Goal: Task Accomplishment & Management: Complete application form

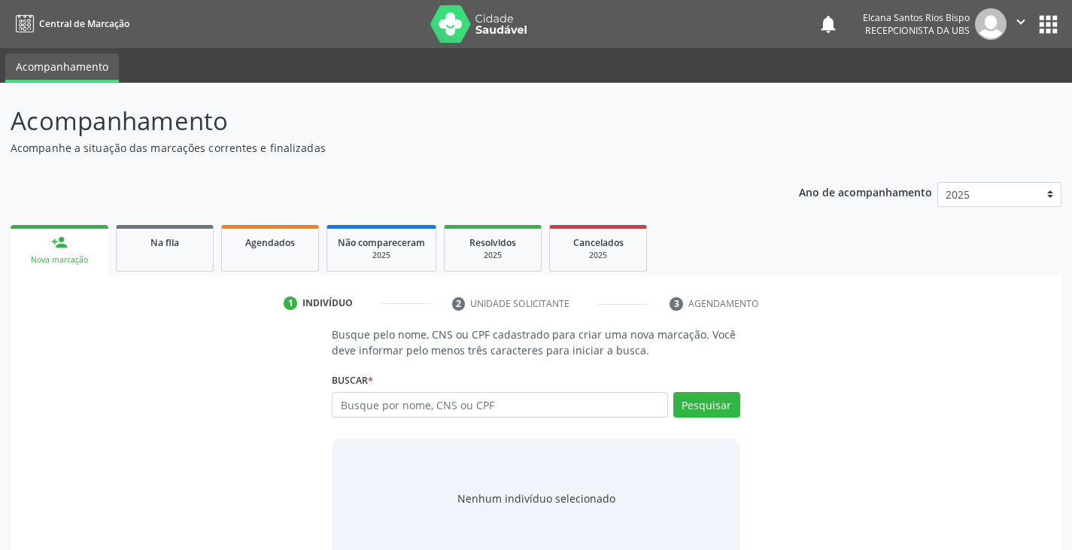
click at [381, 409] on input "text" at bounding box center [500, 405] width 336 height 26
type input "704607639842028"
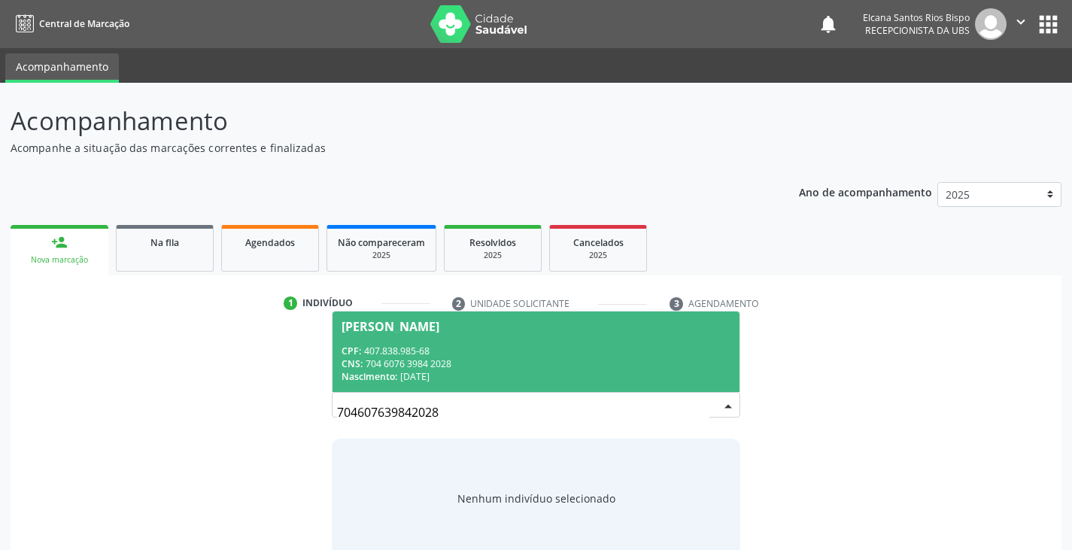
click at [404, 339] on span "[PERSON_NAME] CPF: 407.838.985-68 CNS: 704 6076 3984 2028 Nascimento: [DATE]" at bounding box center [536, 352] width 406 height 81
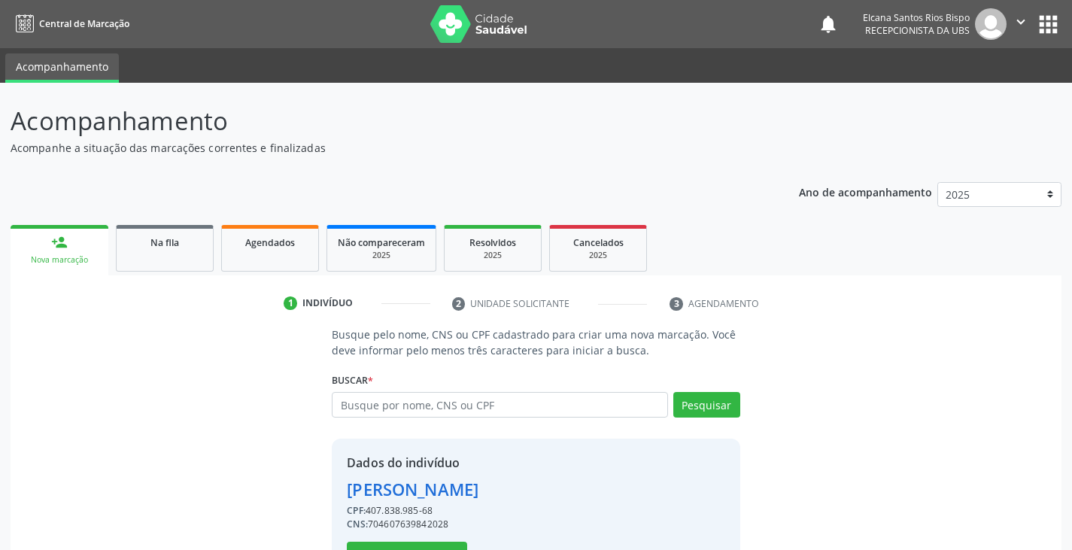
scroll to position [53, 0]
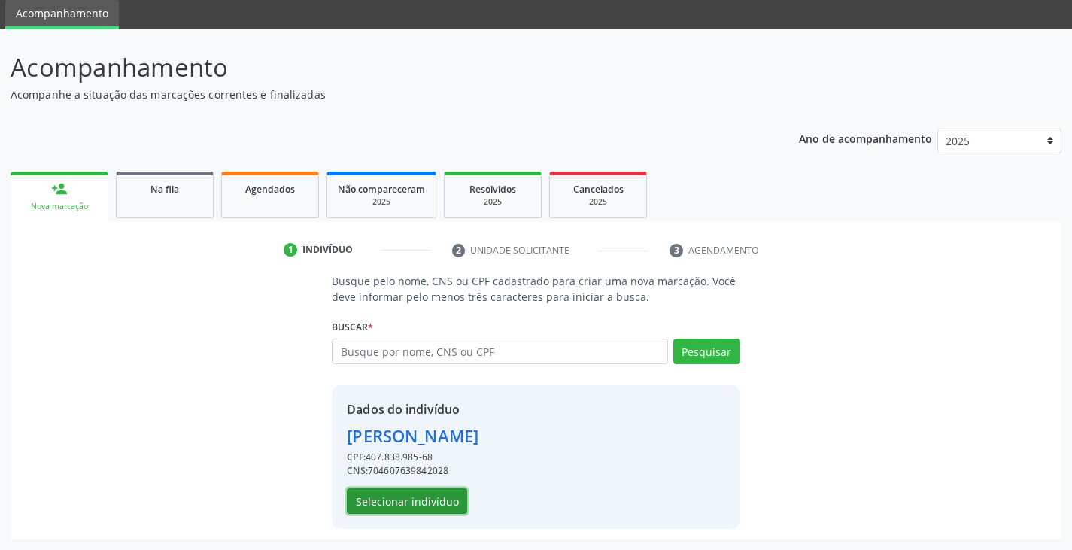
click at [440, 495] on button "Selecionar indivíduo" at bounding box center [407, 501] width 120 height 26
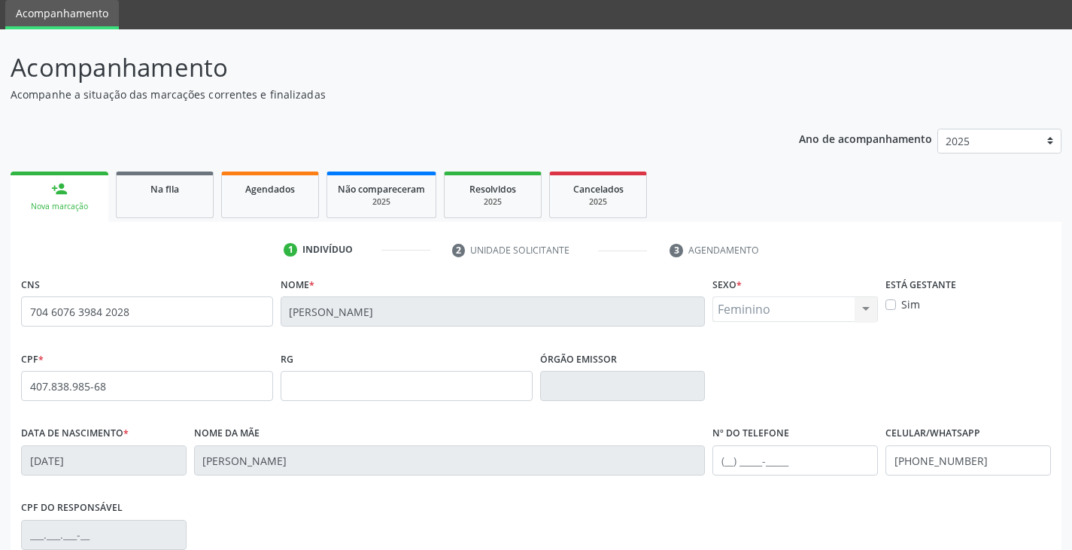
scroll to position [266, 0]
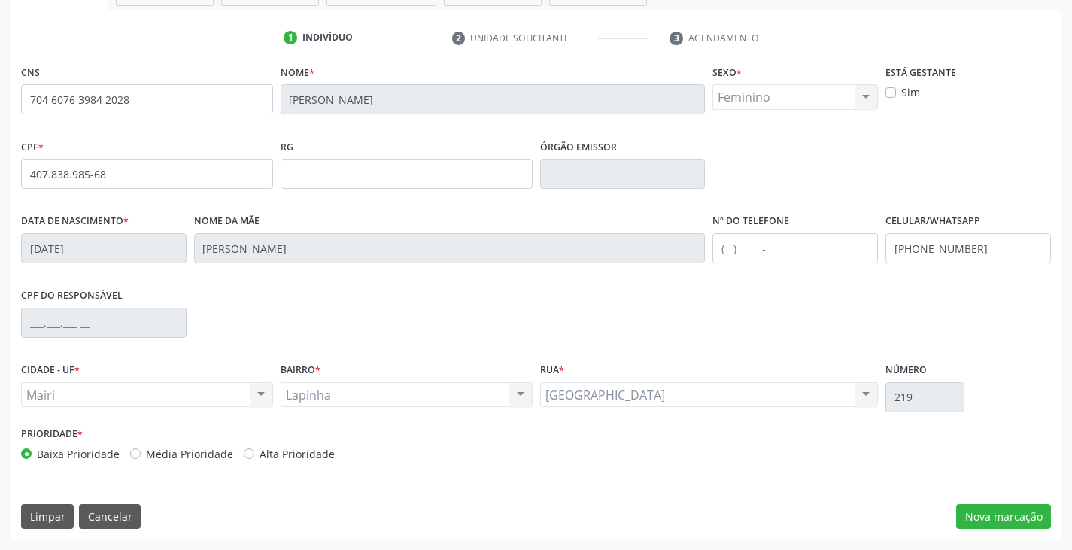
click at [196, 454] on label "Média Prioridade" at bounding box center [189, 454] width 87 height 16
click at [141, 454] on input "Média Prioridade" at bounding box center [135, 453] width 11 height 14
radio input "true"
click at [995, 527] on button "Nova marcação" at bounding box center [1003, 517] width 95 height 26
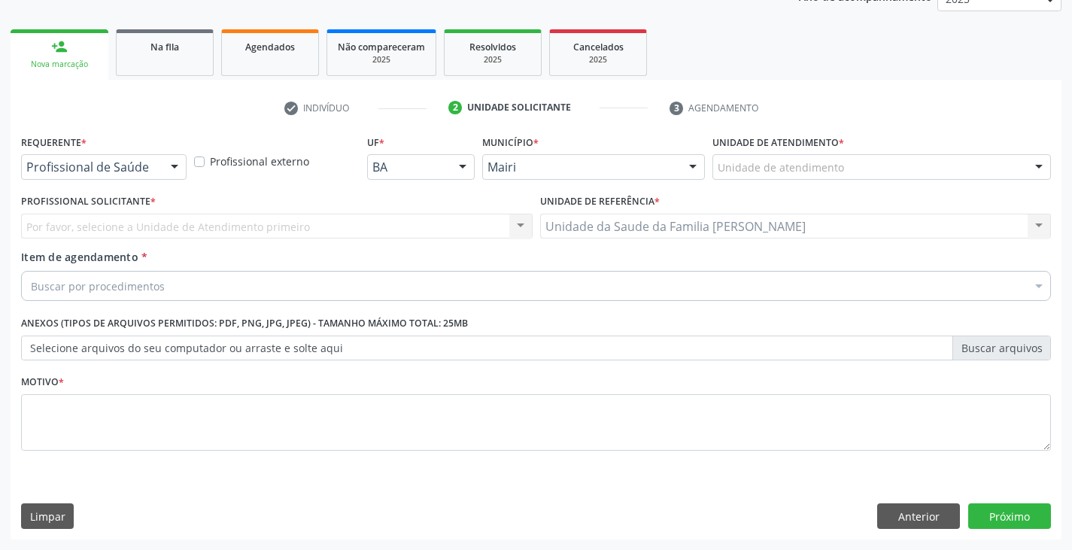
scroll to position [196, 0]
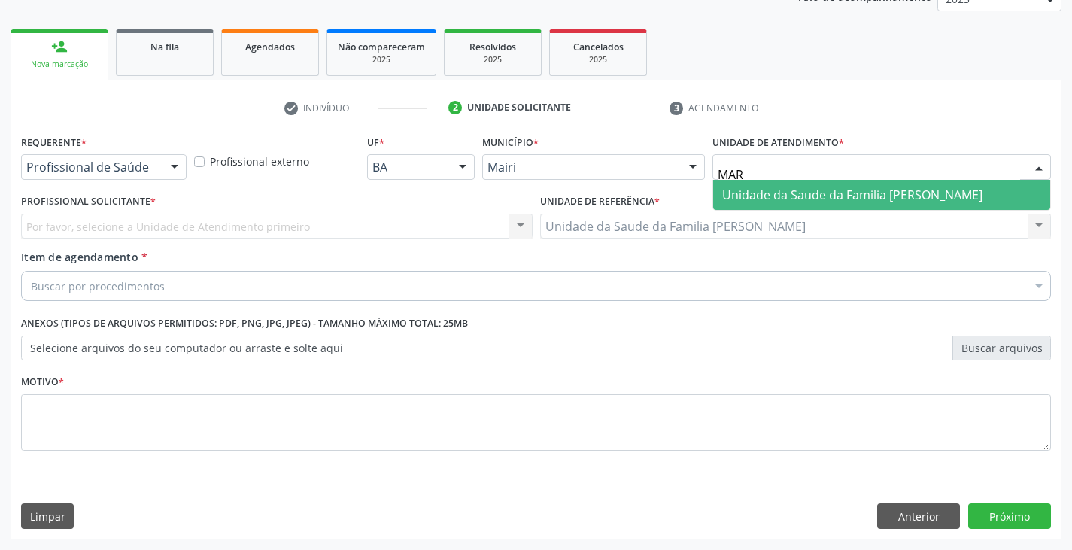
type input "MARI"
click at [809, 199] on span "Unidade da Saude da Familia [PERSON_NAME]" at bounding box center [852, 195] width 260 height 17
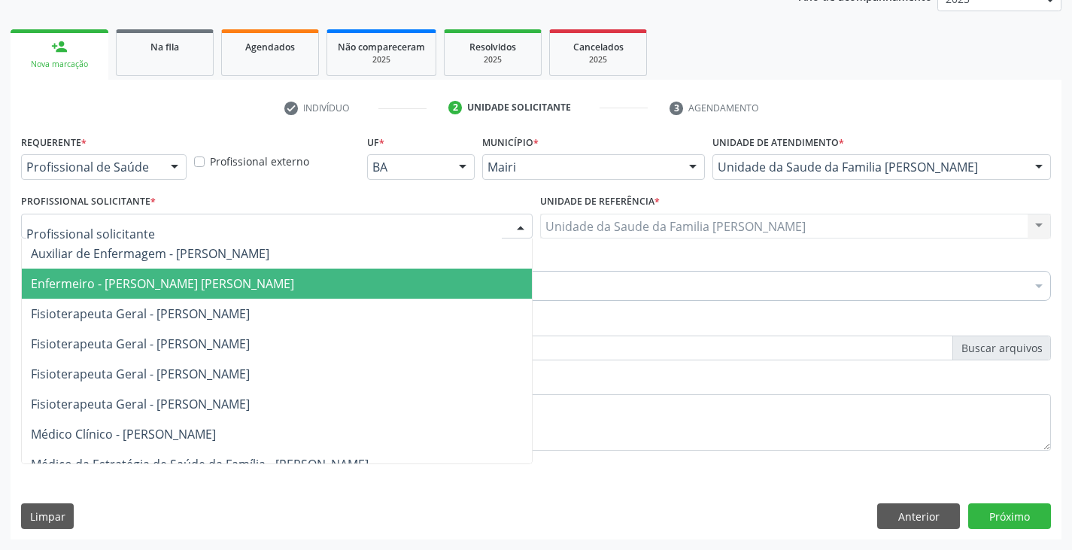
click at [124, 273] on span "Enfermeiro - [PERSON_NAME] [PERSON_NAME]" at bounding box center [277, 284] width 510 height 30
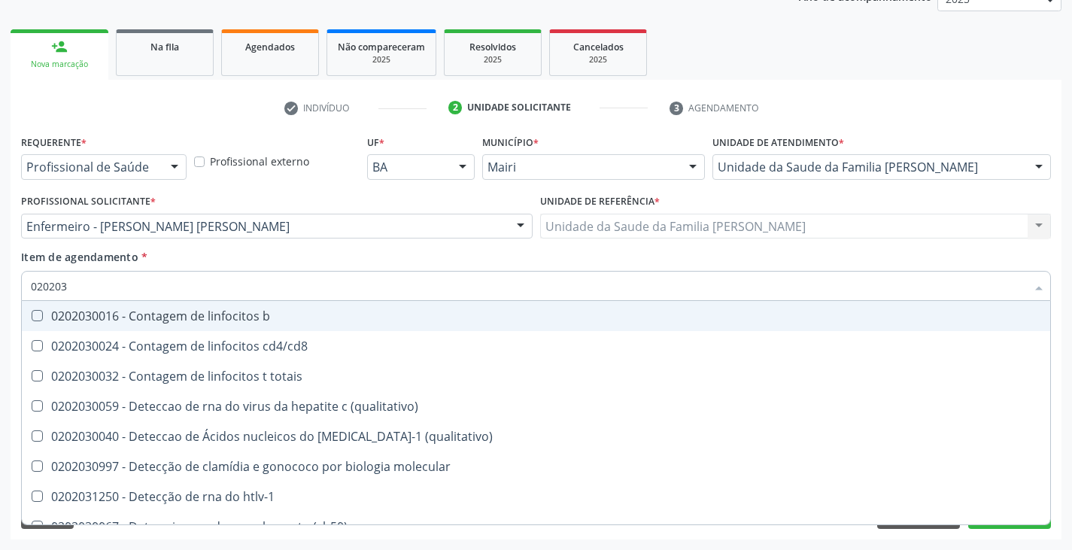
type input "0202038"
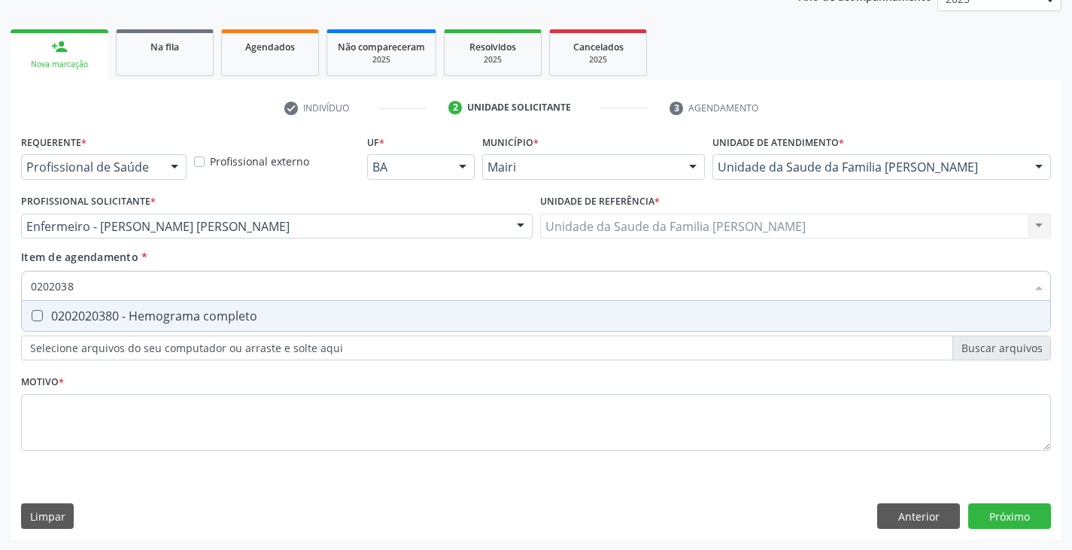
click at [141, 315] on div "0202020380 - Hemograma completo" at bounding box center [536, 316] width 1011 height 12
checkbox completo "true"
type input "020203"
checkbox completo "false"
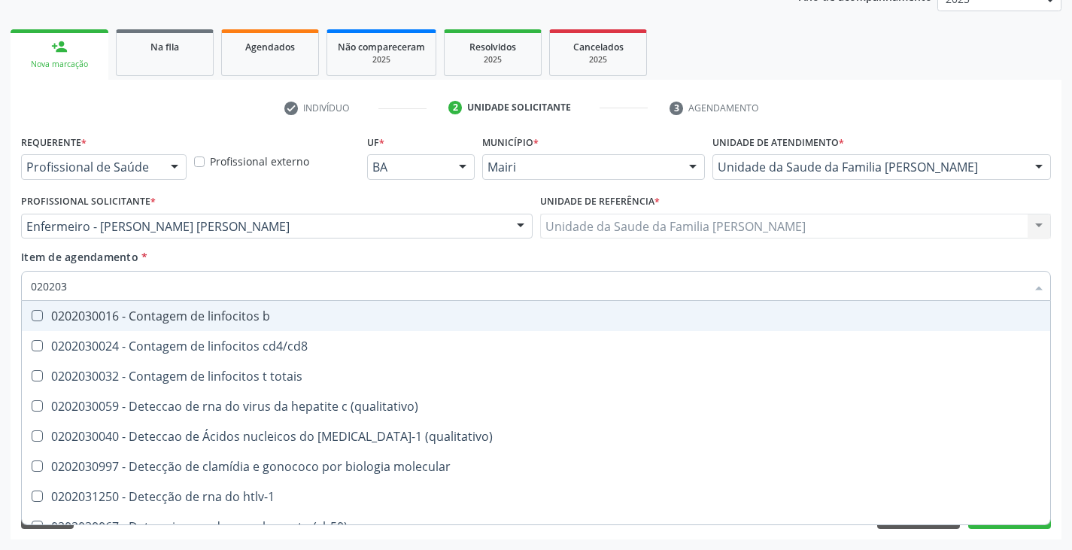
type input "02020"
checkbox completo "false"
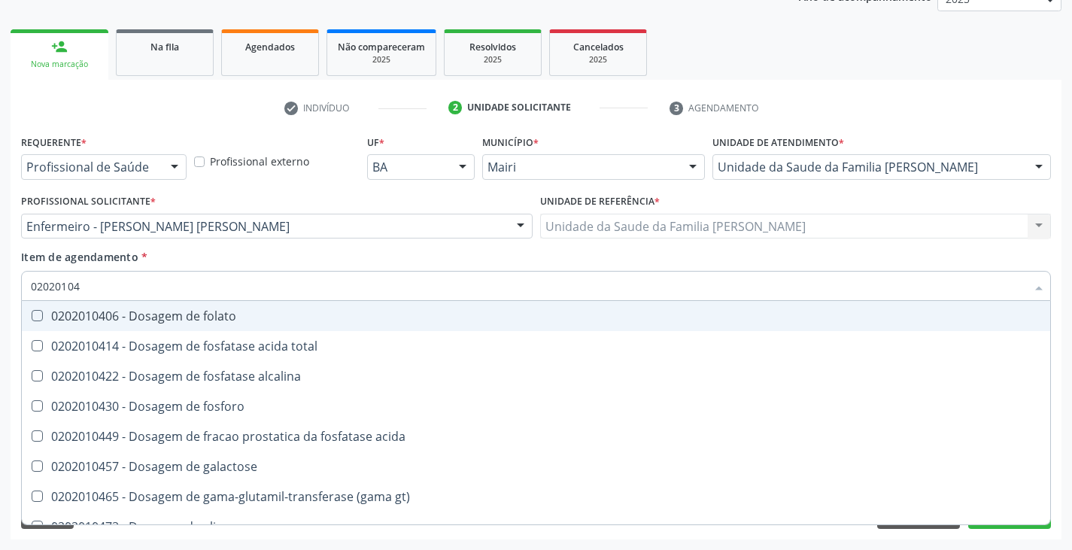
type input "020201047"
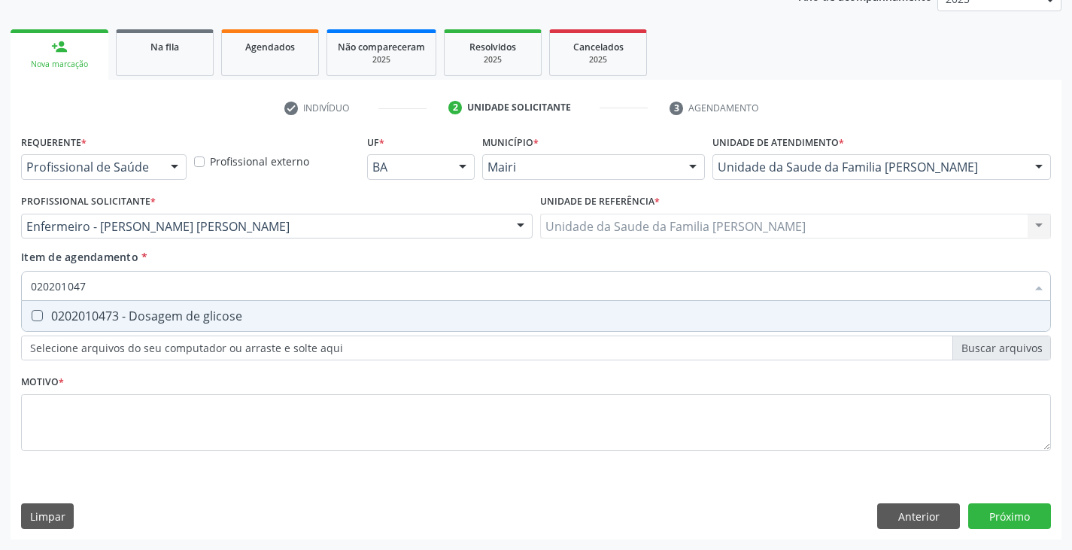
click at [141, 315] on div "0202010473 - Dosagem de glicose" at bounding box center [536, 316] width 1011 height 12
checkbox glicose "true"
type input "02020104"
checkbox glicose "false"
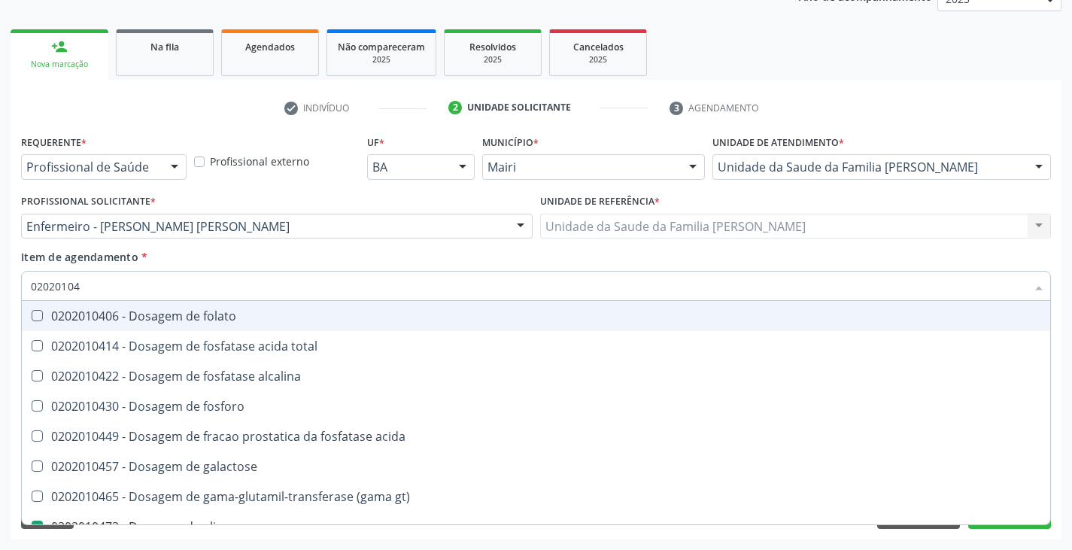
type input "0202010"
checkbox glicose "false"
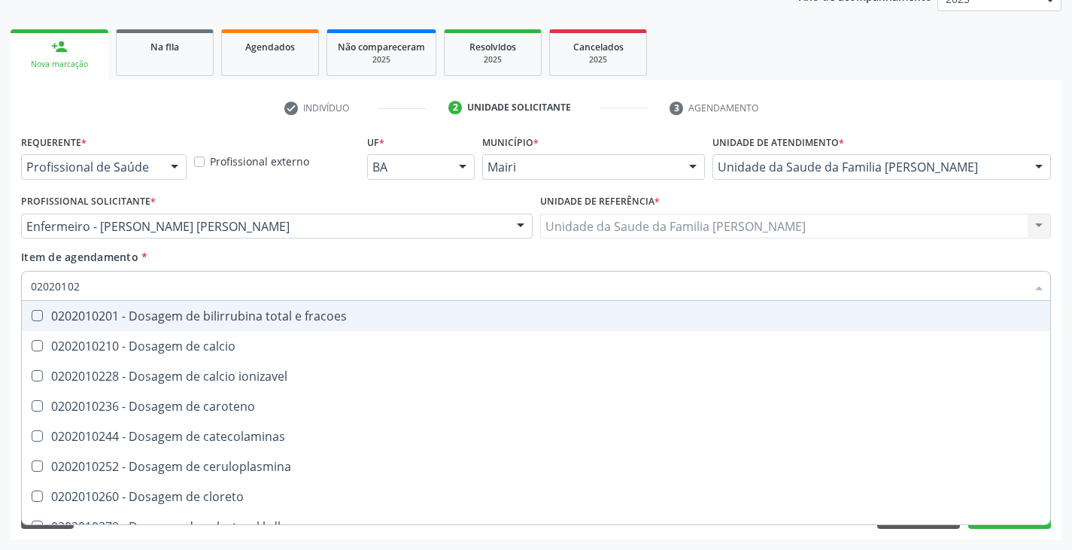
type input "020201029"
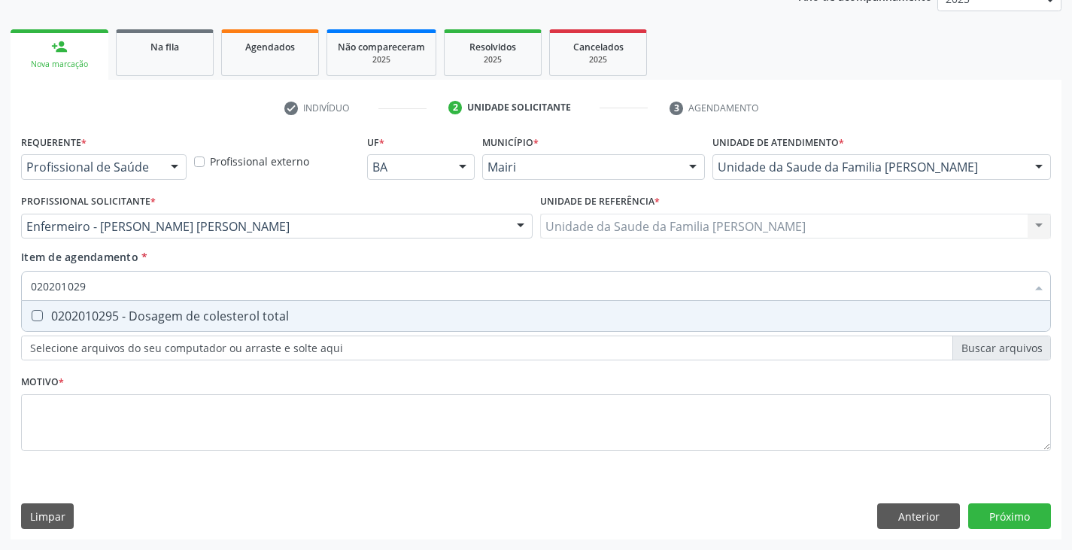
click at [141, 316] on div "0202010295 - Dosagem de colesterol total" at bounding box center [536, 316] width 1011 height 12
checkbox total "true"
type input "02020102"
checkbox total "false"
type input "020201028"
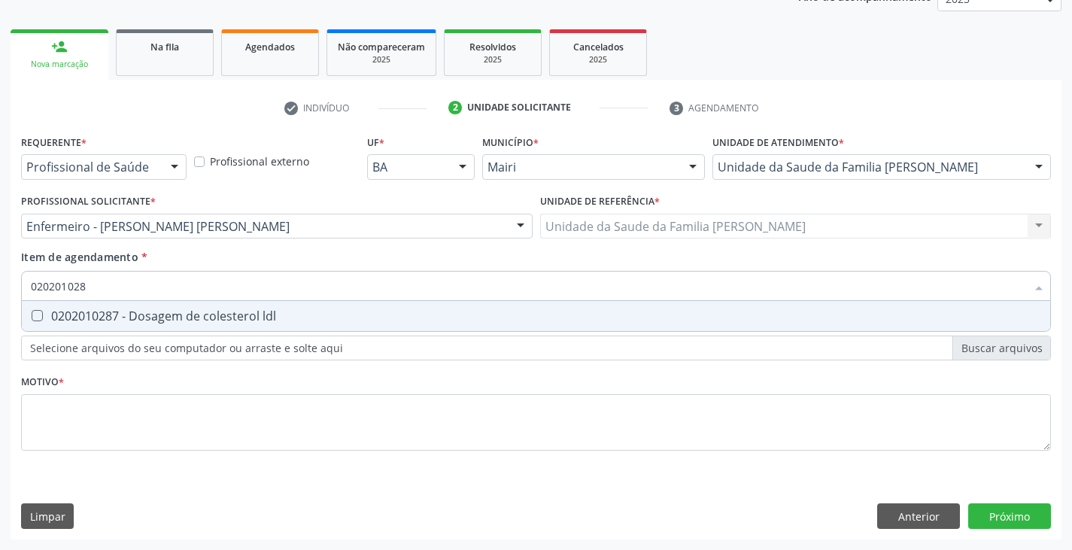
click at [141, 316] on div "0202010287 - Dosagem de colesterol ldl" at bounding box center [536, 316] width 1011 height 12
checkbox ldl "true"
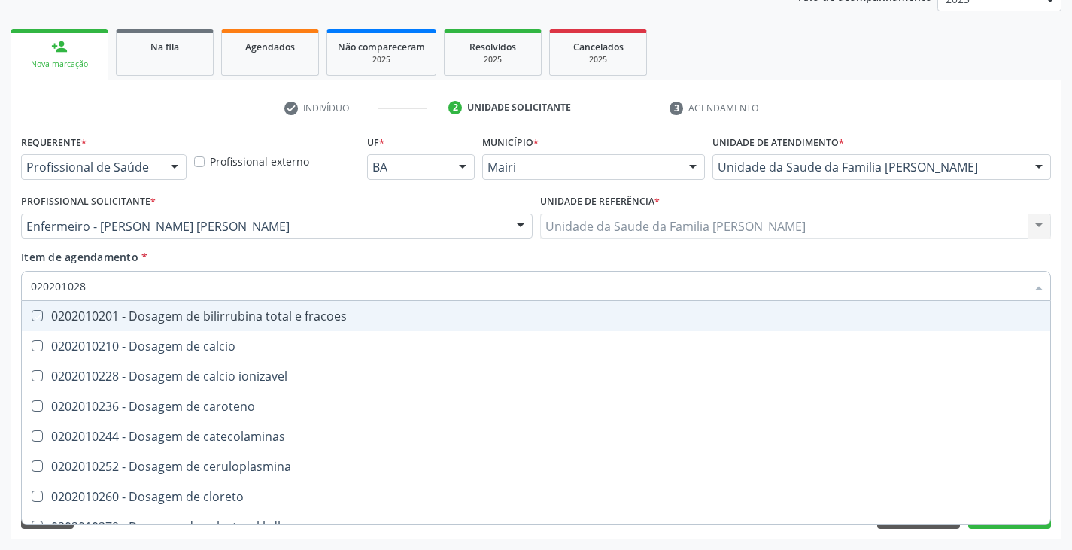
type input "02020102"
checkbox fracoes "false"
type input "020201027"
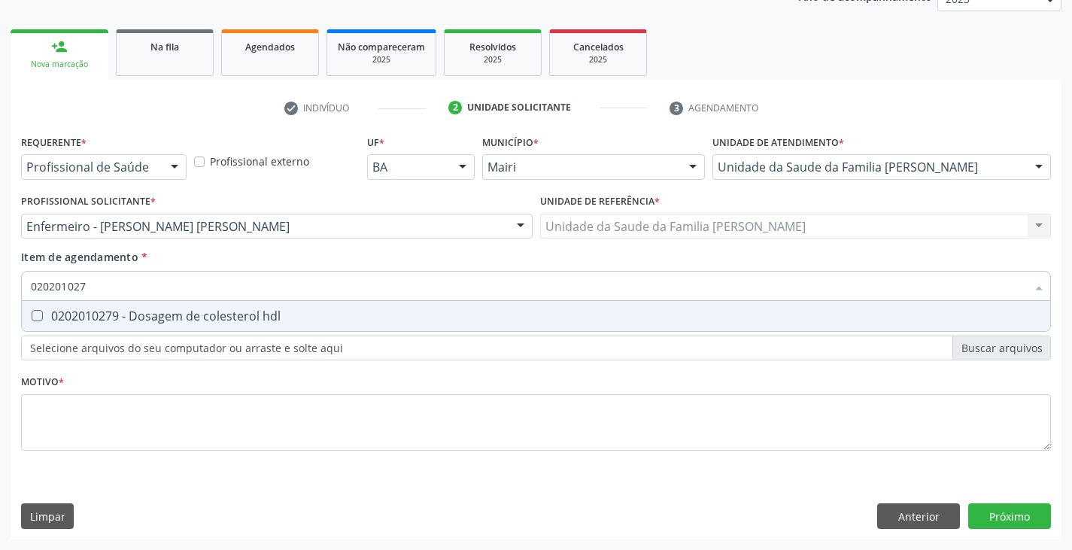
click at [141, 316] on div "0202010279 - Dosagem de colesterol hdl" at bounding box center [536, 316] width 1011 height 12
checkbox hdl "true"
type input "02020102"
checkbox hdl "false"
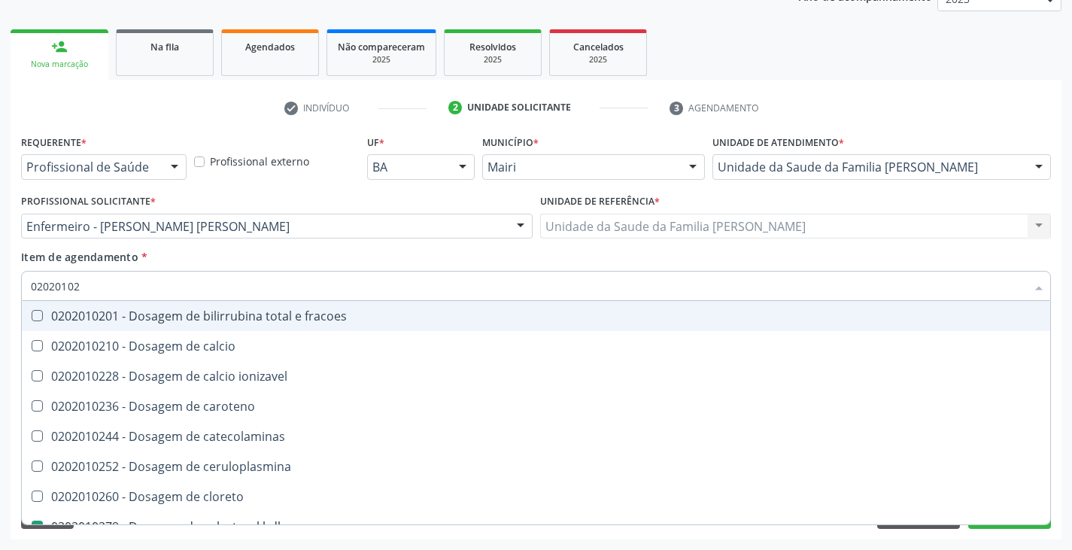
type input "0202010"
checkbox hdl "false"
checkbox ldl "false"
checkbox total "false"
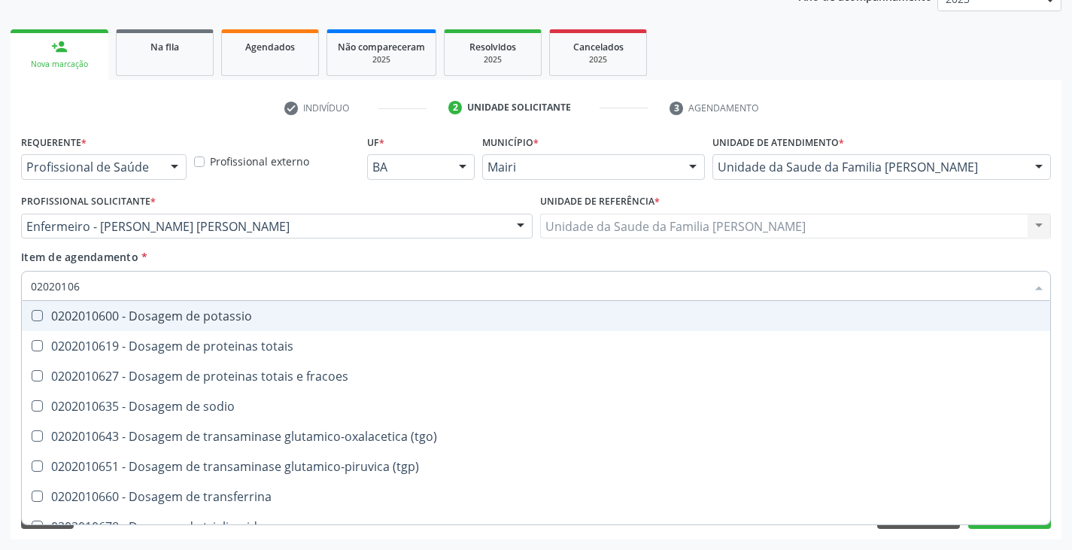
type input "020201067"
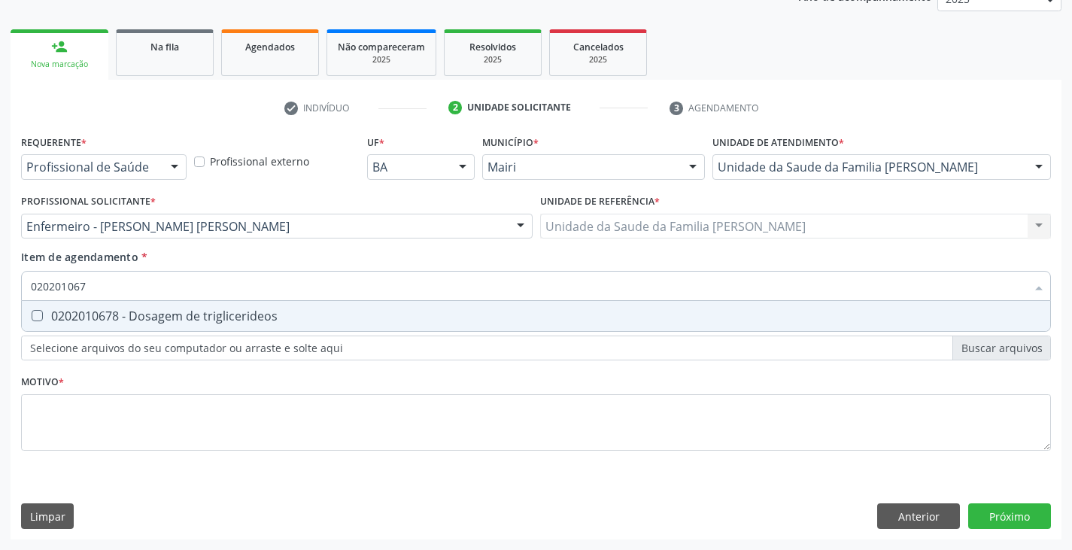
click at [141, 316] on div "0202010678 - Dosagem de triglicerideos" at bounding box center [536, 316] width 1011 height 12
checkbox triglicerideos "true"
type input "02020106"
checkbox triglicerideos "false"
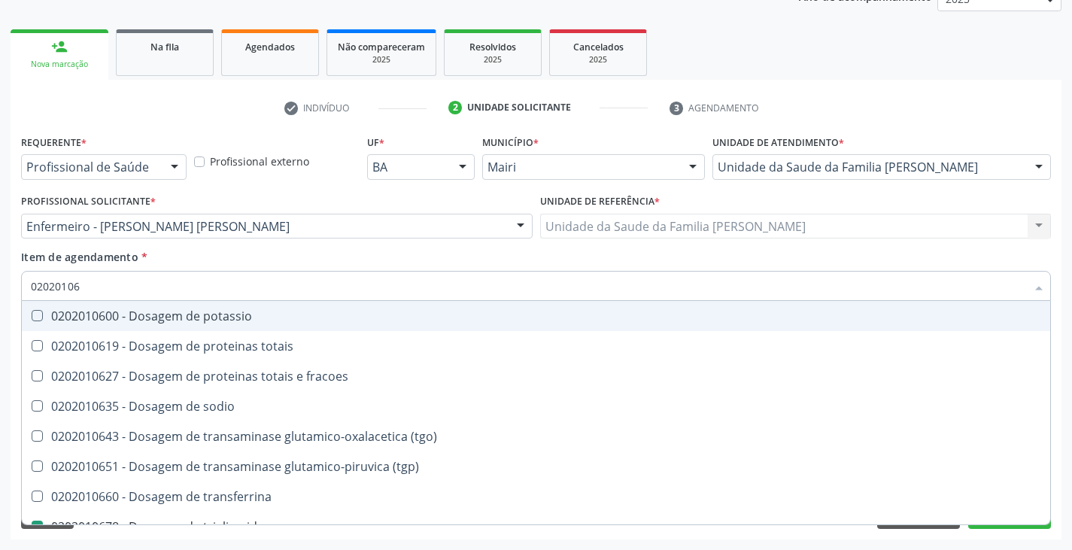
type input "020201064"
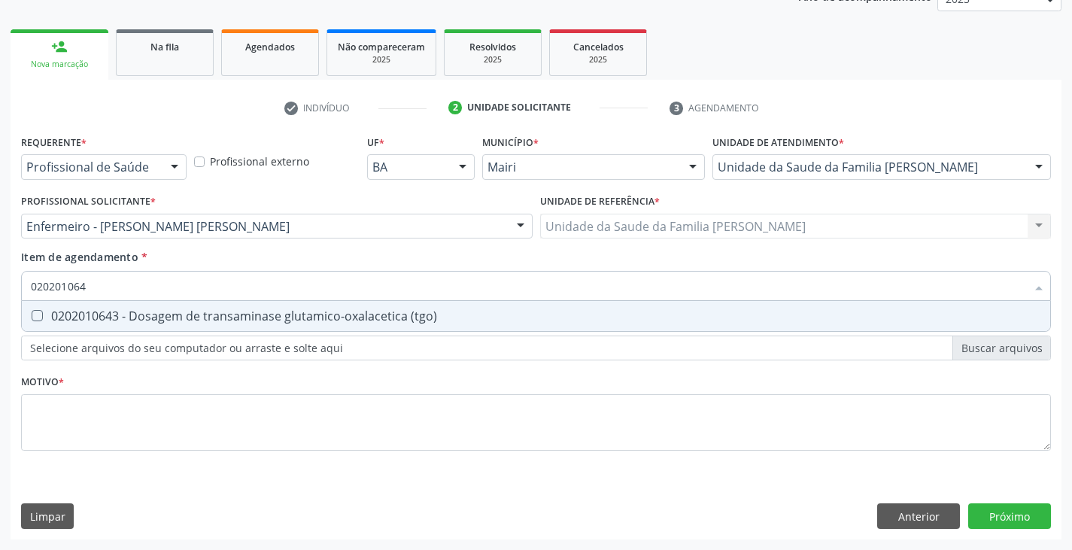
click at [141, 316] on div "0202010643 - Dosagem de transaminase glutamico-oxalacetica (tgo)" at bounding box center [536, 316] width 1011 height 12
checkbox \(tgo\) "true"
type input "02020106"
checkbox \(tgo\) "false"
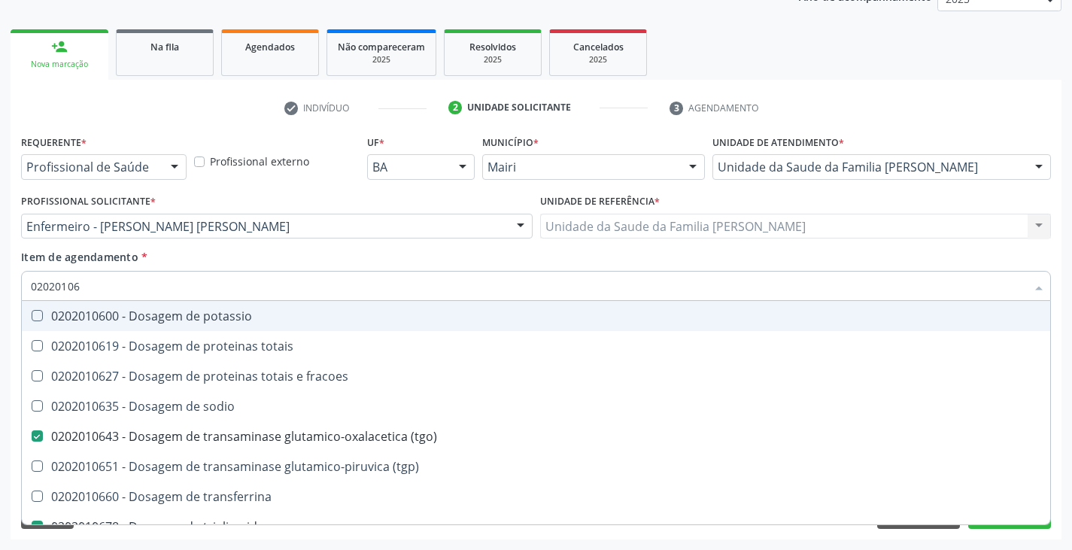
type input "020201065"
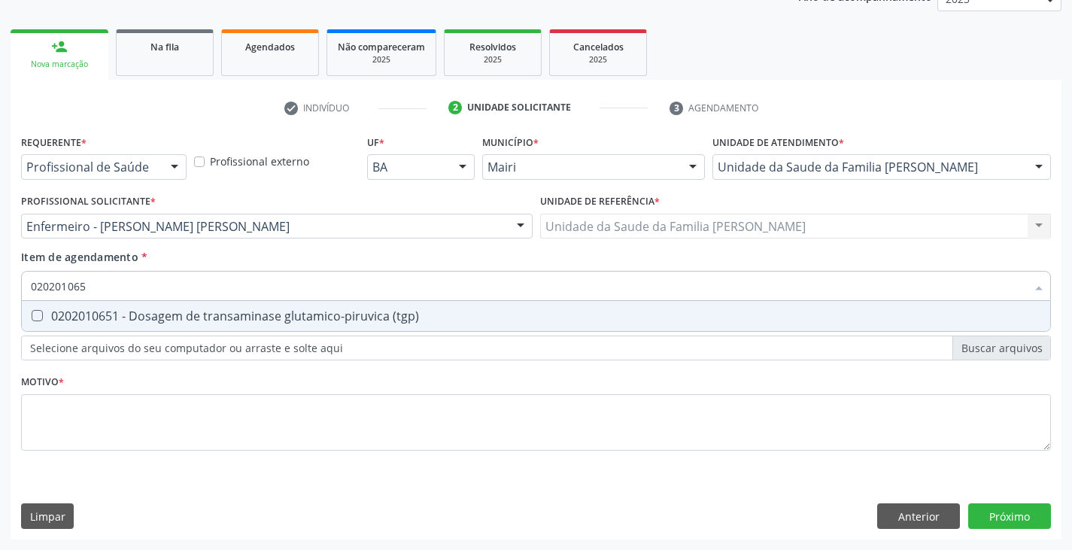
click at [141, 316] on div "0202010651 - Dosagem de transaminase glutamico-piruvica (tgp)" at bounding box center [536, 316] width 1011 height 12
checkbox \(tgp\) "true"
type input "02020106"
checkbox \(tgp\) "false"
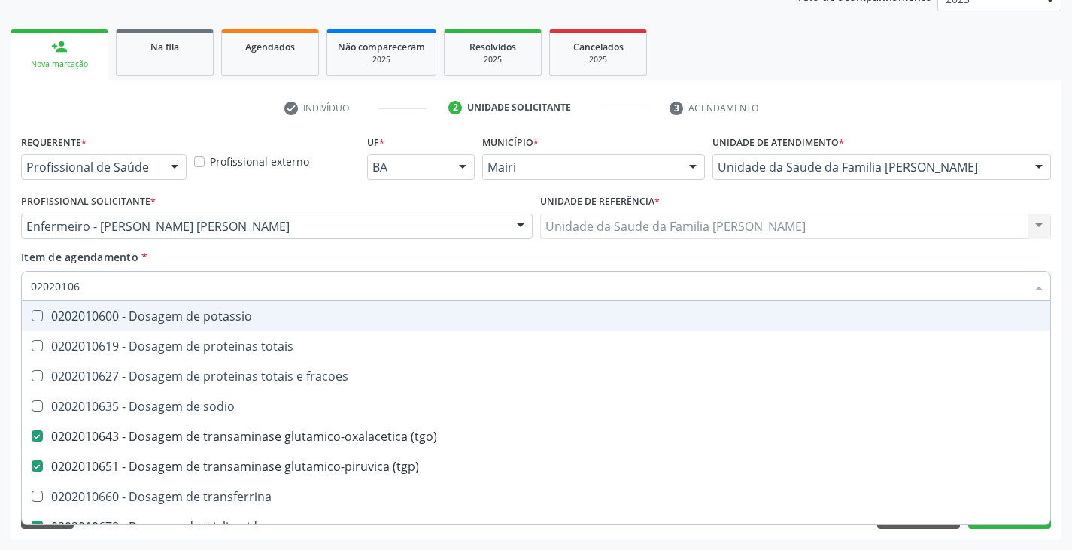
type input "0202010"
checkbox \(tgo\) "false"
checkbox \(tgp\) "false"
checkbox triglicerideos "false"
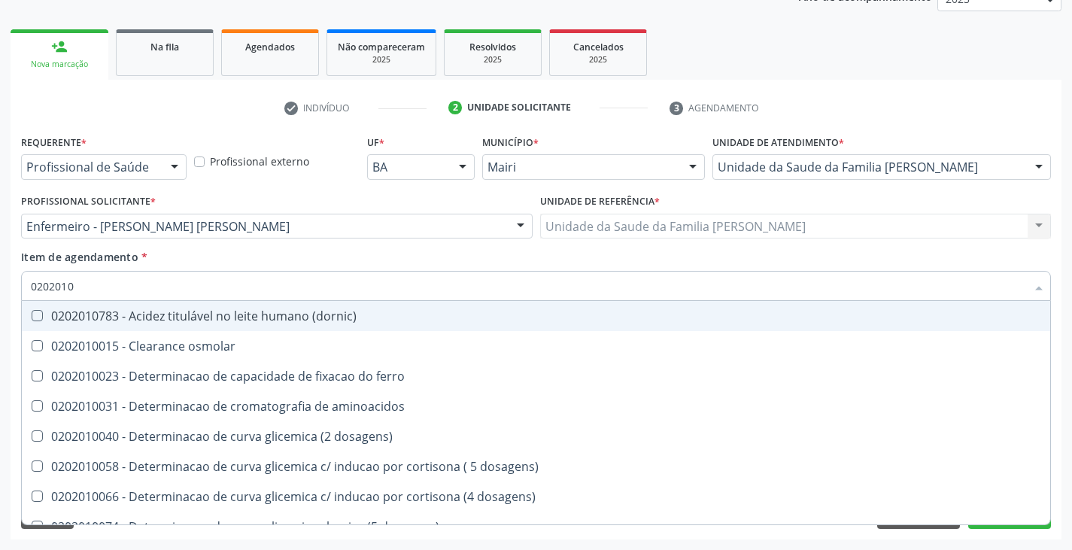
type input "02020106"
checkbox dosagens\) "true"
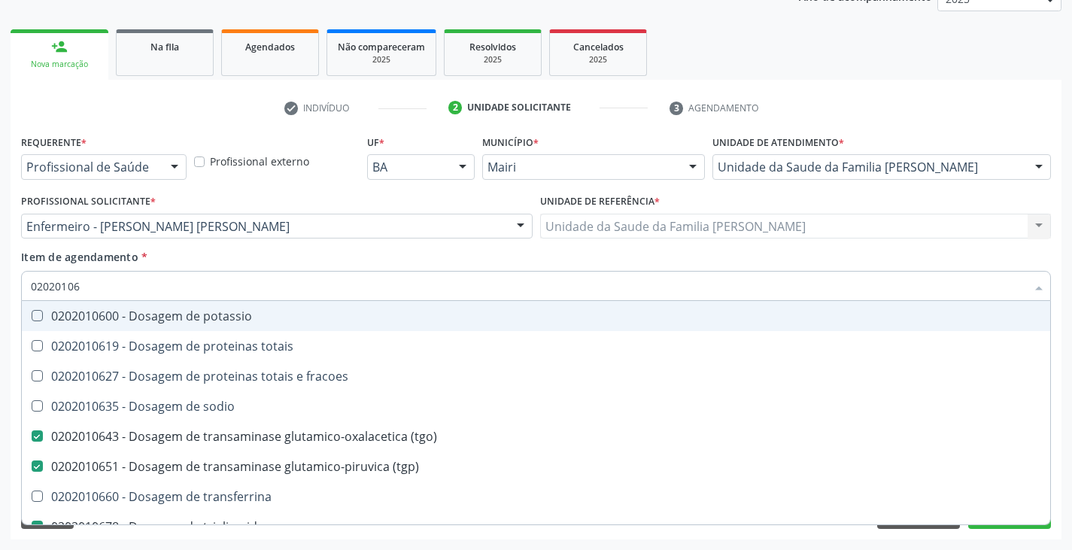
type input "020201069"
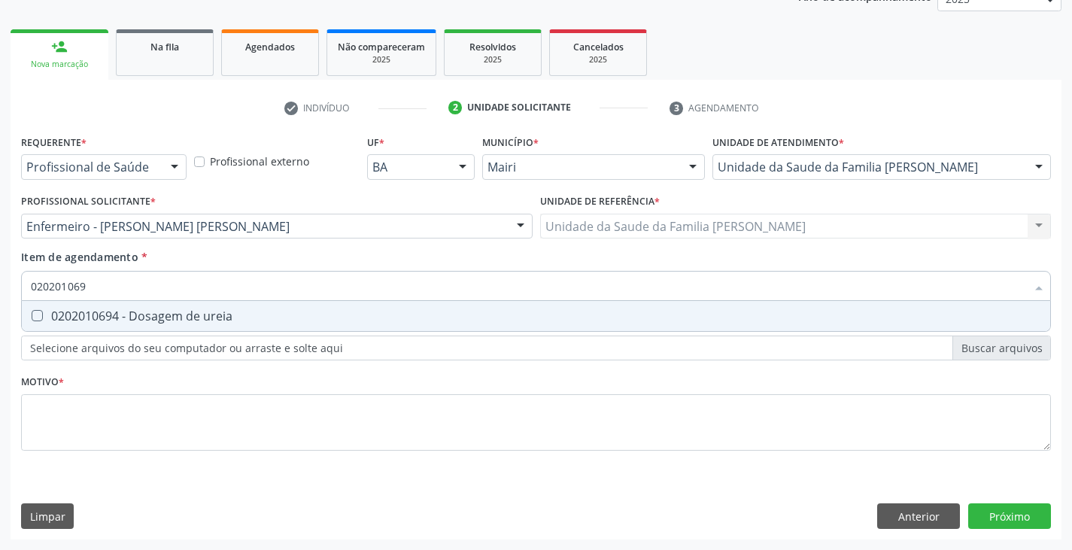
click at [141, 316] on div "0202010694 - Dosagem de ureia" at bounding box center [536, 316] width 1011 height 12
checkbox ureia "true"
type input "02020106"
checkbox ureia "false"
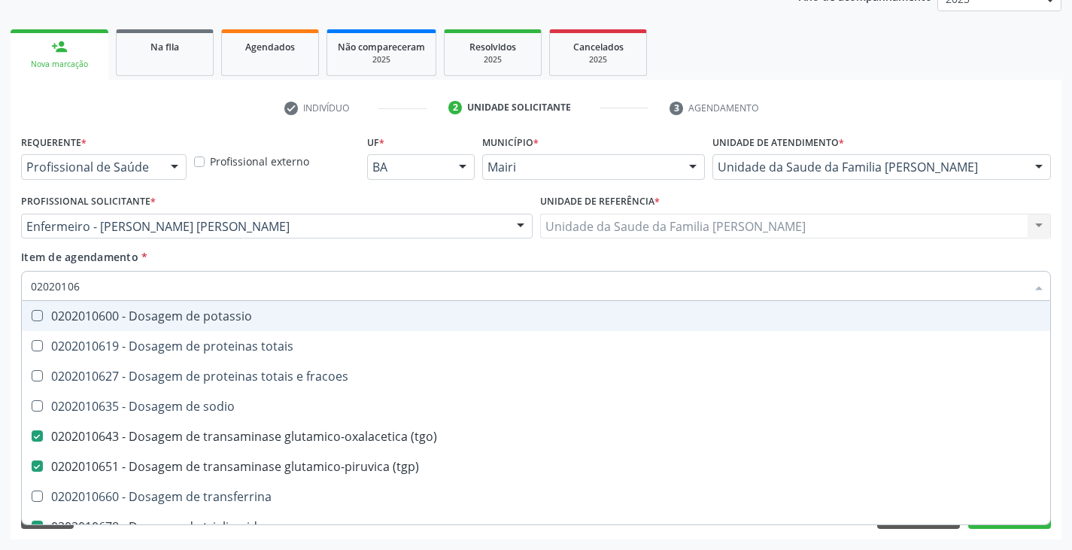
type input "020201063"
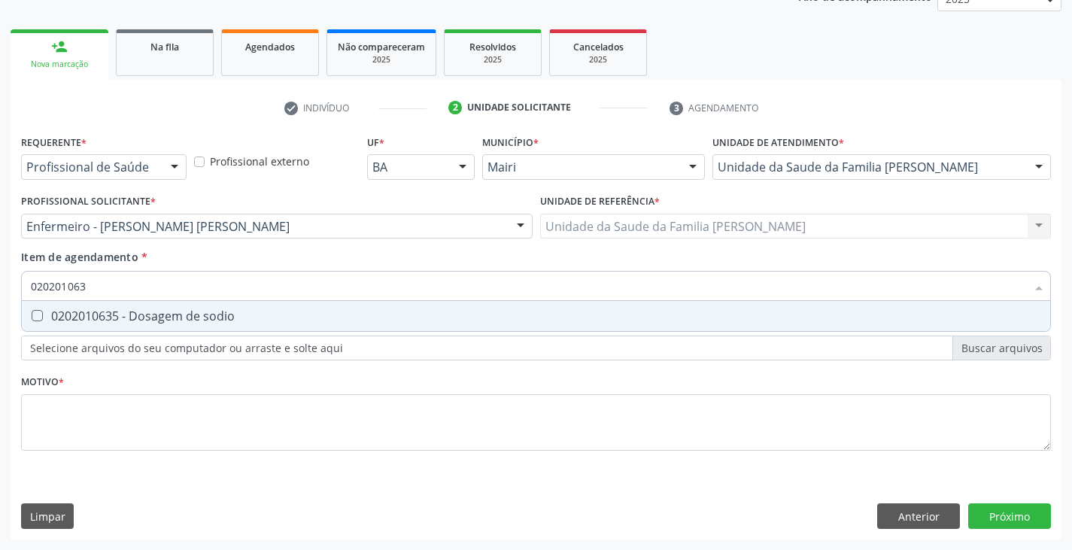
click at [141, 316] on div "0202010635 - Dosagem de sodio" at bounding box center [536, 316] width 1011 height 12
checkbox sodio "true"
type input "02020106"
checkbox sodio "false"
type input "020201060"
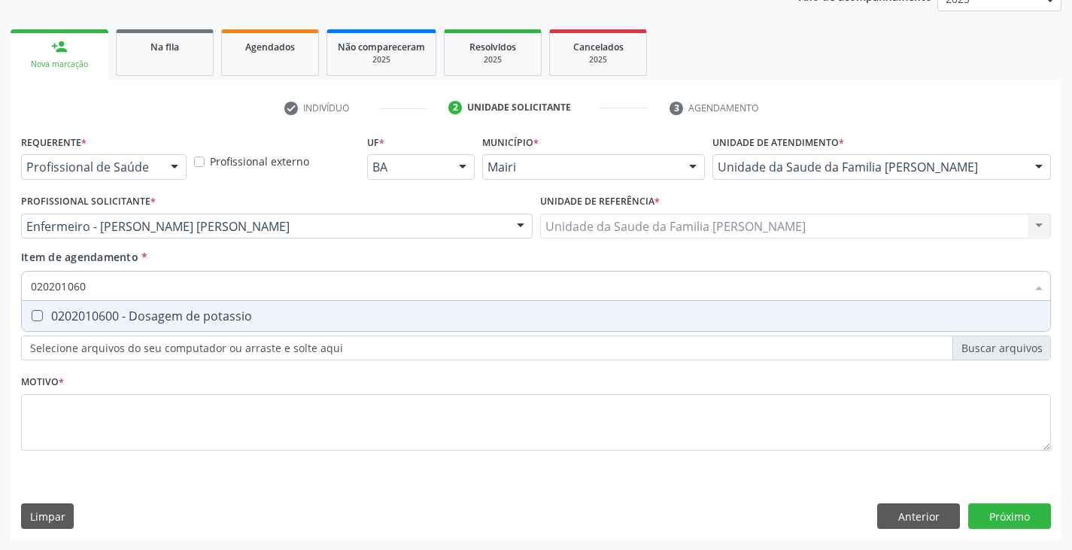
click at [98, 334] on div "Requerente * Profissional de Saúde Profissional de Saúde Paciente Nenhum result…" at bounding box center [536, 301] width 1030 height 341
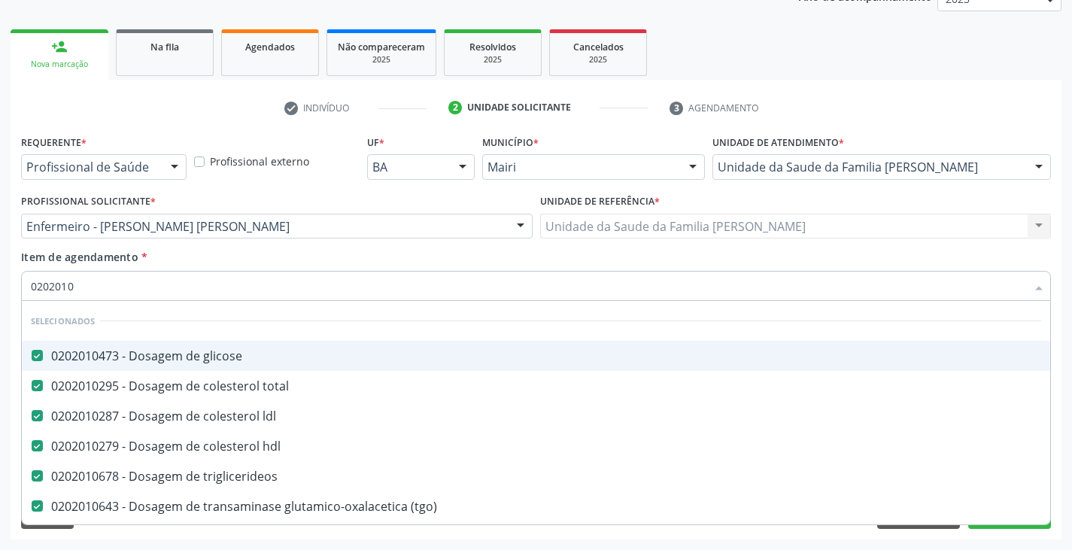
type input "02020106"
checkbox \(tgp\) "false"
checkbox ureia "false"
checkbox sodio "false"
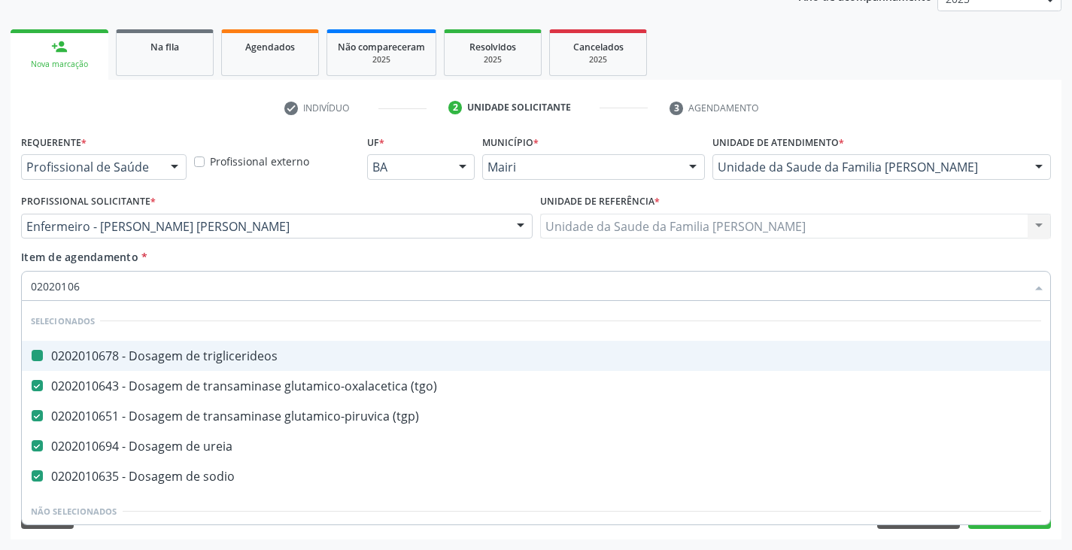
type input "020201060"
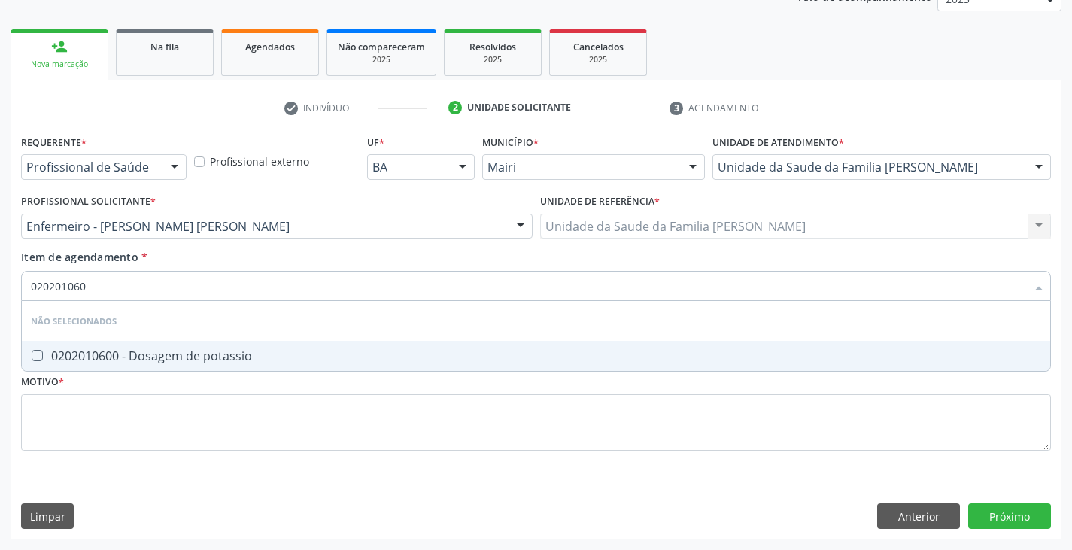
click at [134, 361] on div "0202010600 - Dosagem de potassio" at bounding box center [536, 356] width 1011 height 12
checkbox potassio "true"
click at [143, 288] on input "020201060" at bounding box center [528, 286] width 995 height 30
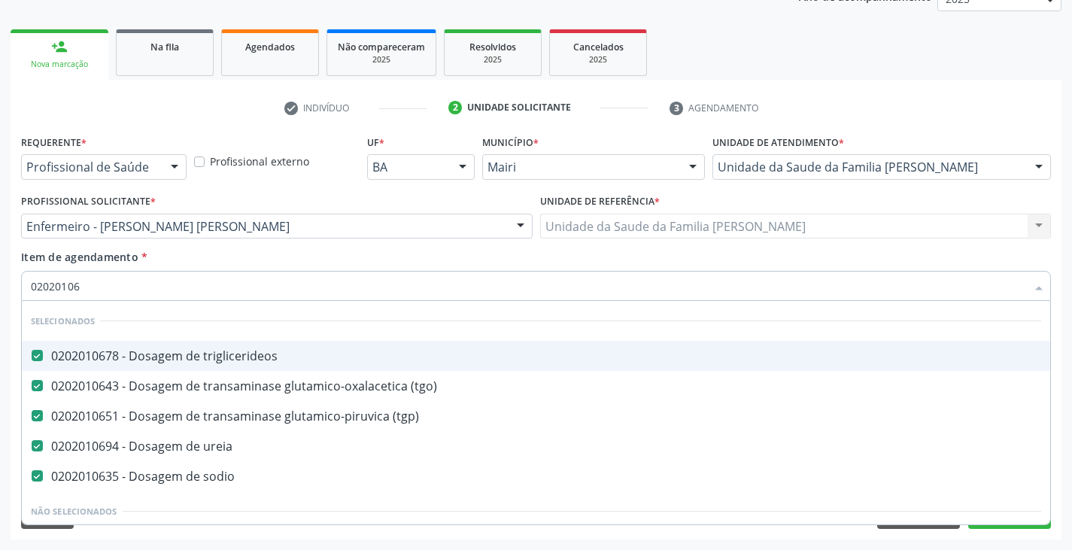
type input "0202010"
checkbox totais "true"
checkbox fracoes "true"
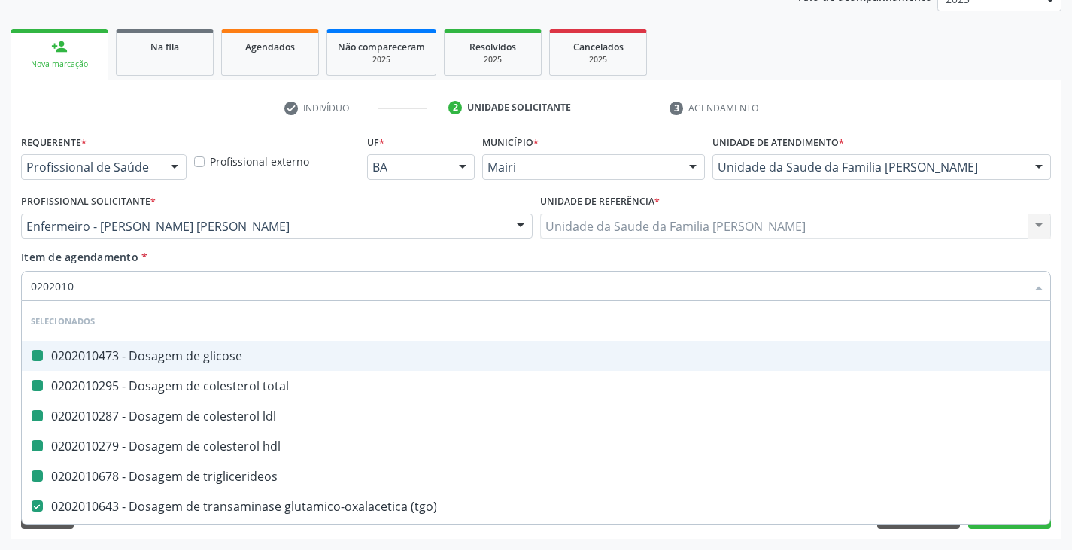
type input "02020101"
checkbox glicose "false"
checkbox total "false"
checkbox ldl "false"
checkbox hdl "false"
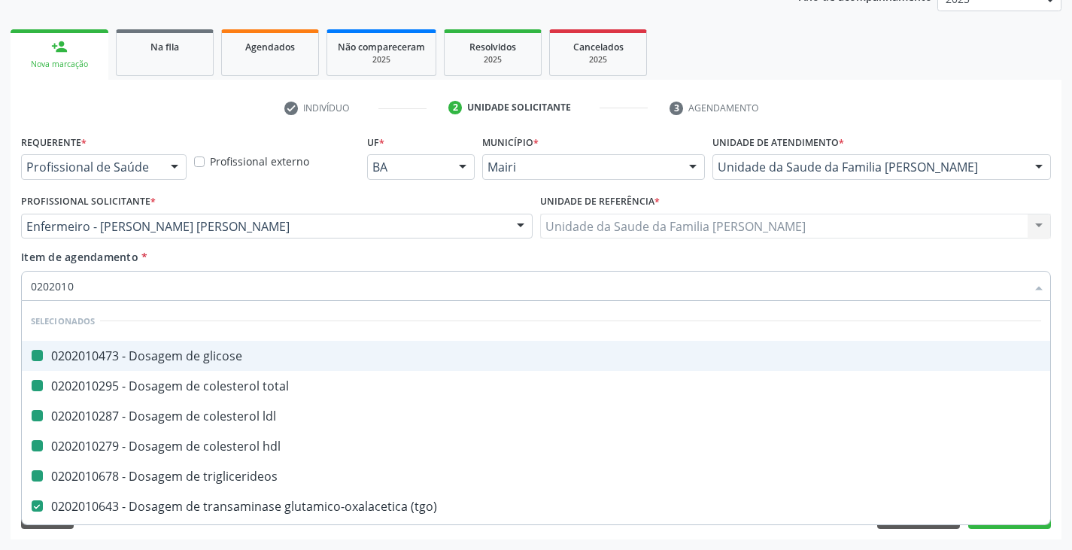
checkbox triglicerideos "false"
checkbox \(tgp\) "false"
checkbox ureia "false"
checkbox sodio "false"
checkbox \(tgo\) "false"
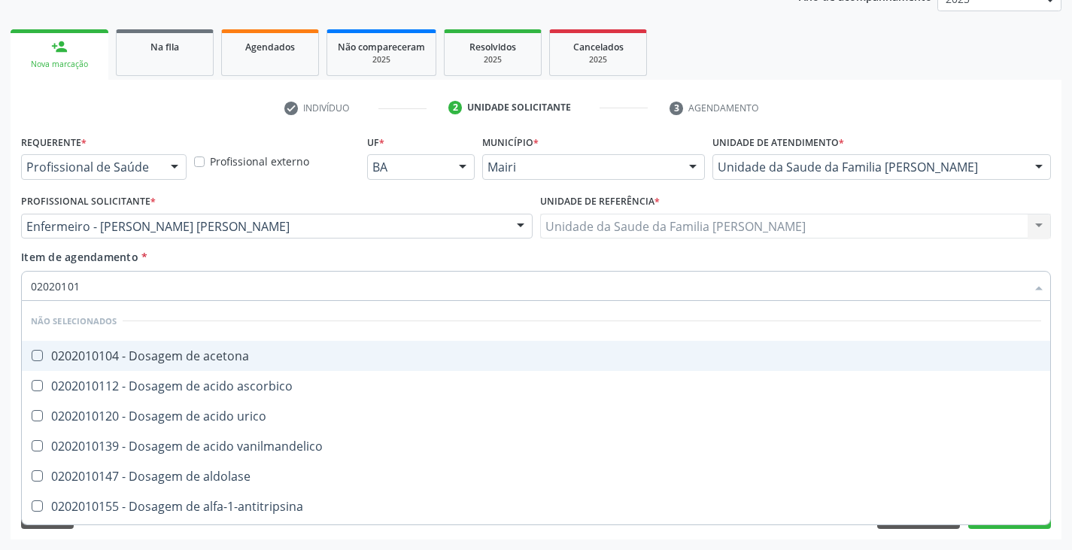
type input "020201012"
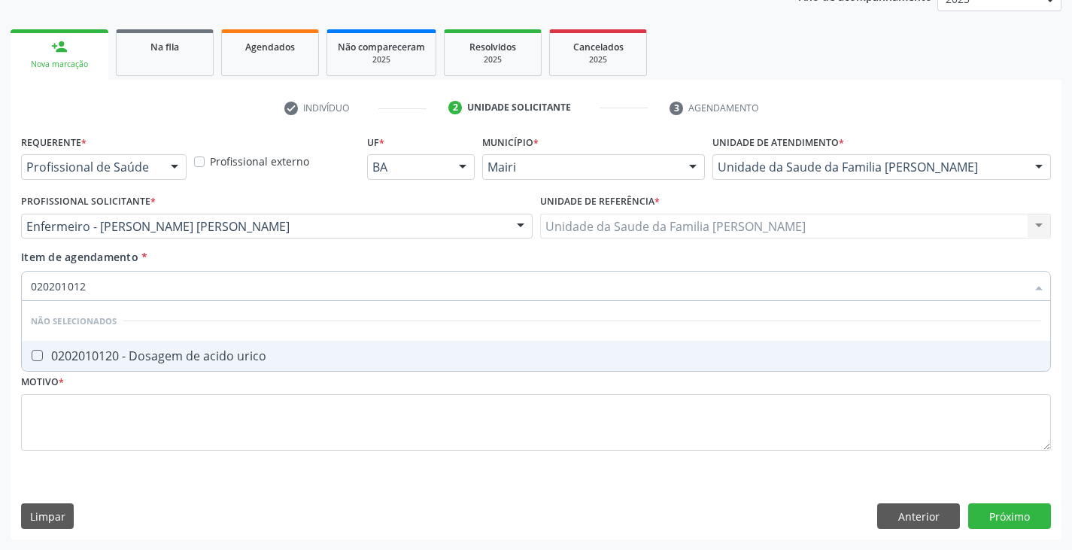
click at [158, 357] on div "0202010120 - Dosagem de acido urico" at bounding box center [536, 356] width 1011 height 12
checkbox urico "true"
type input "02020101"
checkbox urico "false"
type input "0202010"
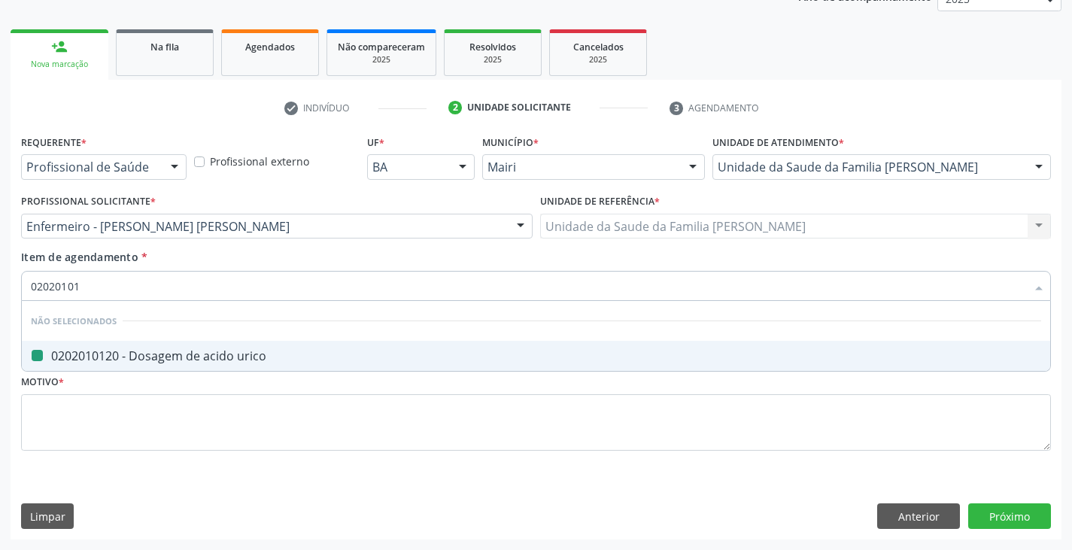
checkbox urico "true"
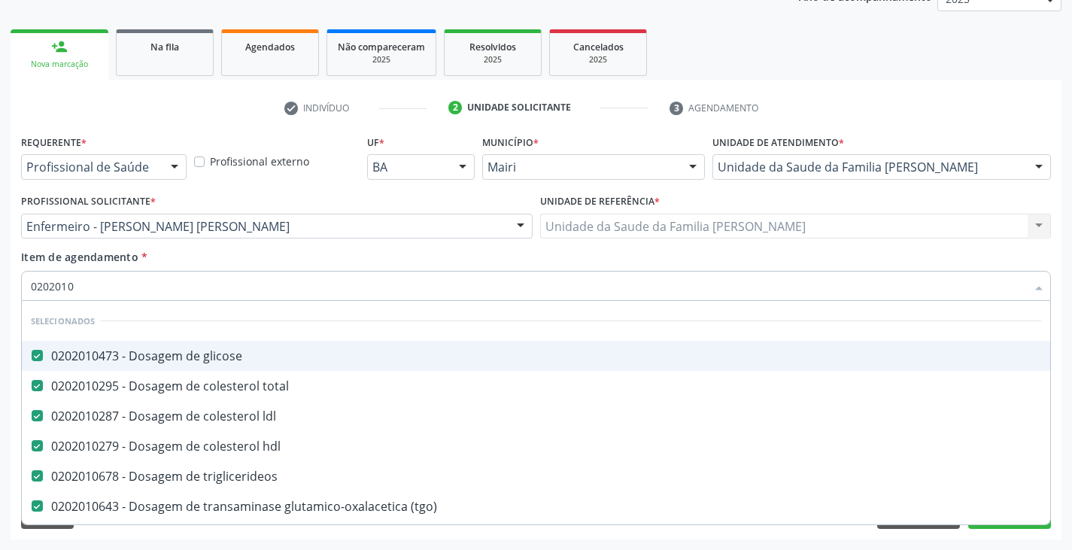
type input "02020102"
checkbox triglicerideos "false"
checkbox \(tgo\) "false"
checkbox \(tgp\) "false"
checkbox ureia "false"
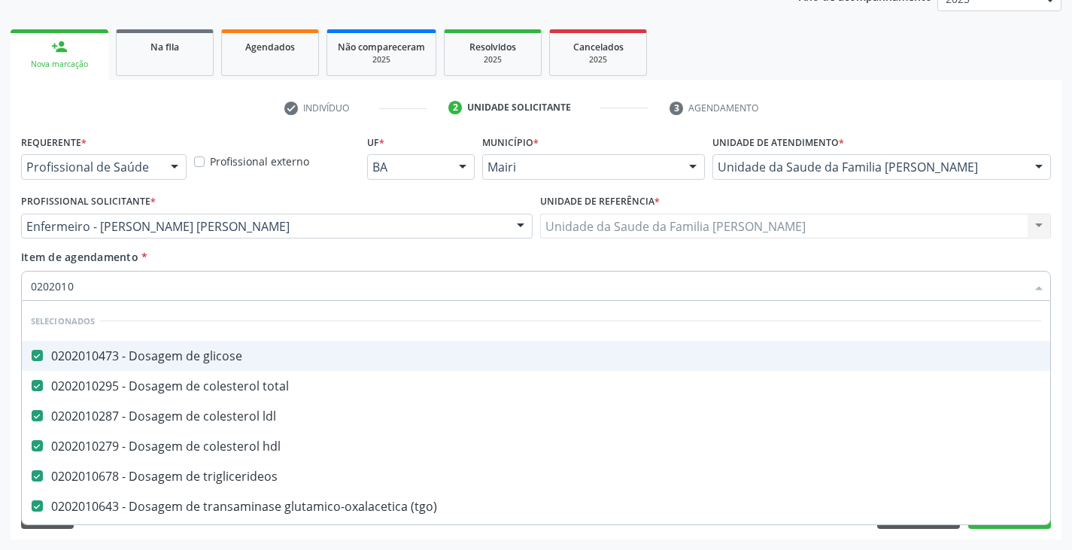
checkbox sodio "false"
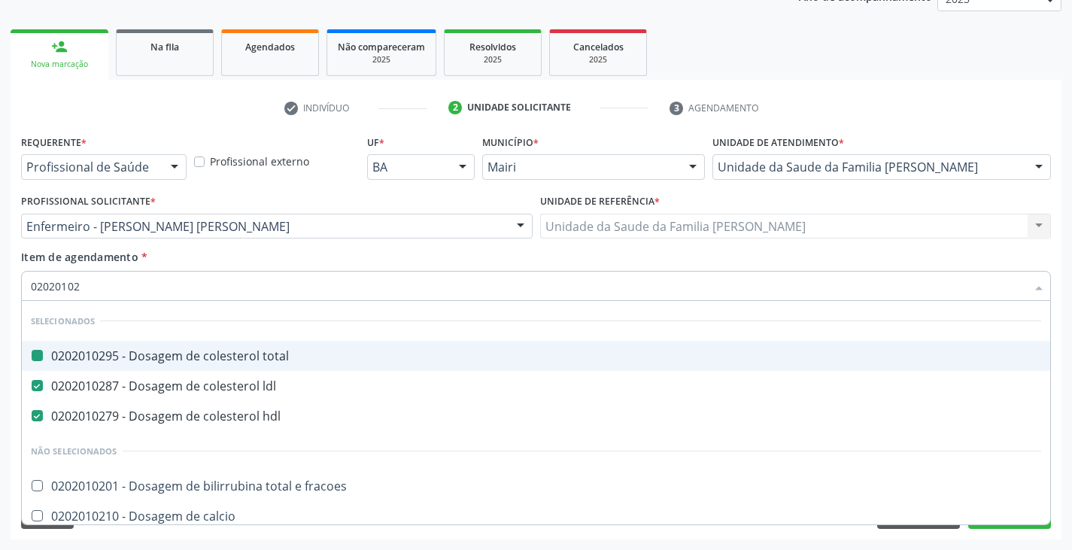
type input "020201021"
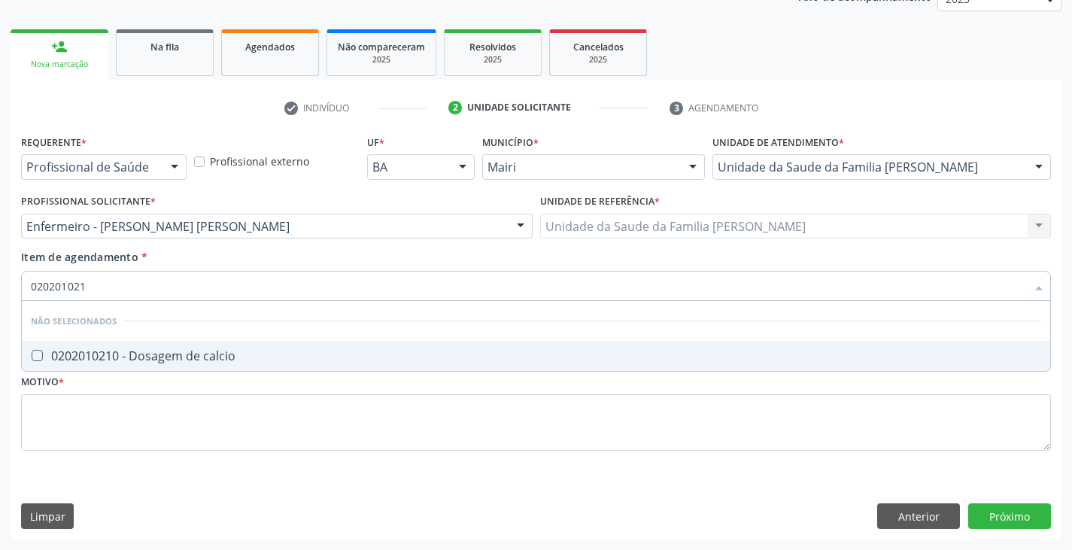
click at [167, 359] on div "0202010210 - Dosagem de calcio" at bounding box center [536, 356] width 1011 height 12
checkbox calcio "true"
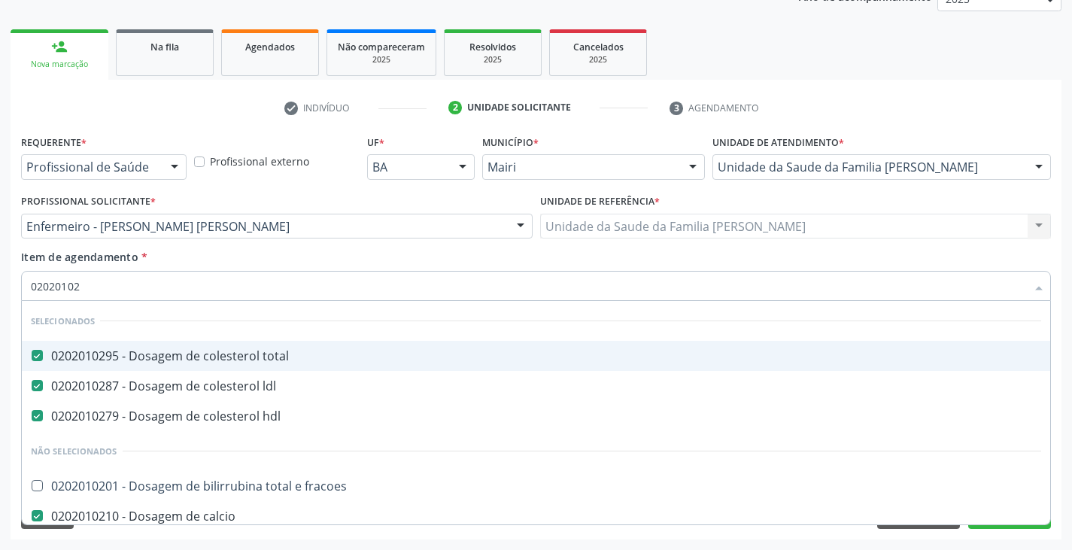
type input "0202010"
checkbox fracoes "true"
checkbox ionizavel "true"
checkbox caroteno "true"
checkbox catecolaminas "true"
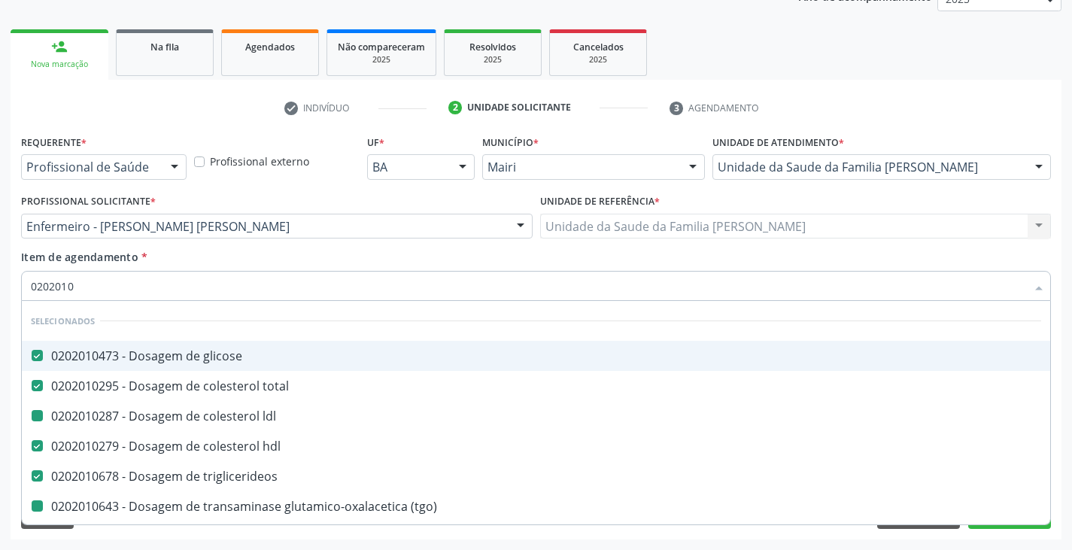
type input "02020104"
checkbox ldl "false"
checkbox triglicerideos "false"
checkbox \(tgo\) "false"
checkbox \(tgp\) "false"
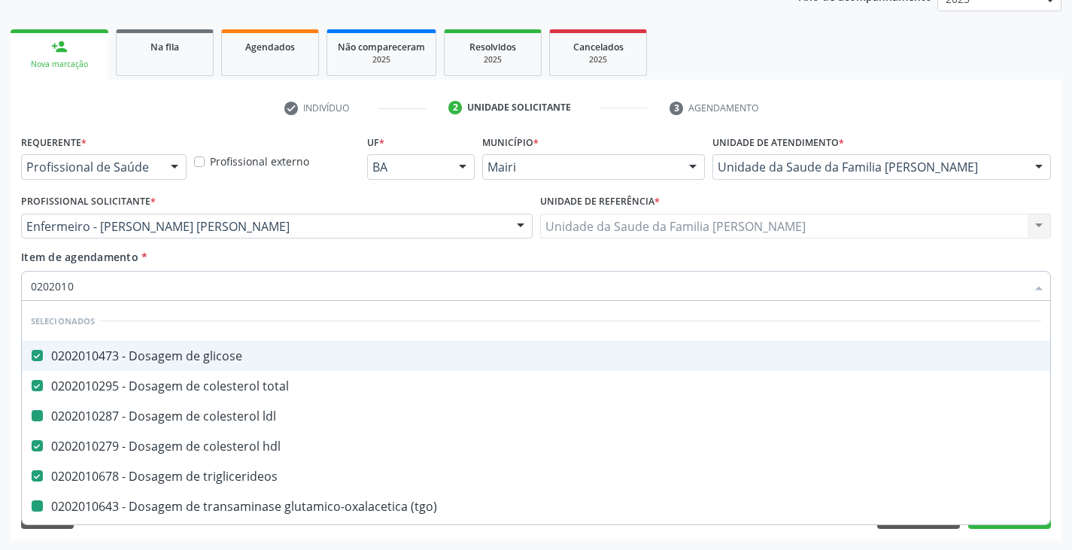
checkbox ureia "false"
checkbox sodio "false"
checkbox hdl "false"
type input "02020105"
checkbox glicose "false"
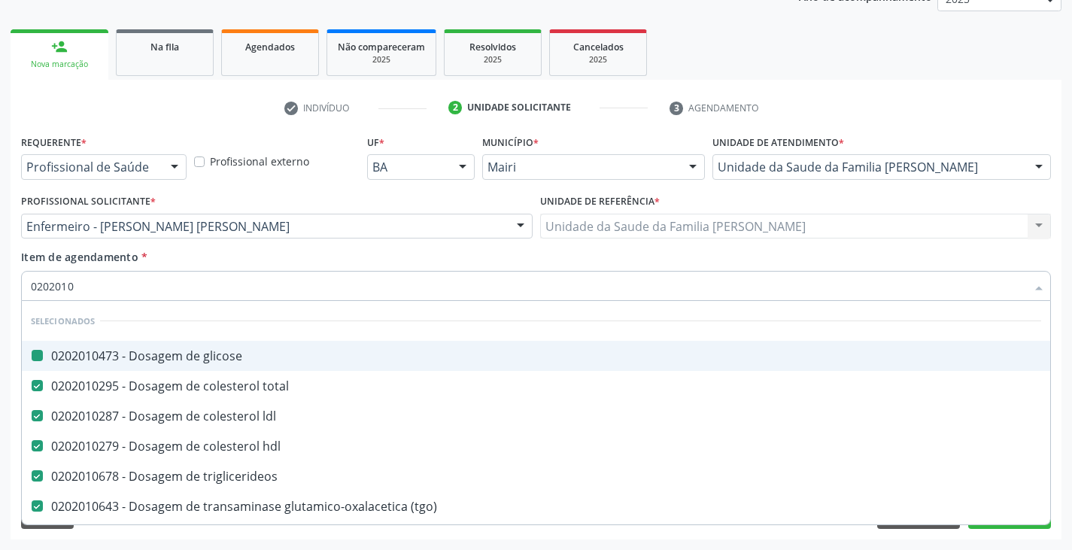
checkbox total "false"
checkbox ldl "false"
checkbox hdl "false"
checkbox triglicerideos "false"
checkbox \(tgo\) "false"
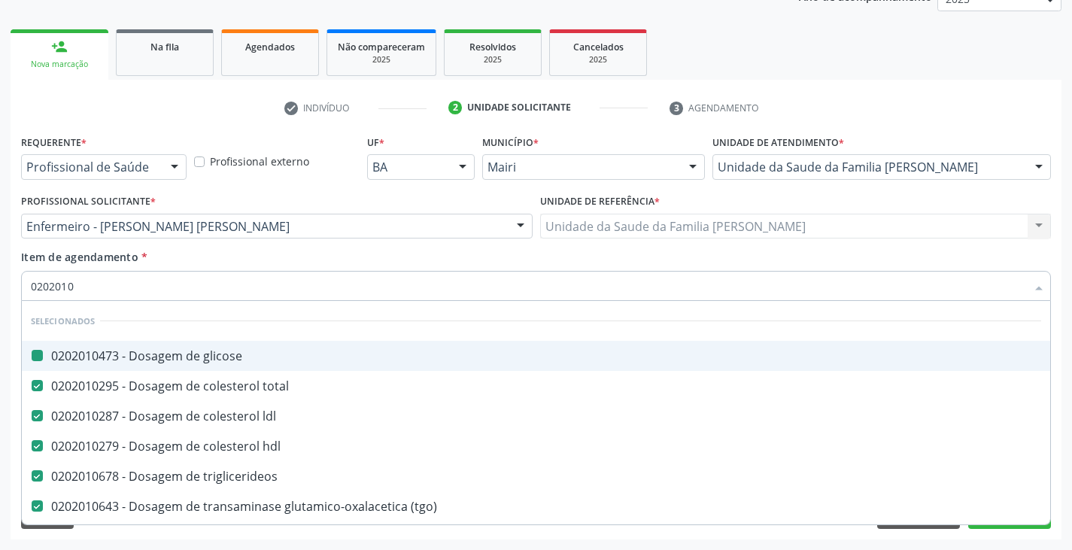
checkbox \(tgp\) "false"
checkbox ureia "false"
checkbox sodio "false"
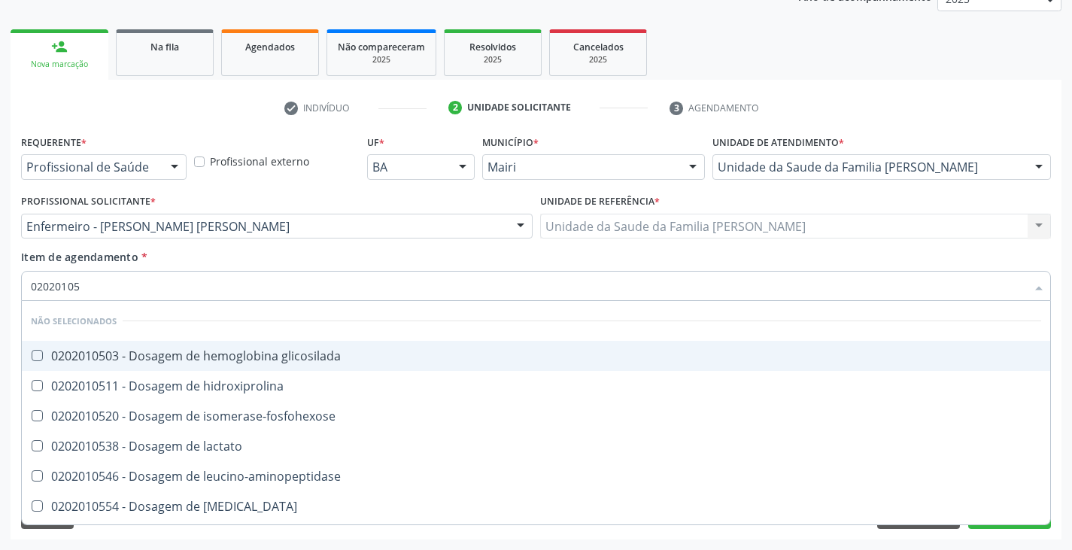
type input "020201050"
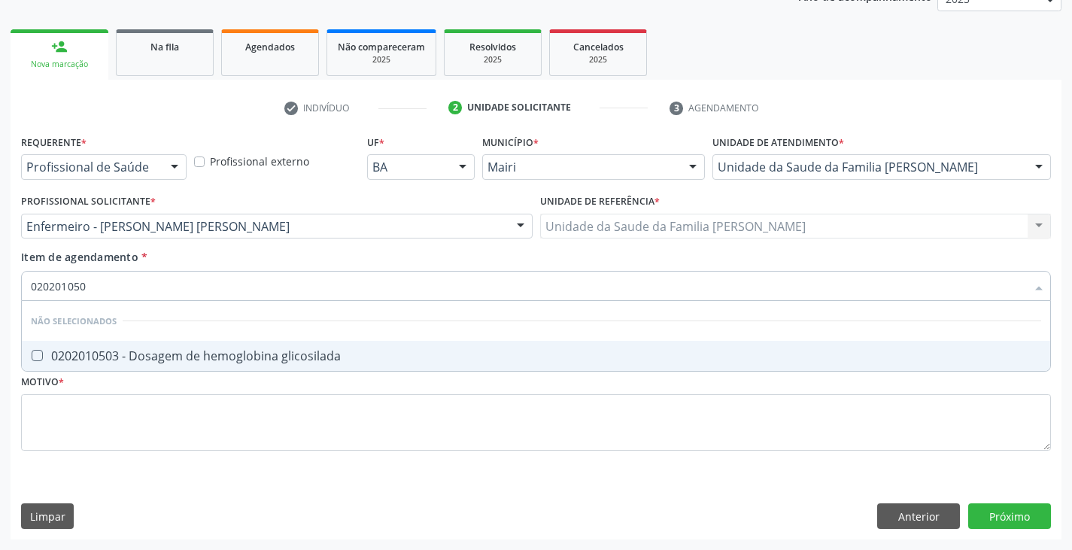
click at [166, 359] on div "0202010503 - Dosagem de hemoglobina glicosilada" at bounding box center [536, 356] width 1011 height 12
checkbox glicosilada "true"
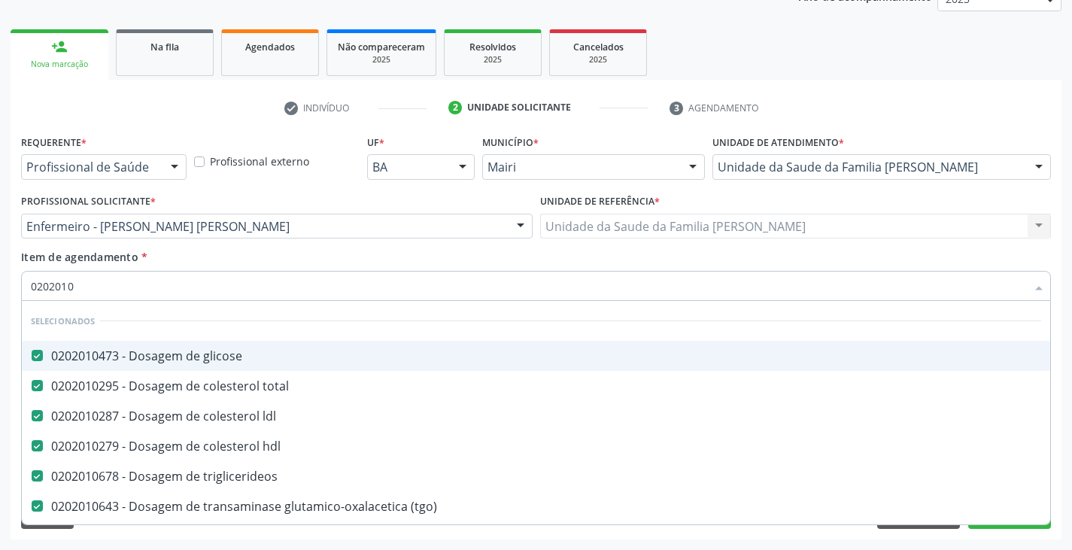
type input "020201"
checkbox urico "false"
checkbox alfa-2-macroglobulina "true"
checkbox calcio "false"
checkbox creatinina "true"
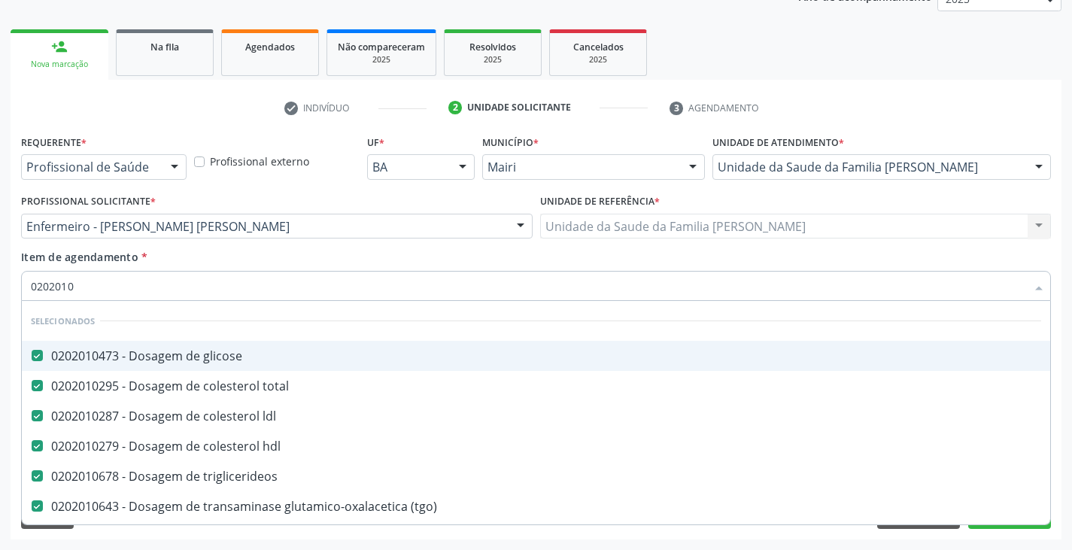
checkbox glicosilada "false"
checkbox porfirinas "true"
checkbox potassio "false"
checkbox d-xilose "true"
type input "02020"
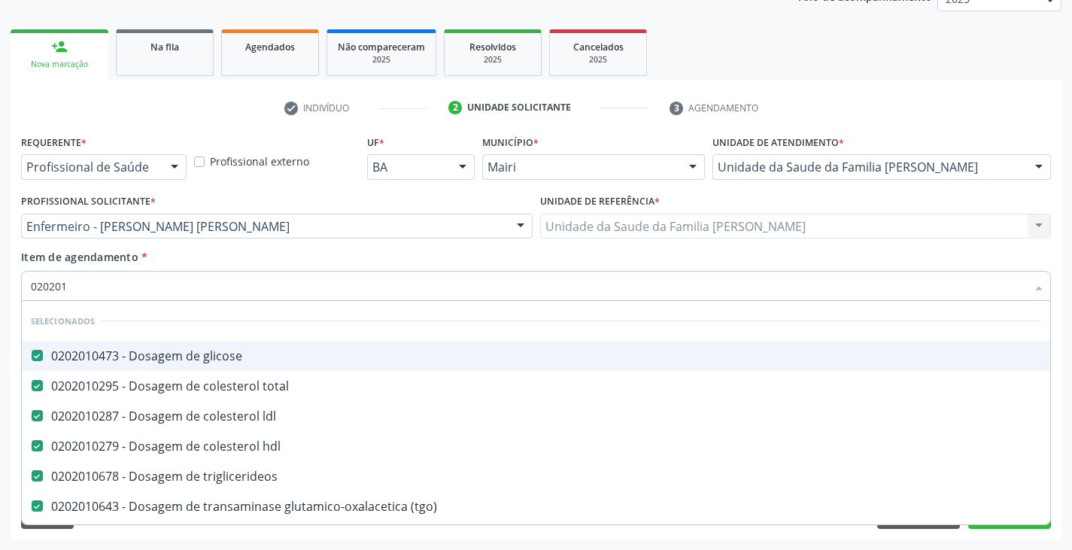
checkbox urico "false"
checkbox calcio "false"
checkbox glicosilada "false"
checkbox potassio "false"
type input "020204"
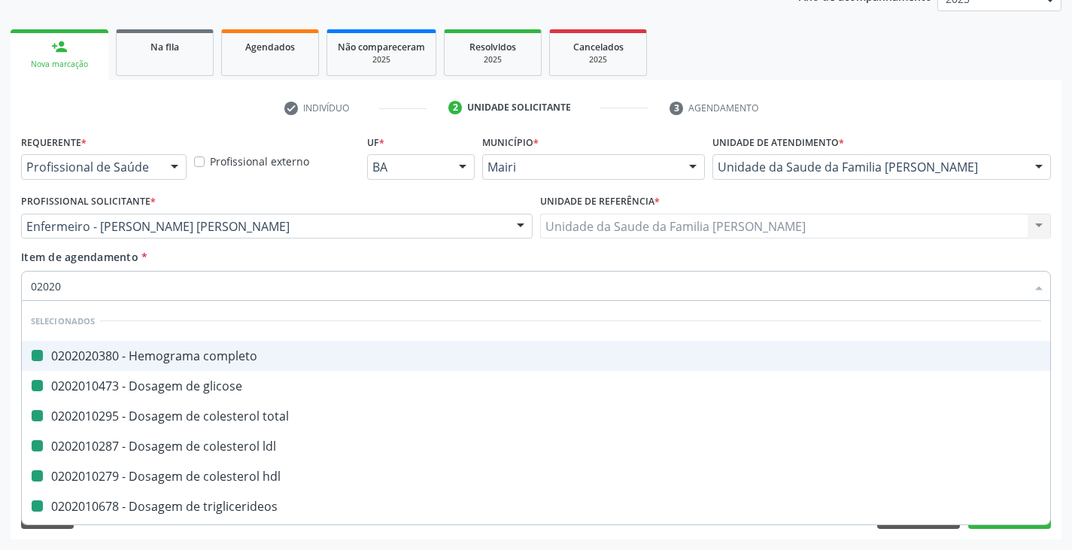
checkbox completo "false"
checkbox glicose "false"
checkbox total "false"
checkbox ldl "false"
checkbox hdl "false"
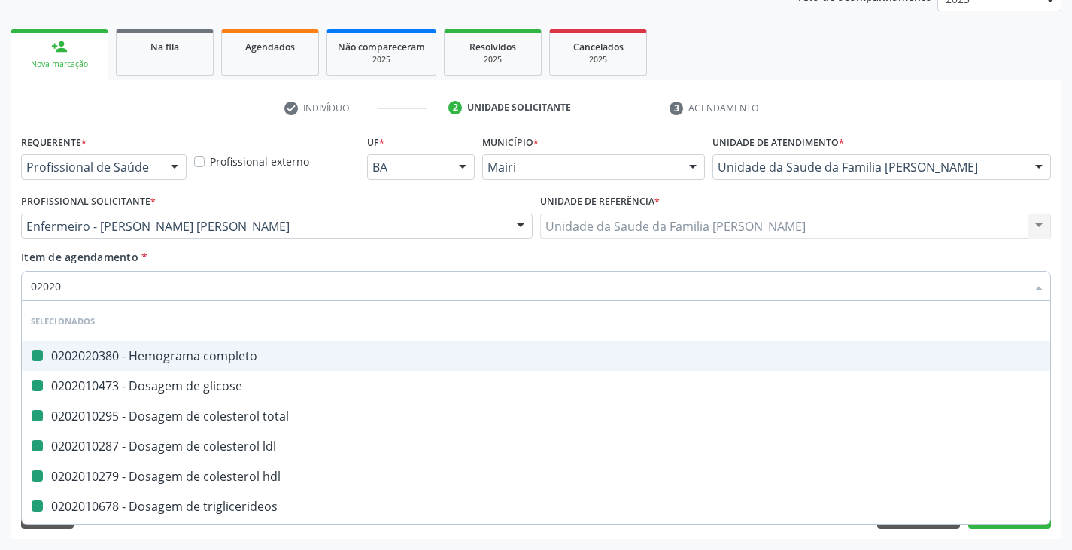
checkbox triglicerideos "false"
checkbox \(tgo\) "false"
checkbox \(tgp\) "false"
checkbox ureia "false"
checkbox sodio "false"
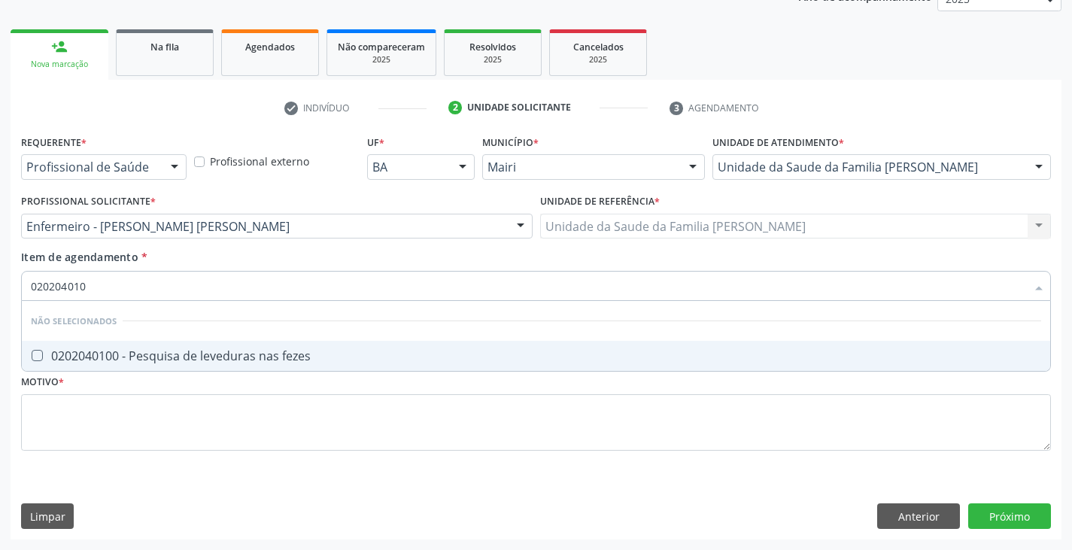
type input "0202040100"
click at [166, 359] on div "0202040100 - Pesquisa de leveduras nas fezes" at bounding box center [536, 356] width 1011 height 12
checkbox fezes "true"
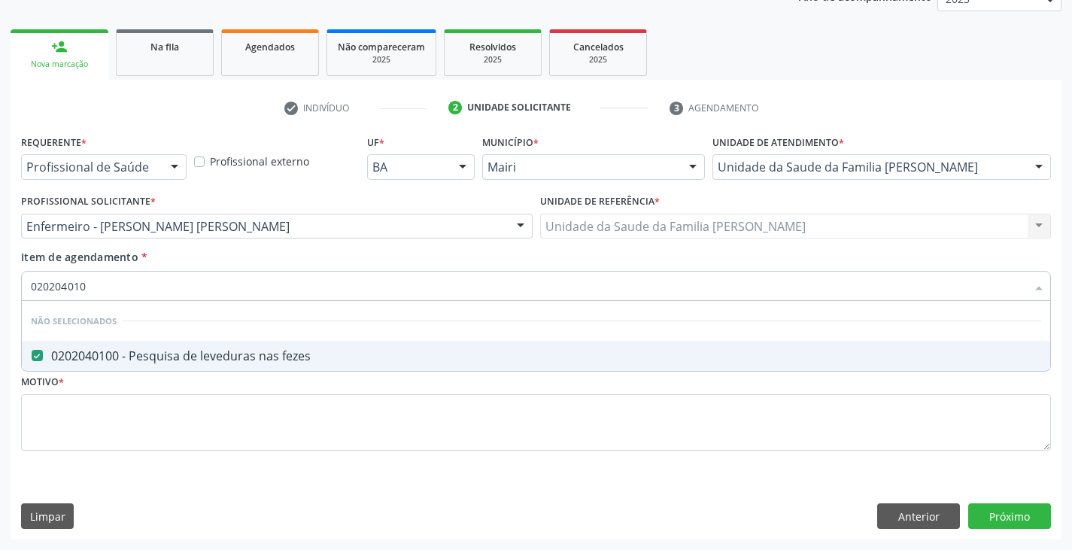
type input "02020401"
checkbox fezes "false"
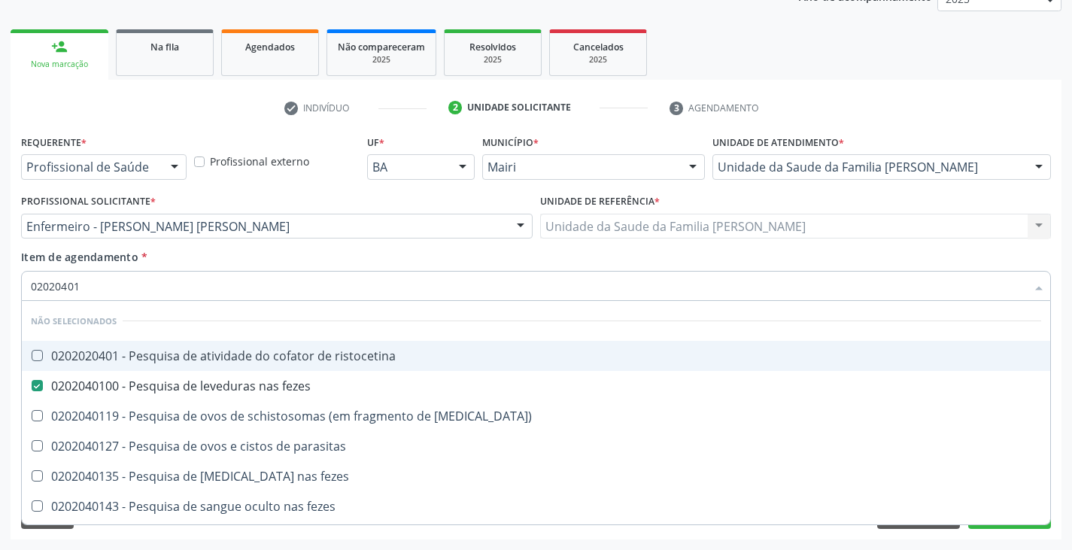
type input "0202040"
checkbox fezes "false"
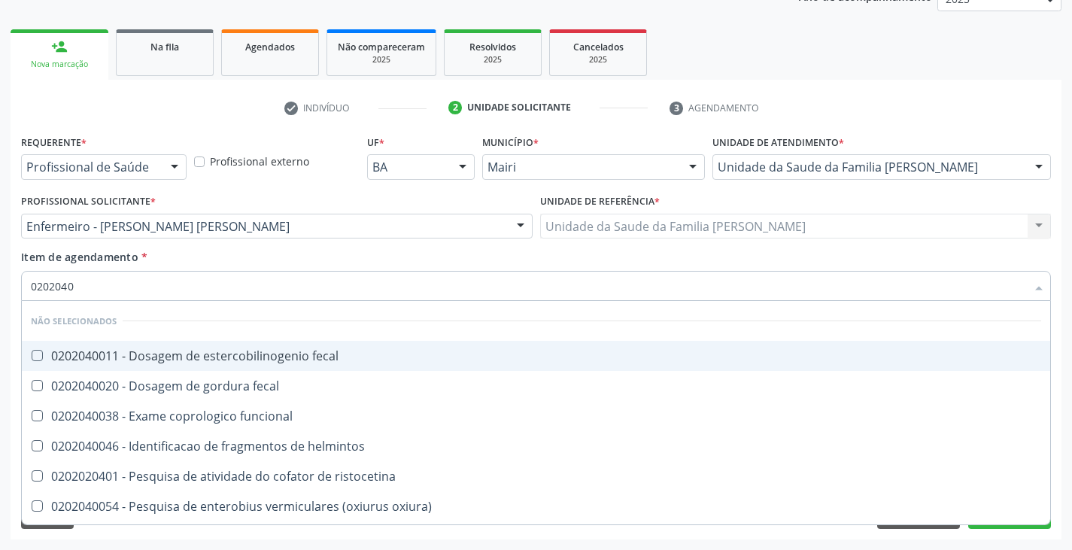
type input "020204"
checkbox fezes "false"
checkbox fezes "true"
type input "02020"
checkbox fecal "true"
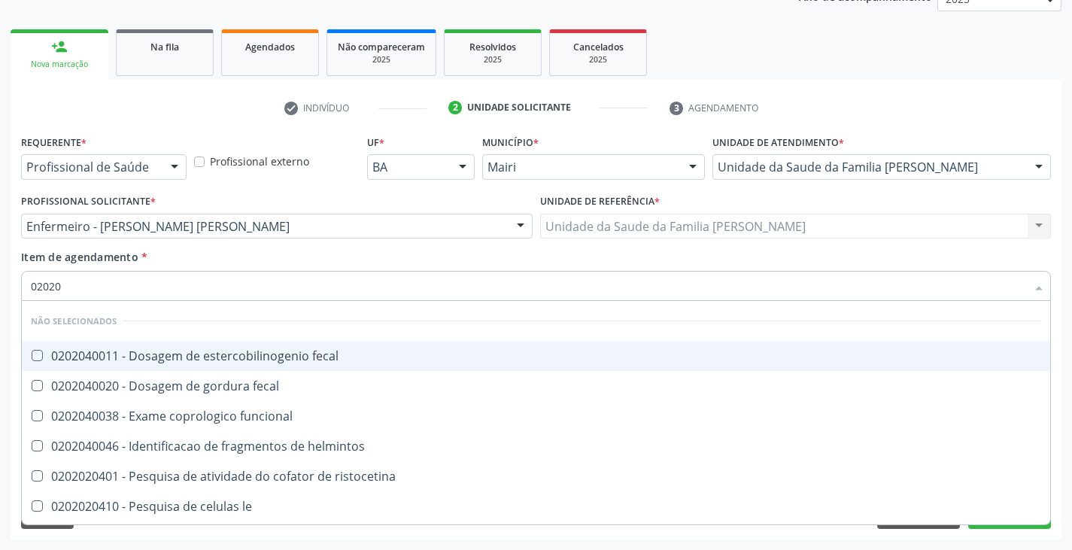
checkbox fecal "true"
checkbox funcional "true"
checkbox helmintos "true"
checkbox ristocetina "true"
checkbox le "true"
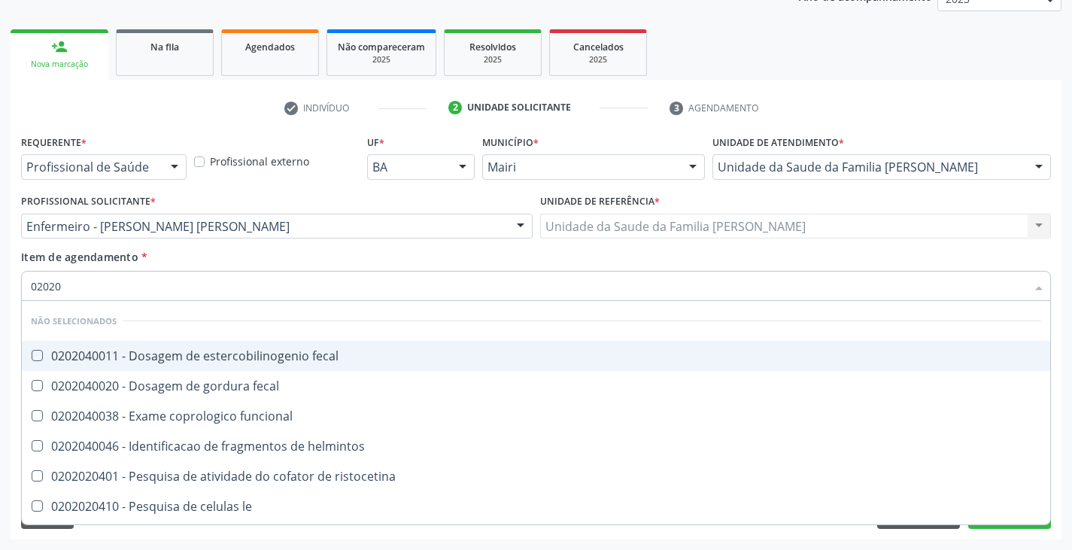
checkbox heinz "true"
checkbox oxiura\) "true"
checkbox eosinofilos "true"
checkbox filaria "true"
checkbox fezes "false"
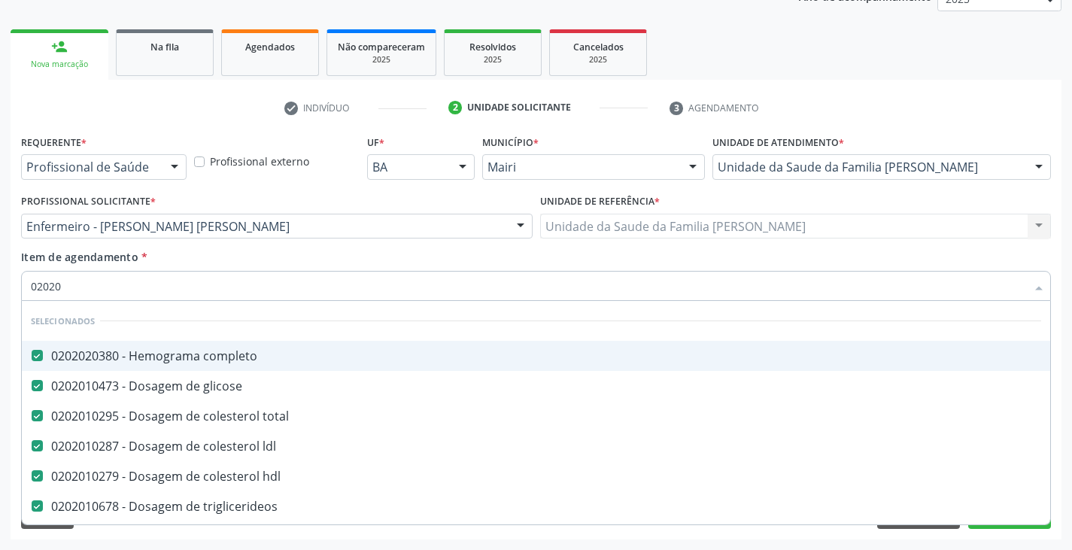
type input "020205"
checkbox completo "false"
checkbox glicose "false"
checkbox total "false"
checkbox ldl "false"
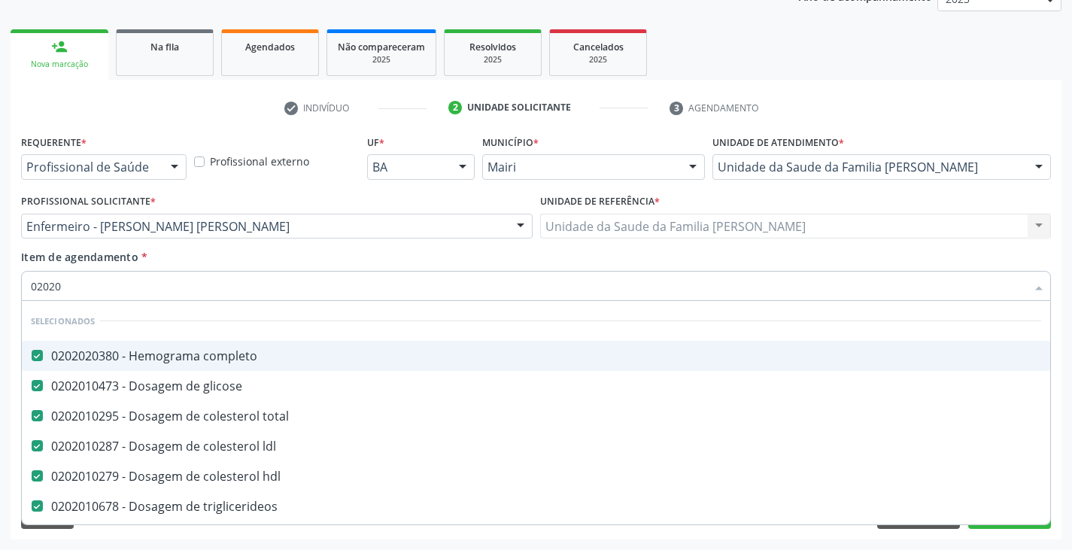
checkbox hdl "false"
checkbox triglicerideos "false"
checkbox \(tgo\) "false"
checkbox \(tgp\) "false"
checkbox ureia "false"
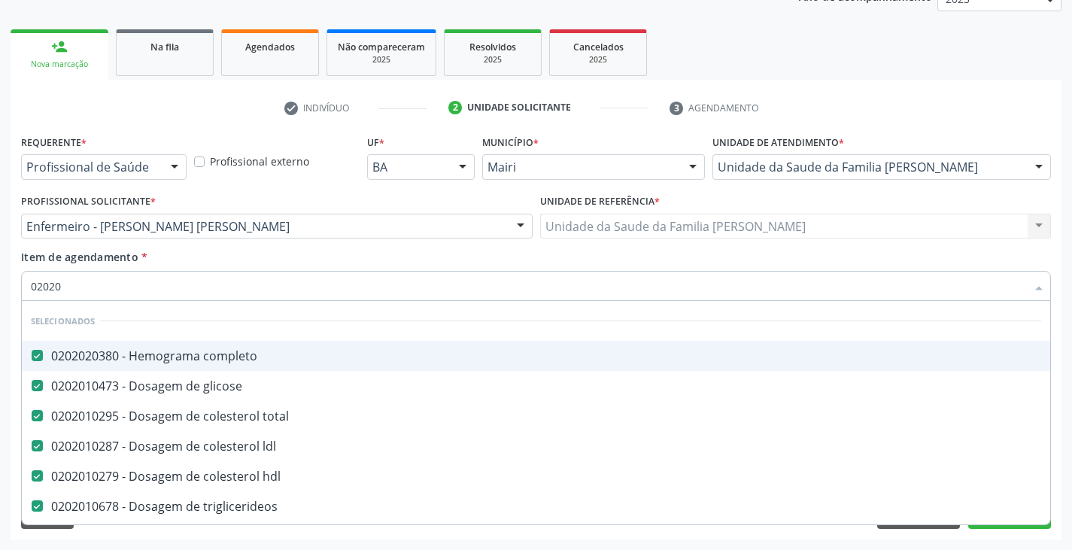
checkbox sodio "false"
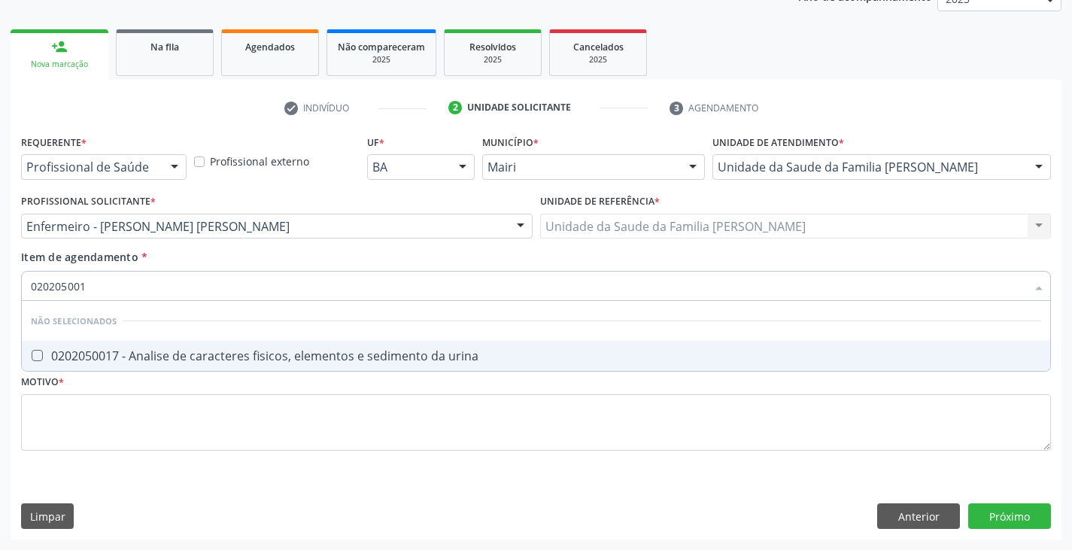
type input "0202050017"
click at [166, 359] on div "0202050017 - Analise de caracteres fisicos, elementos e sedimento da urina" at bounding box center [536, 356] width 1011 height 12
checkbox urina "true"
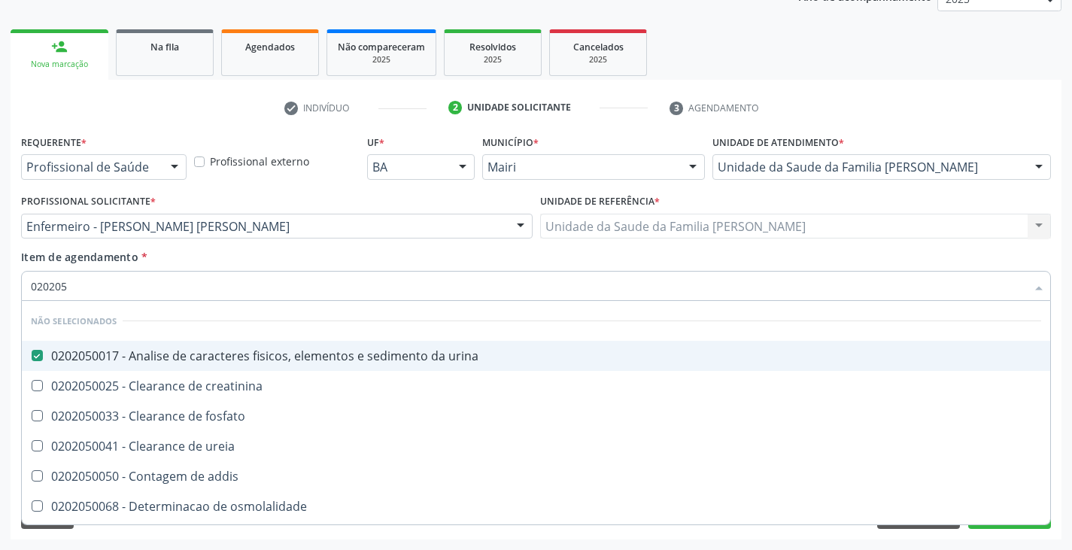
type input "02020"
checkbox creatinina "true"
checkbox fosfato "true"
checkbox ureia "true"
checkbox addis "true"
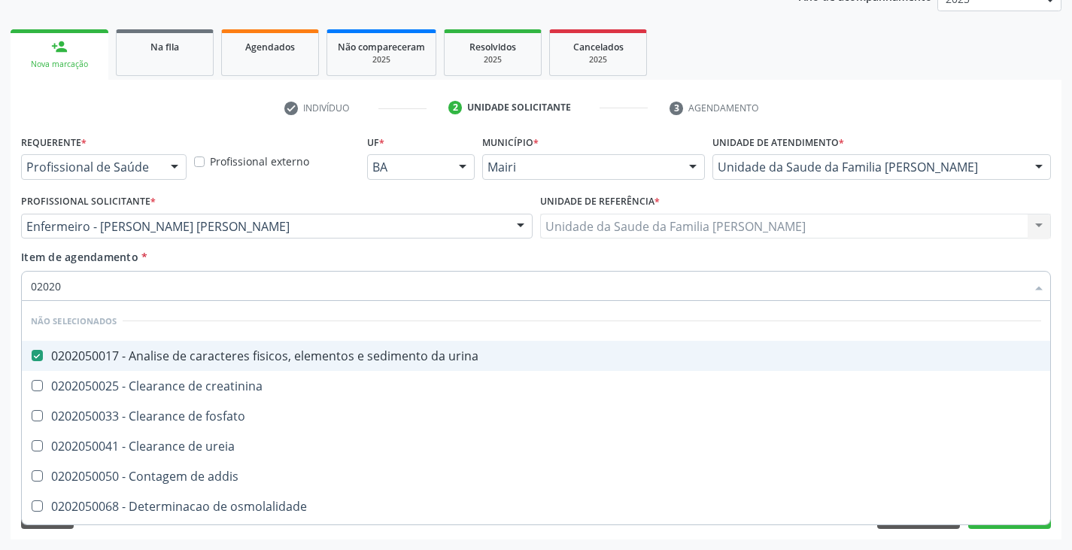
checkbox osmolalidade "true"
checkbox citrato "true"
checkbox urina "true"
checkbox oxalato "true"
checkbox horas\) "true"
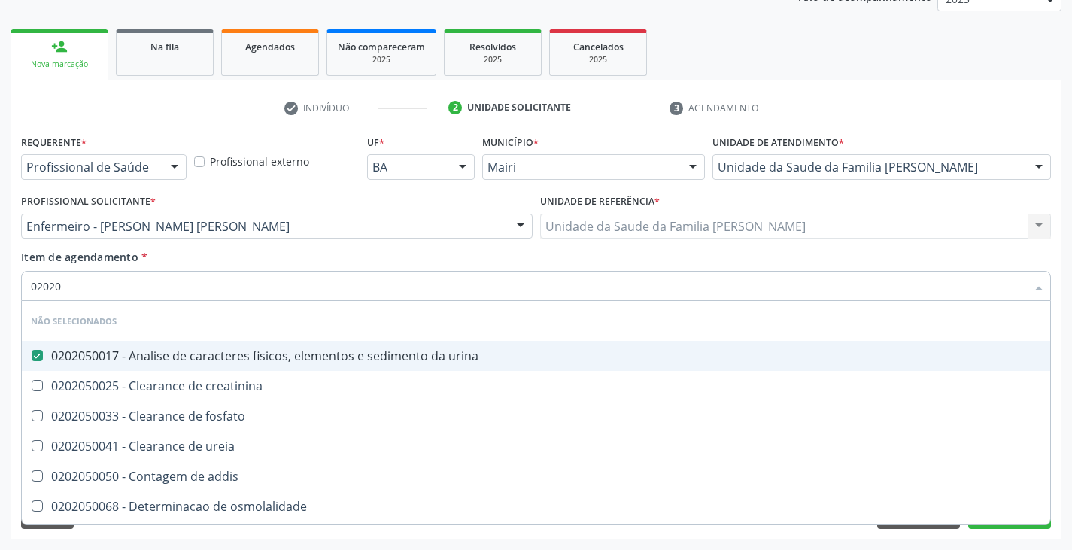
checkbox cromatografia\) "true"
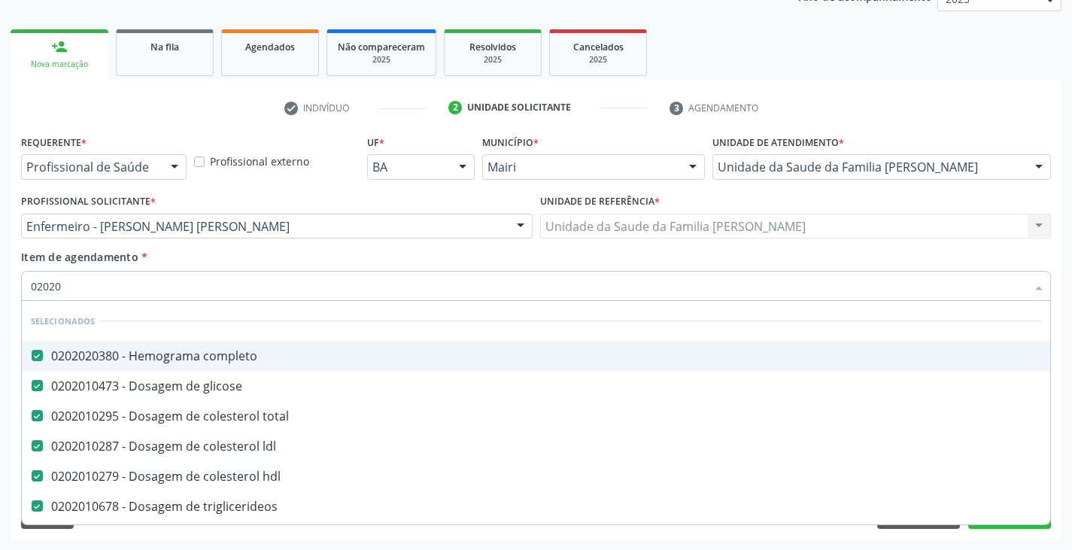
type input "0202"
checkbox urico "false"
checkbox aminoglicosideos "true"
checkbox calcio "false"
checkbox c3 "true"
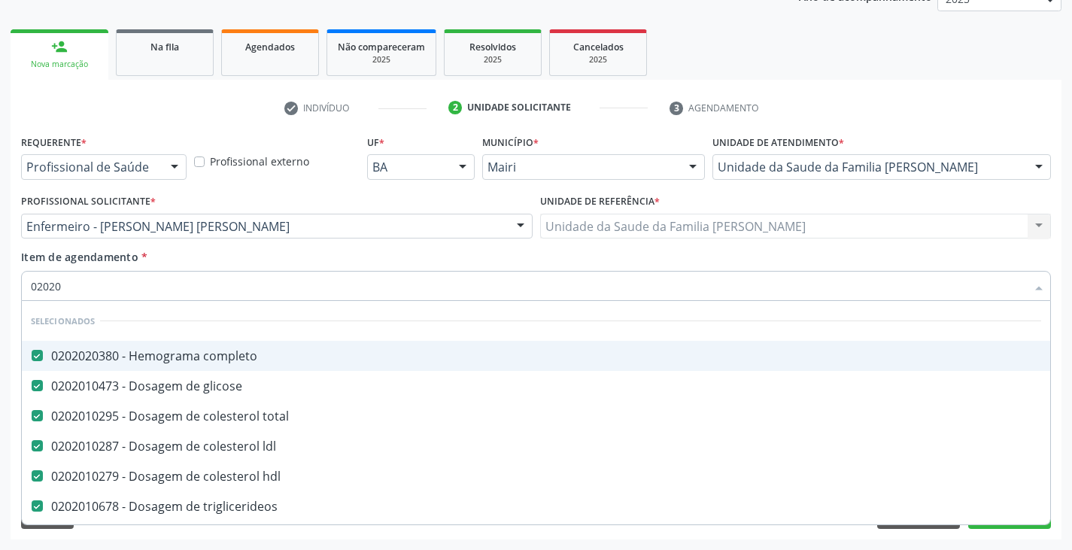
checkbox glicosilada "false"
checkbox magnesio "true"
checkbox potassio "false"
checkbox tiocianato "true"
checkbox fezes "false"
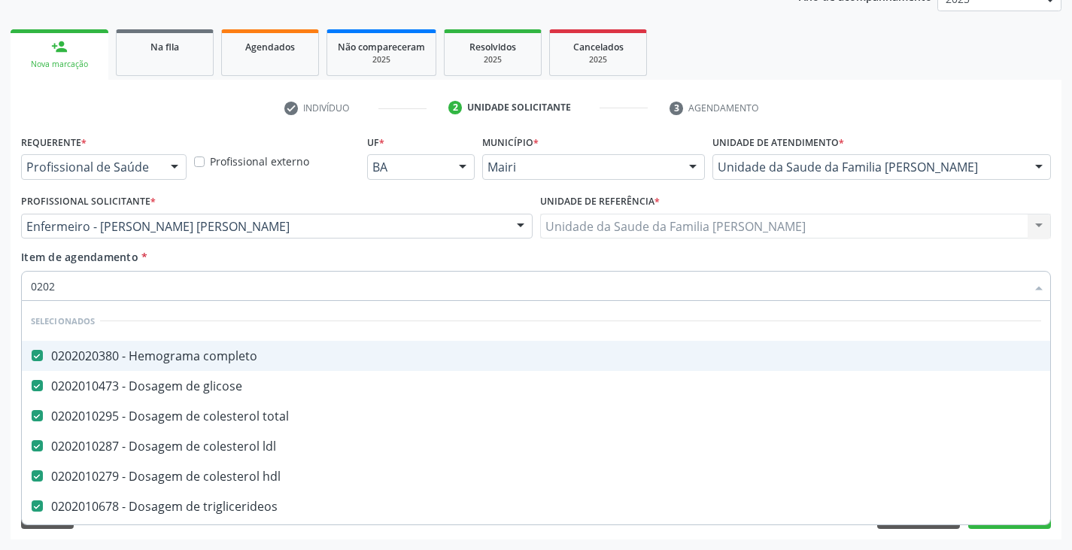
type input "020"
checkbox urina "false"
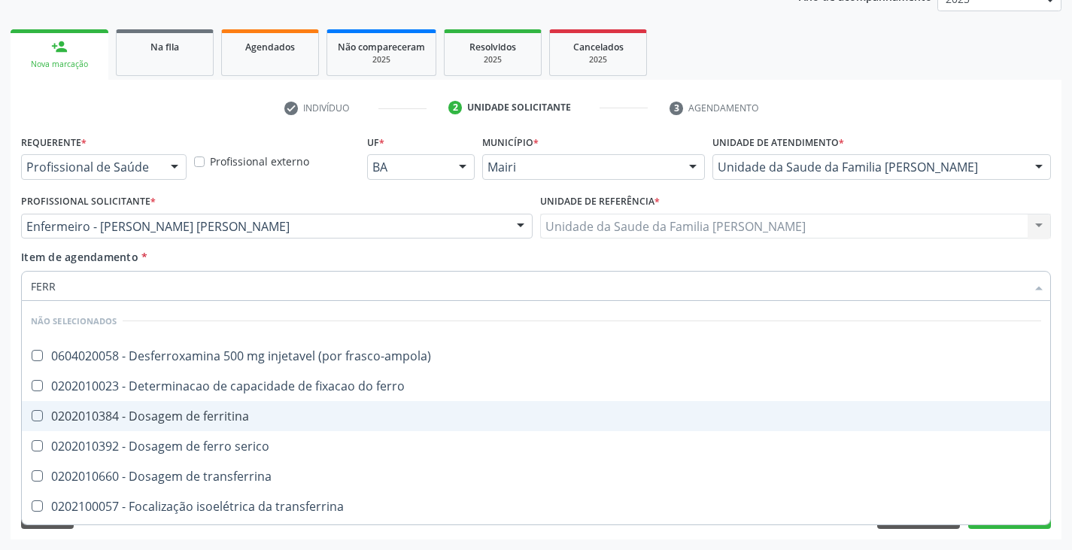
click at [212, 418] on div "0202010384 - Dosagem de ferritina" at bounding box center [536, 416] width 1011 height 12
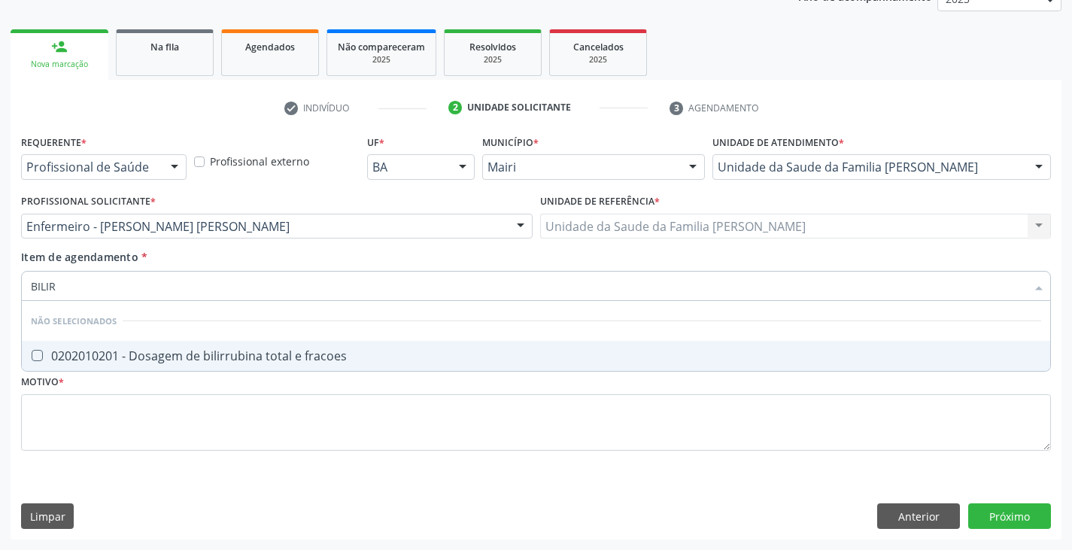
click at [219, 351] on div "0202010201 - Dosagem de bilirrubina total e fracoes" at bounding box center [536, 356] width 1011 height 12
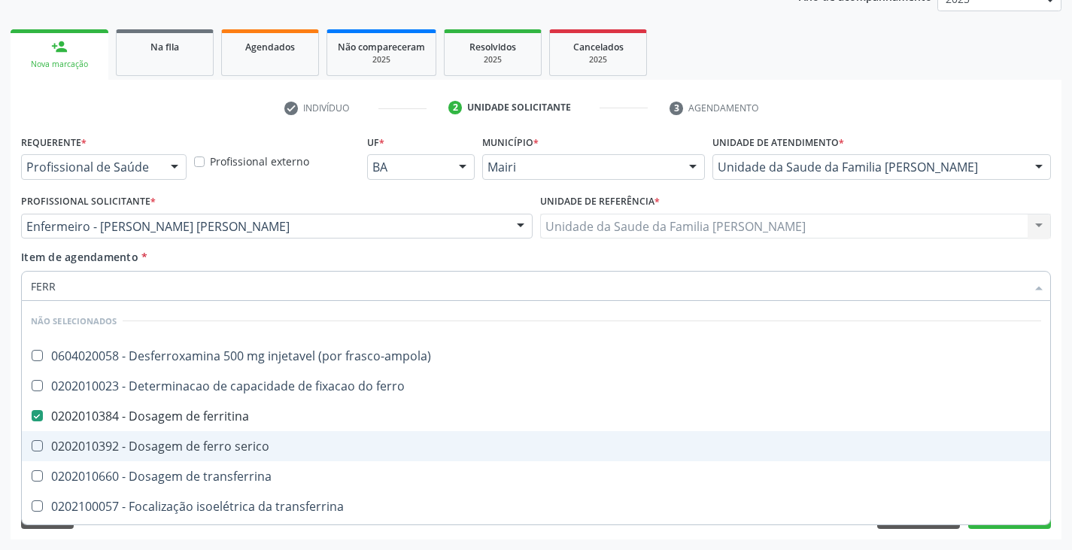
click at [186, 446] on div "0202010392 - Dosagem de ferro serico" at bounding box center [536, 446] width 1011 height 12
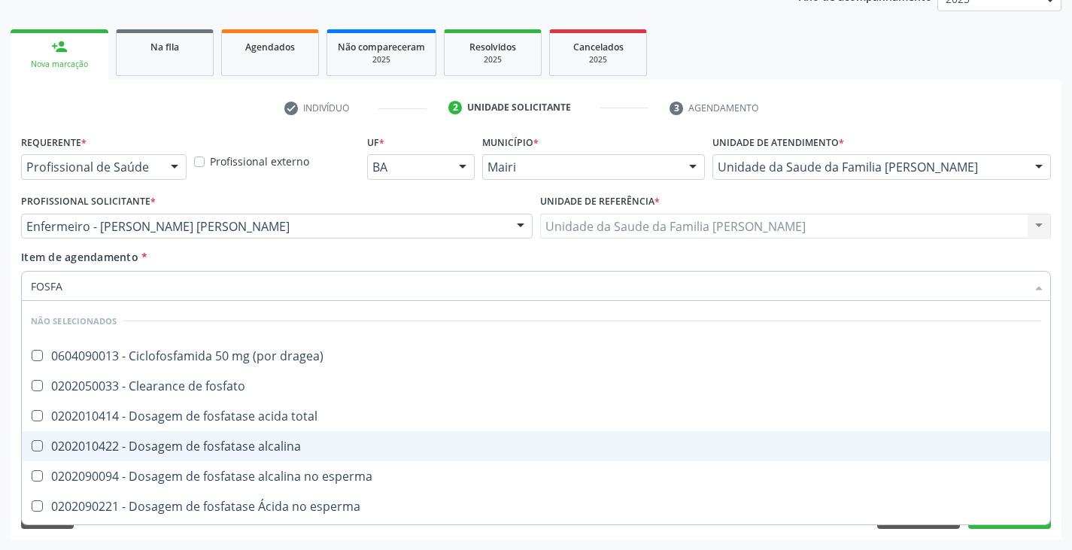
click at [191, 440] on div "0202010422 - Dosagem de fosfatase alcalina" at bounding box center [536, 446] width 1011 height 12
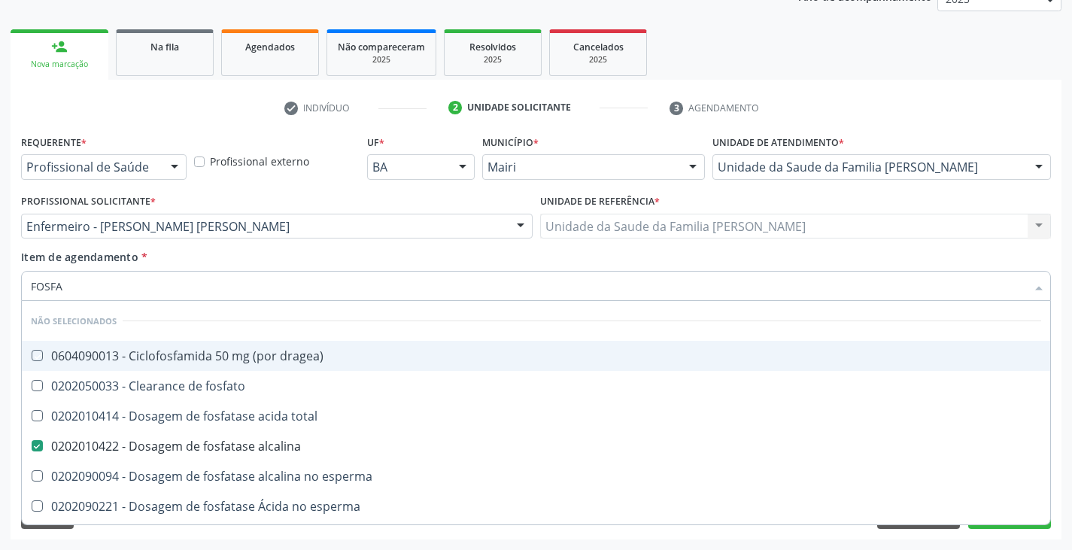
click at [269, 267] on div "Item de agendamento * FOSFA Desfazer seleção Não selecionados 0604090013 - Cicl…" at bounding box center [536, 272] width 1030 height 47
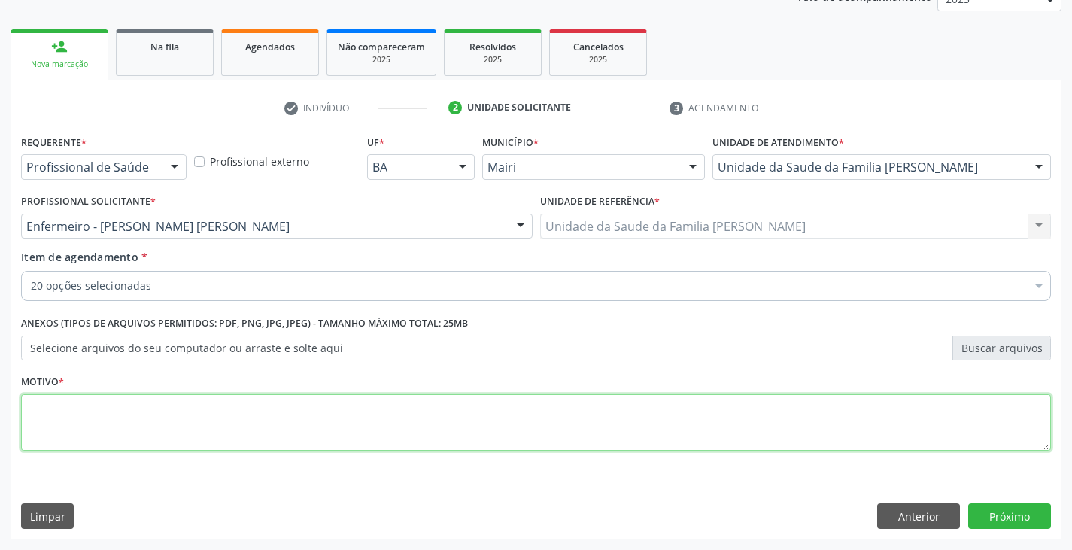
click at [153, 419] on textarea at bounding box center [536, 422] width 1030 height 57
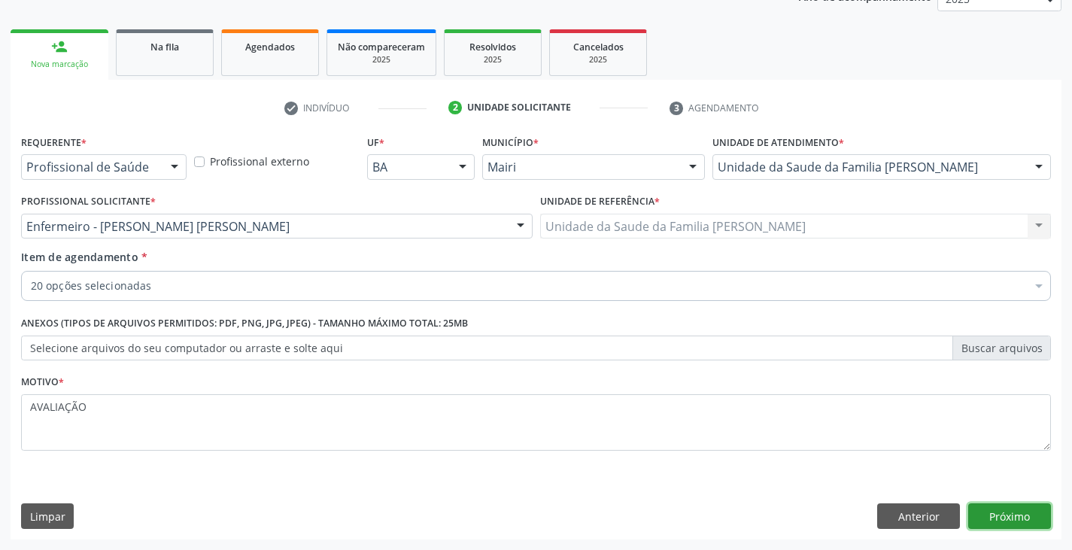
click at [1000, 514] on button "Próximo" at bounding box center [1009, 516] width 83 height 26
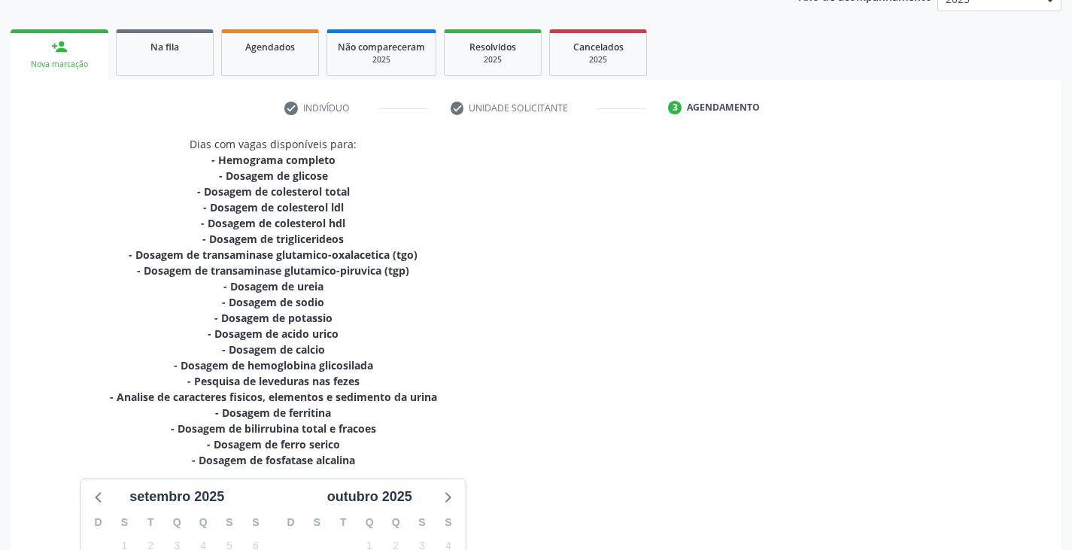
scroll to position [449, 0]
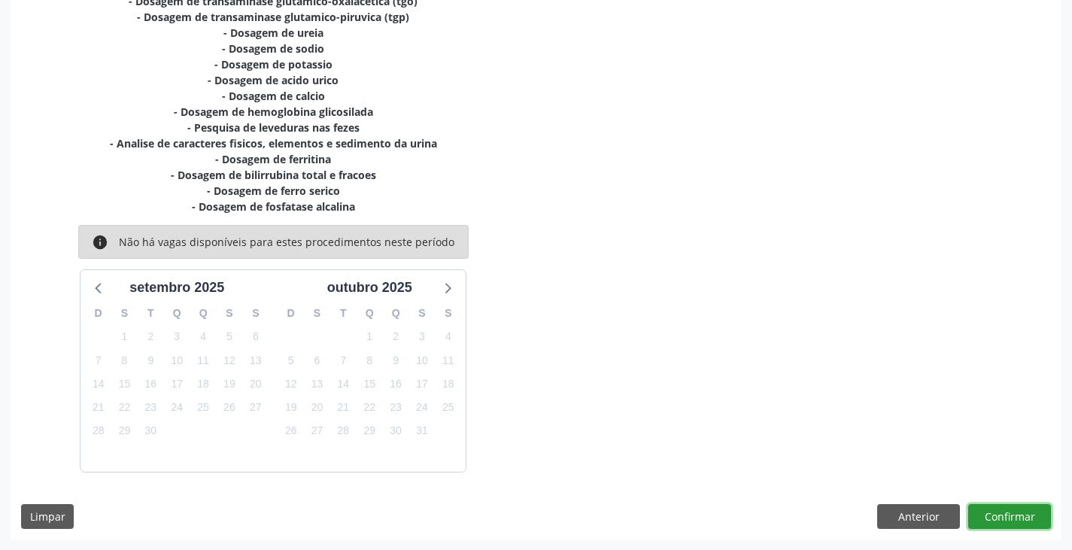
click at [997, 517] on button "Confirmar" at bounding box center [1009, 517] width 83 height 26
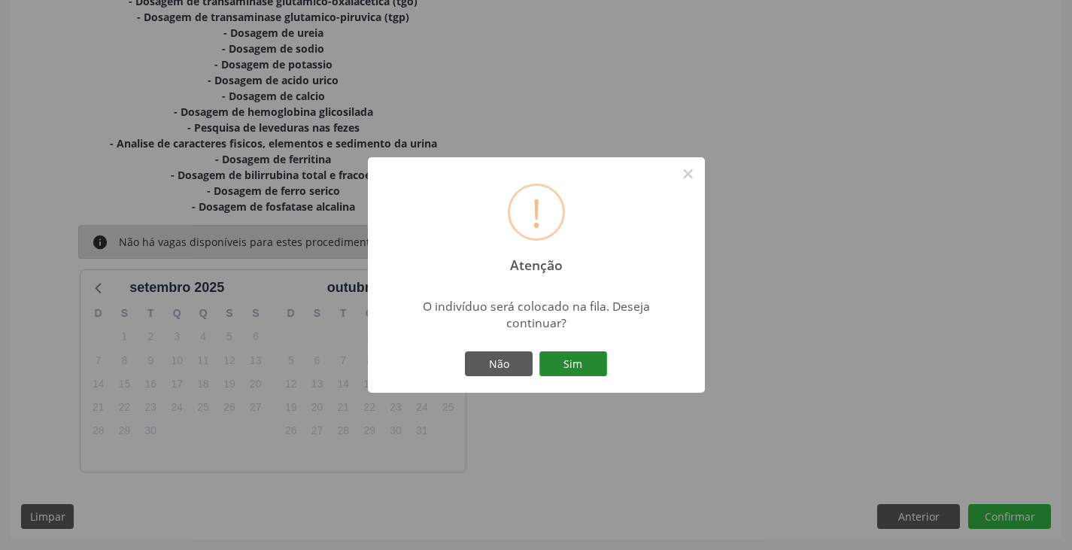
click at [553, 369] on button "Sim" at bounding box center [574, 364] width 68 height 26
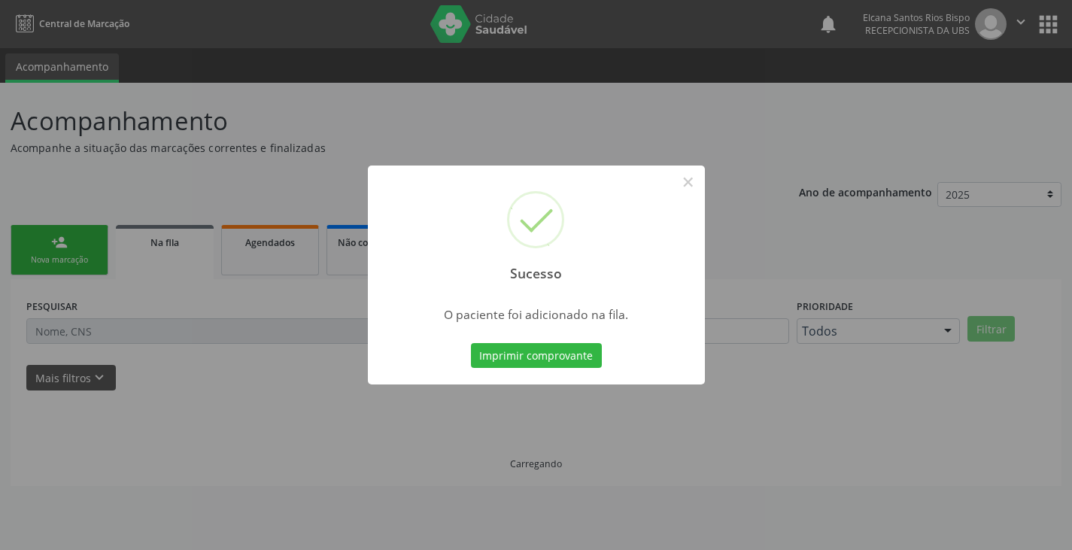
scroll to position [0, 0]
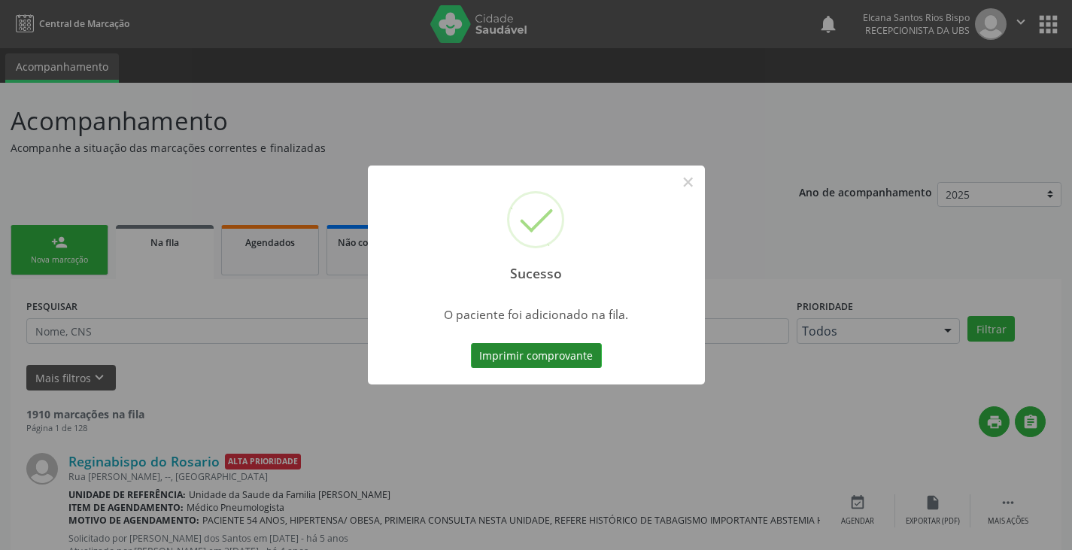
click at [564, 354] on button "Imprimir comprovante" at bounding box center [536, 356] width 131 height 26
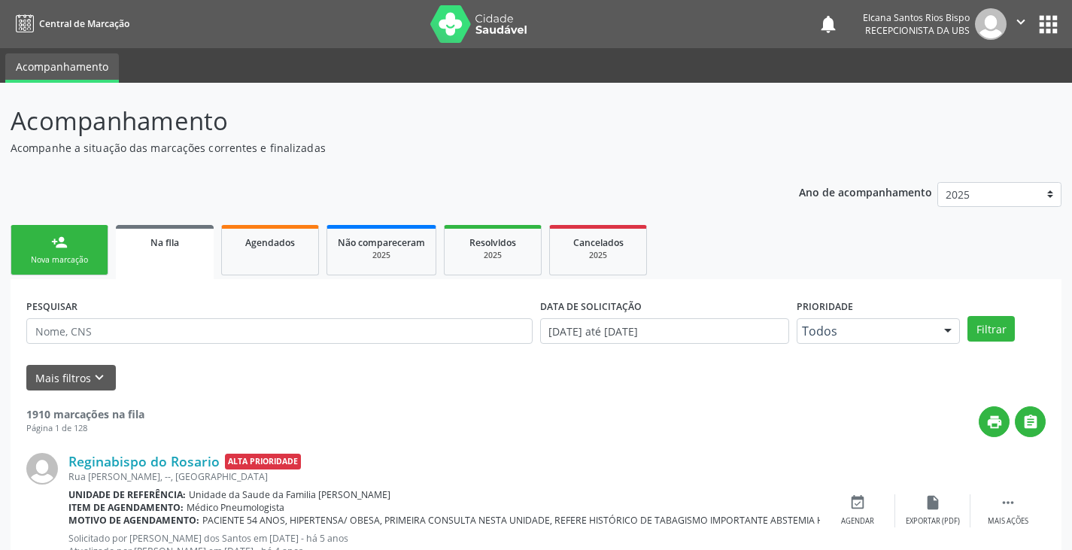
click at [31, 255] on div "Nova marcação" at bounding box center [59, 259] width 75 height 11
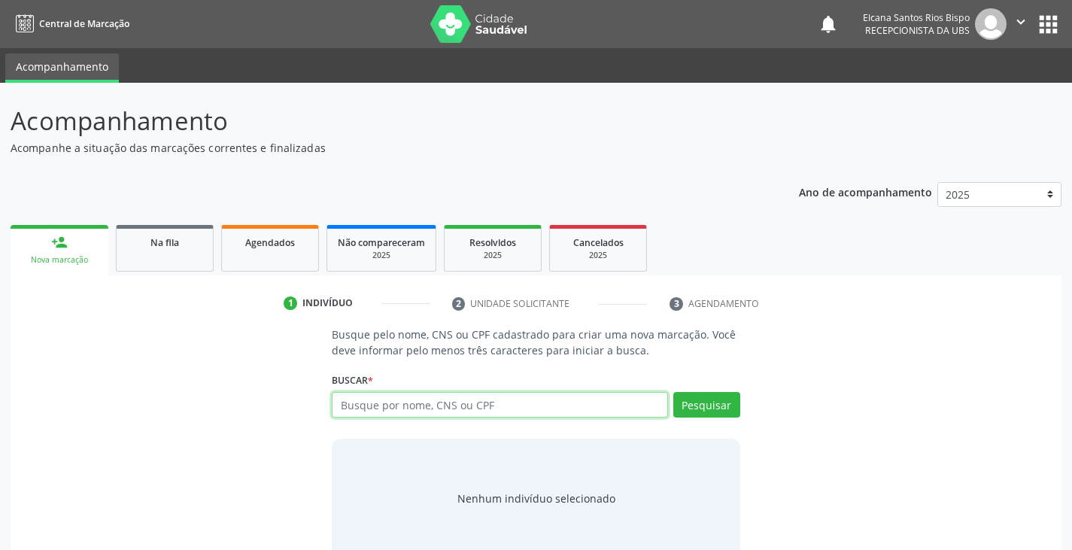
click at [450, 403] on input "text" at bounding box center [500, 405] width 336 height 26
paste input "704 6076 3984 2028"
type input "704 6076 3984 2028"
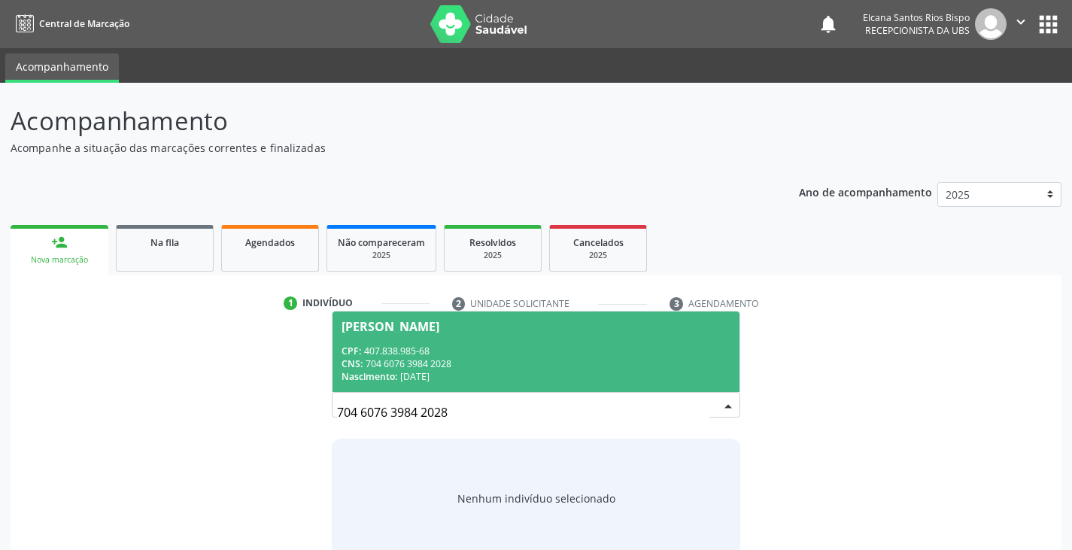
click at [539, 359] on div "CNS: 704 6076 3984 2028" at bounding box center [536, 363] width 388 height 13
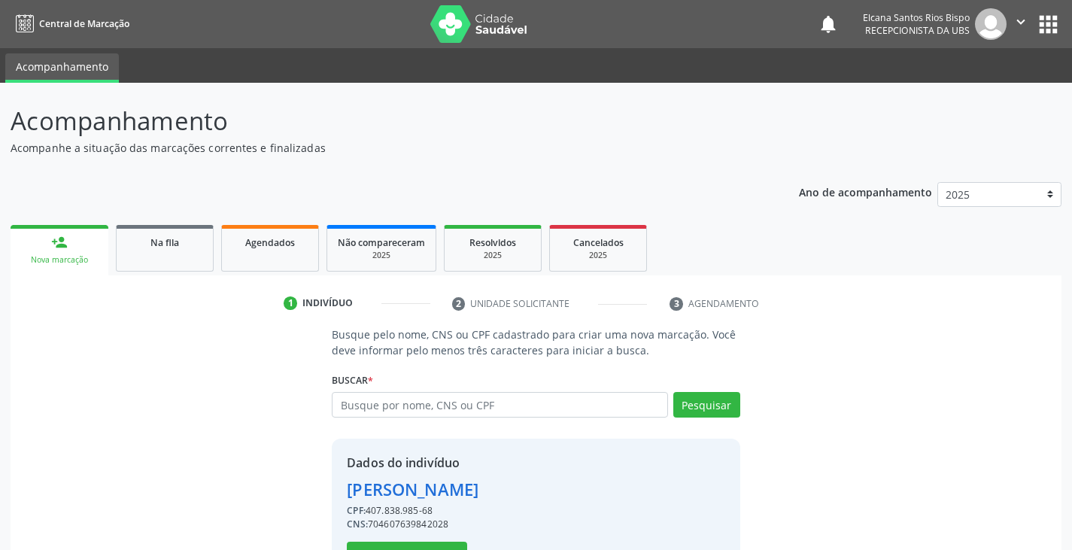
scroll to position [53, 0]
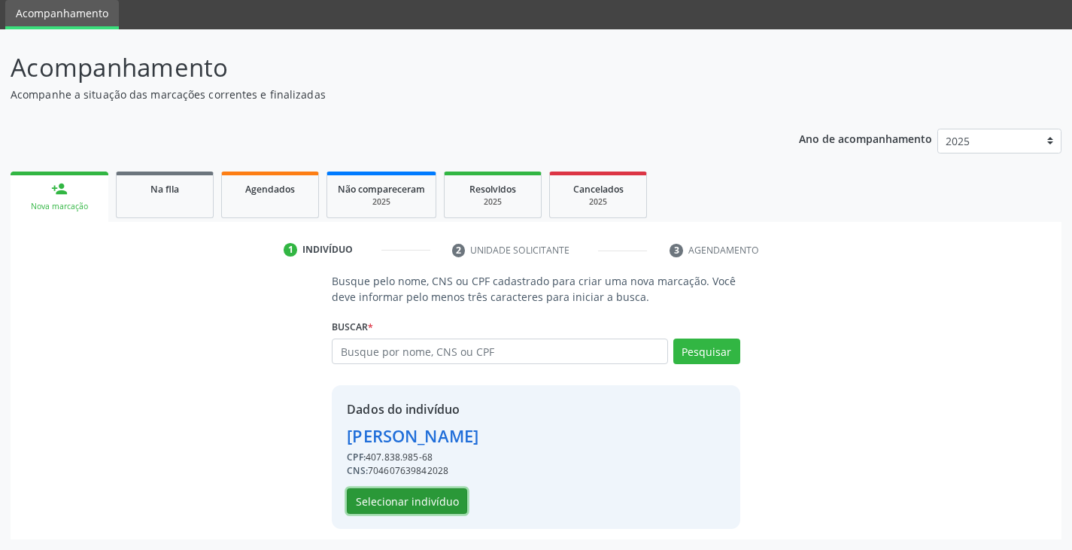
click at [374, 497] on button "Selecionar indivíduo" at bounding box center [407, 501] width 120 height 26
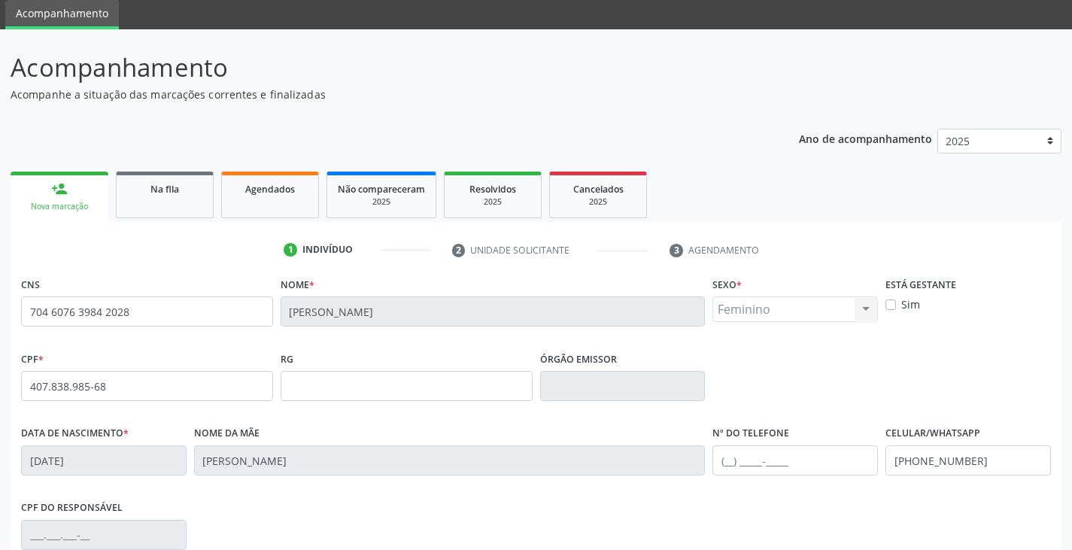
scroll to position [266, 0]
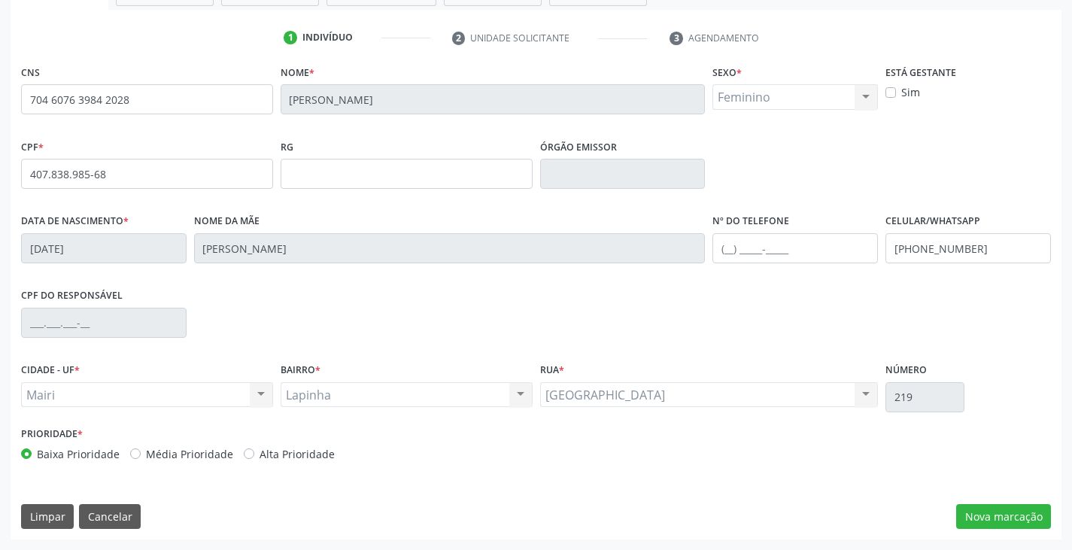
click at [302, 455] on label "Alta Prioridade" at bounding box center [297, 454] width 75 height 16
click at [254, 455] on input "Alta Prioridade" at bounding box center [249, 453] width 11 height 14
radio input "true"
click at [977, 506] on button "Nova marcação" at bounding box center [1003, 517] width 95 height 26
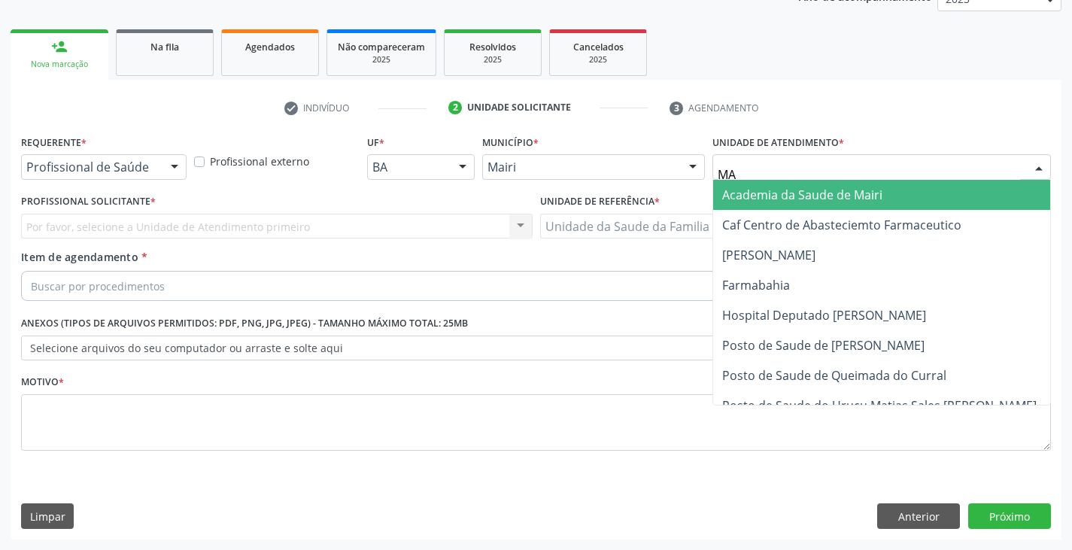
type input "MAR"
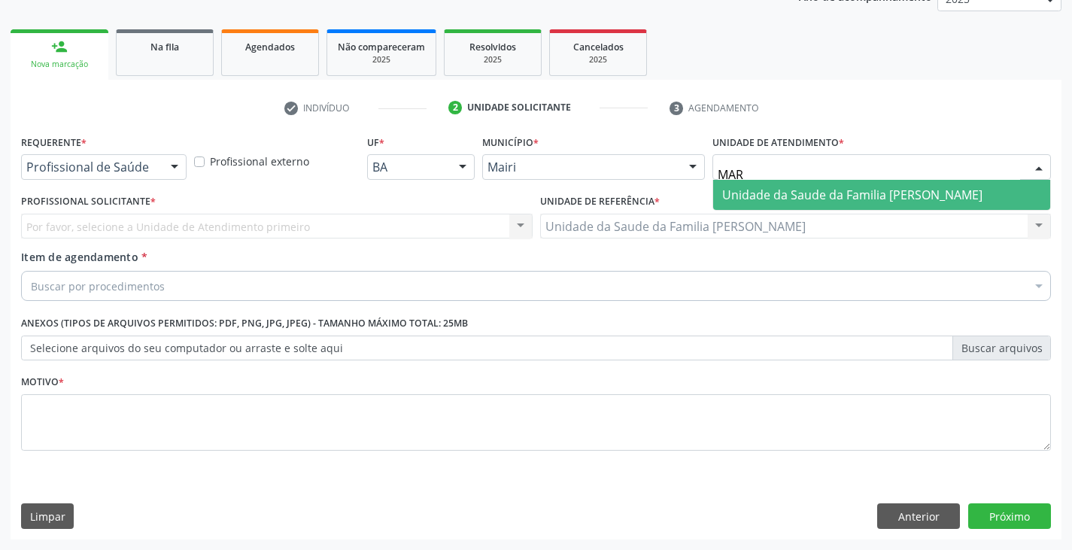
click at [813, 196] on span "Unidade da Saude da Familia [PERSON_NAME]" at bounding box center [852, 195] width 260 height 17
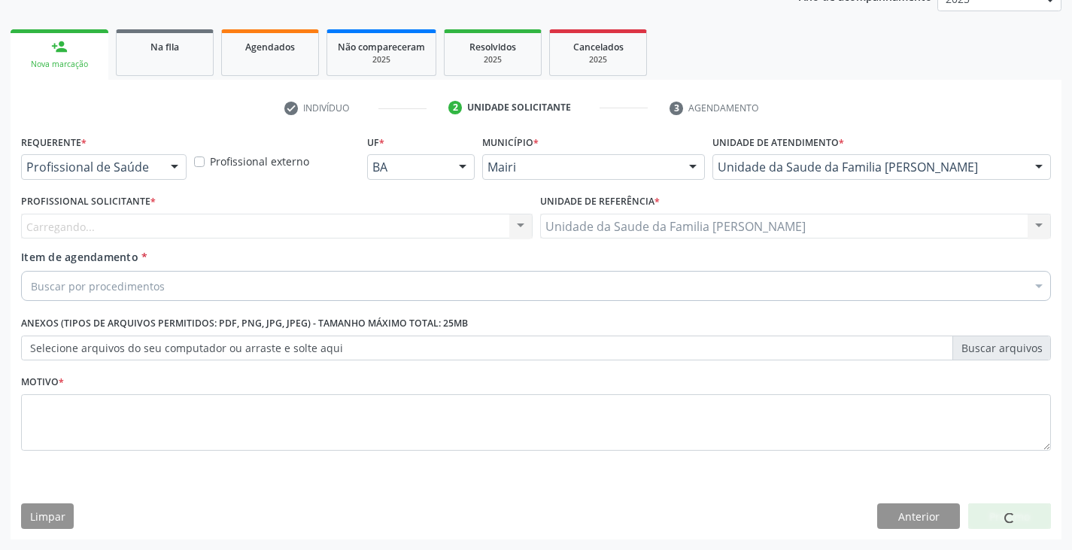
click at [78, 227] on div "Carregando... Nenhum resultado encontrado para: " " Não há nenhuma opção para s…" at bounding box center [277, 227] width 512 height 26
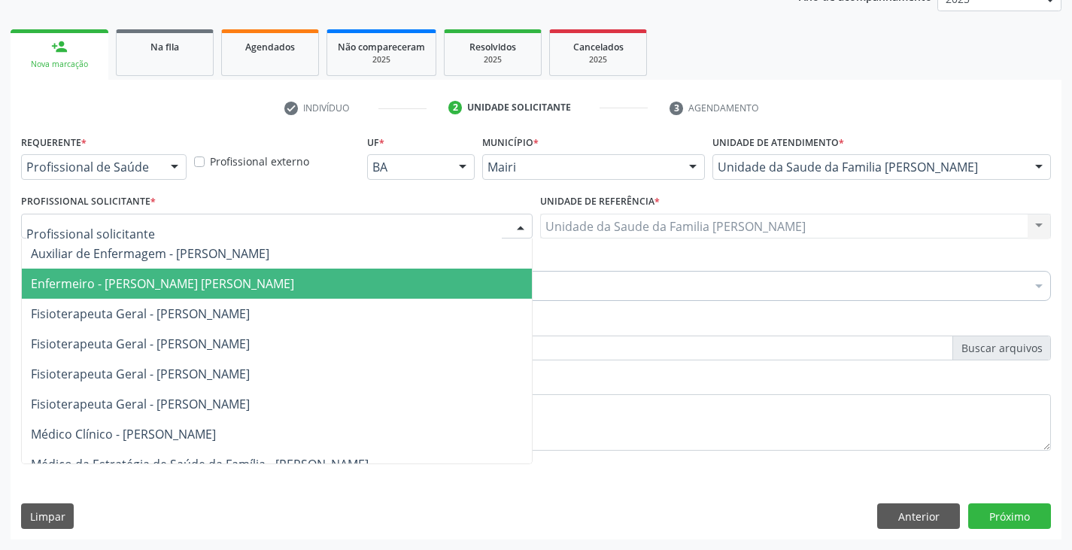
click at [104, 280] on span "Enfermeiro - [PERSON_NAME] [PERSON_NAME]" at bounding box center [162, 283] width 263 height 17
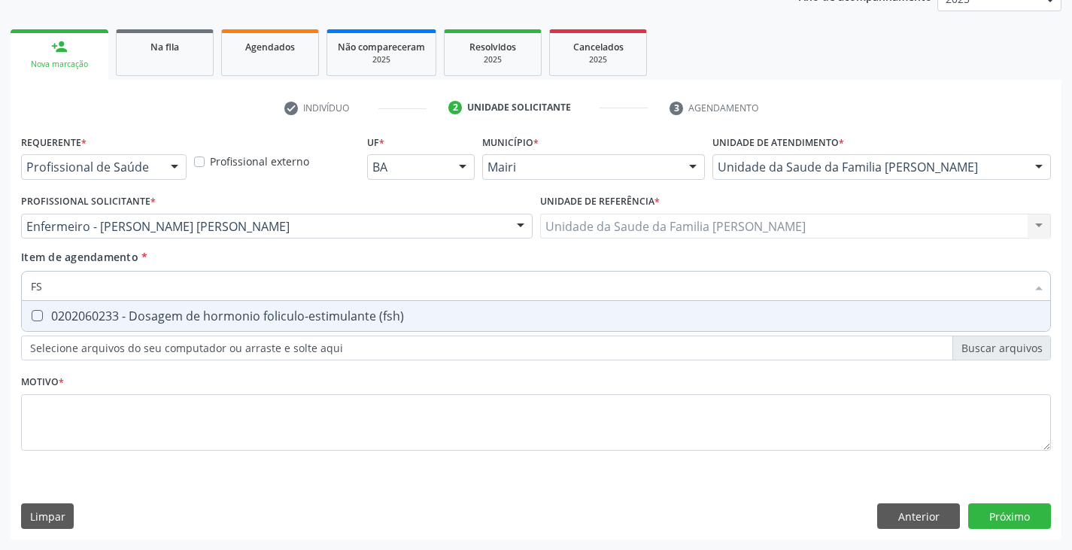
type input "FSH"
click at [121, 317] on div "0202060233 - Dosagem de hormonio foliculo-estimulante (fsh)" at bounding box center [536, 316] width 1011 height 12
checkbox \(fsh\) "true"
type input "F"
checkbox \(fsh\) "false"
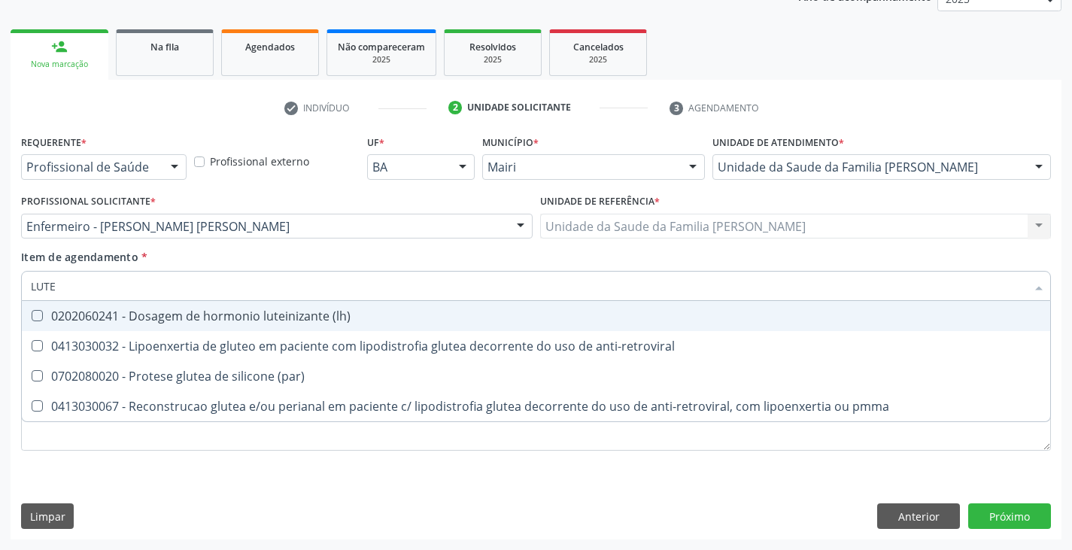
type input "LUTEI"
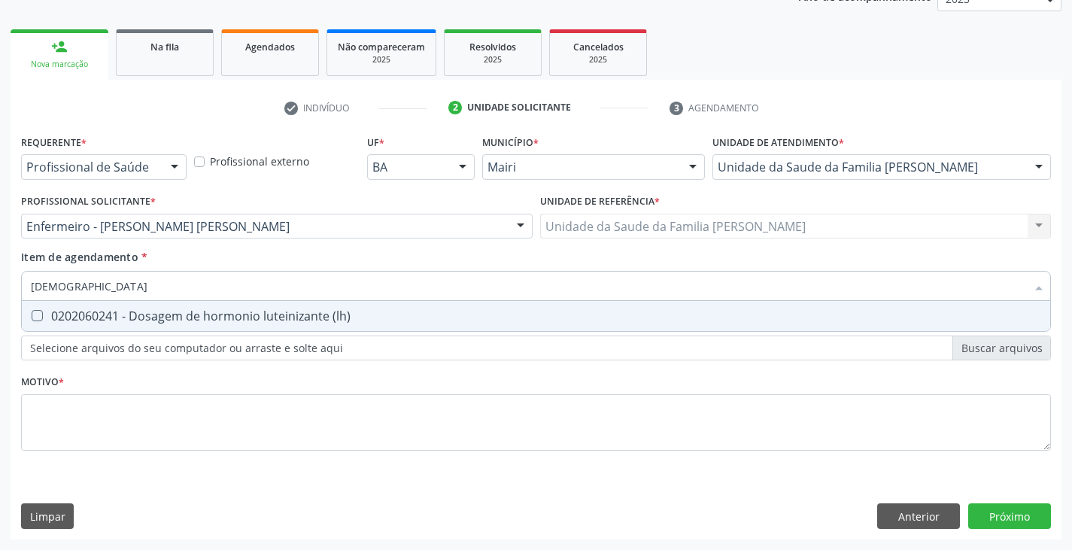
click at [121, 316] on div "0202060241 - Dosagem de hormonio luteinizante (lh)" at bounding box center [536, 316] width 1011 height 12
checkbox \(lh\) "true"
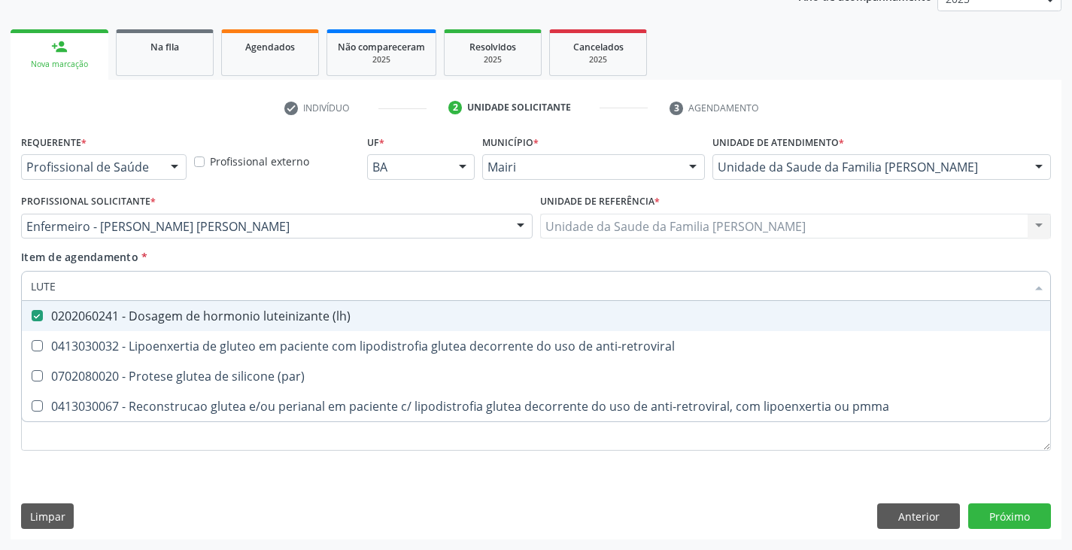
type input "LUT"
checkbox \(lh\) "false"
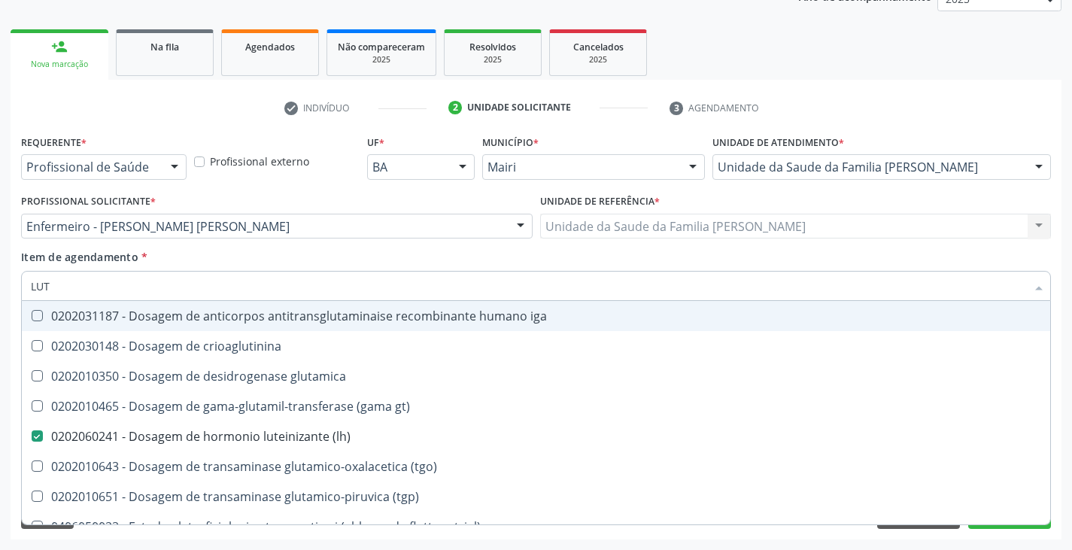
type input "LU"
checkbox \(lh\) "false"
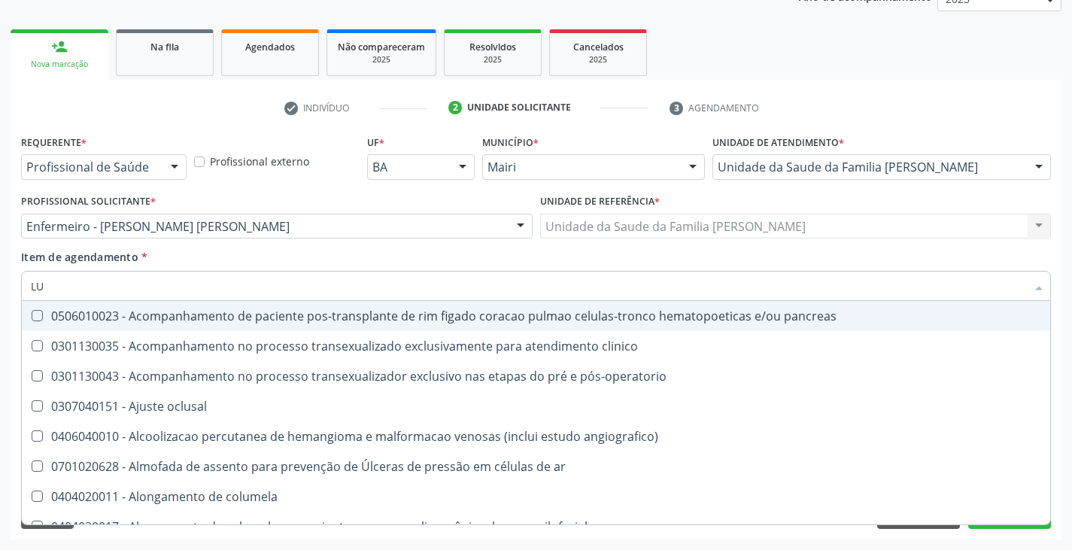
type input "L"
checkbox \(lh\) "false"
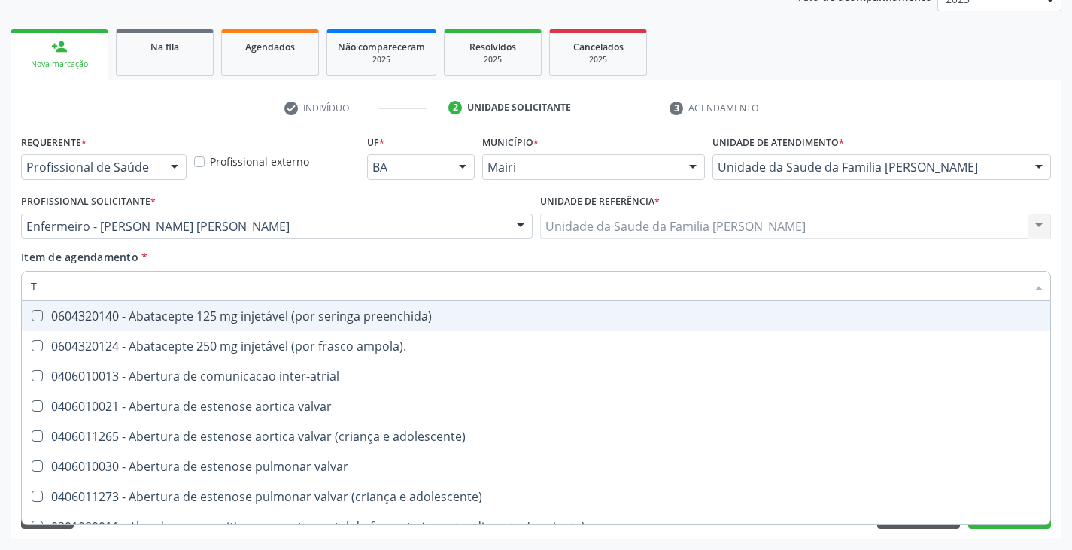
type input "T4"
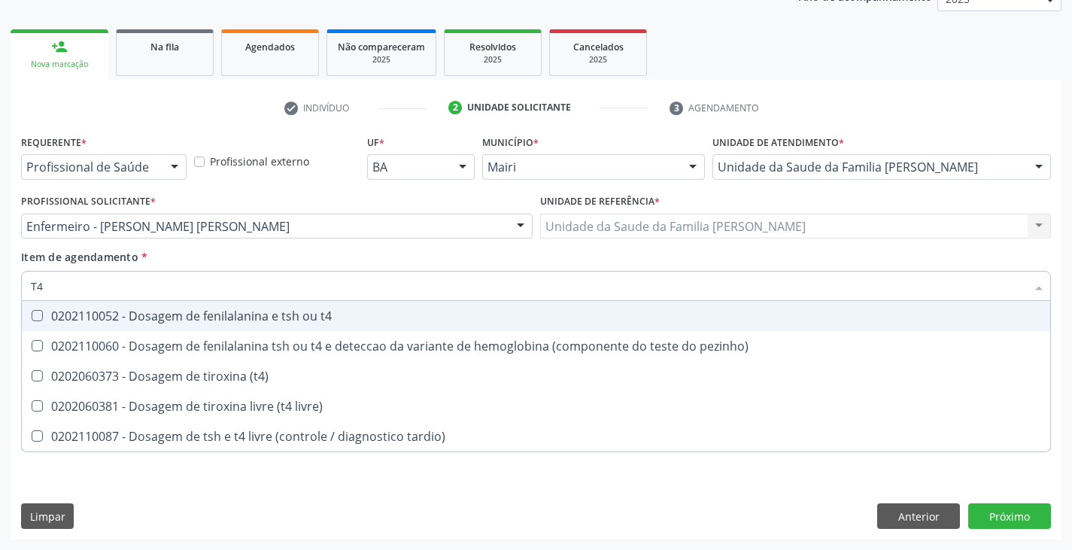
click at [121, 316] on div "0202110052 - Dosagem de fenilalanina e tsh ou t4" at bounding box center [536, 316] width 1011 height 12
checkbox t4 "true"
click at [213, 262] on div "Item de agendamento * T4 Desfazer seleção 0202110052 - Dosagem de fenilalanina …" at bounding box center [536, 272] width 1030 height 47
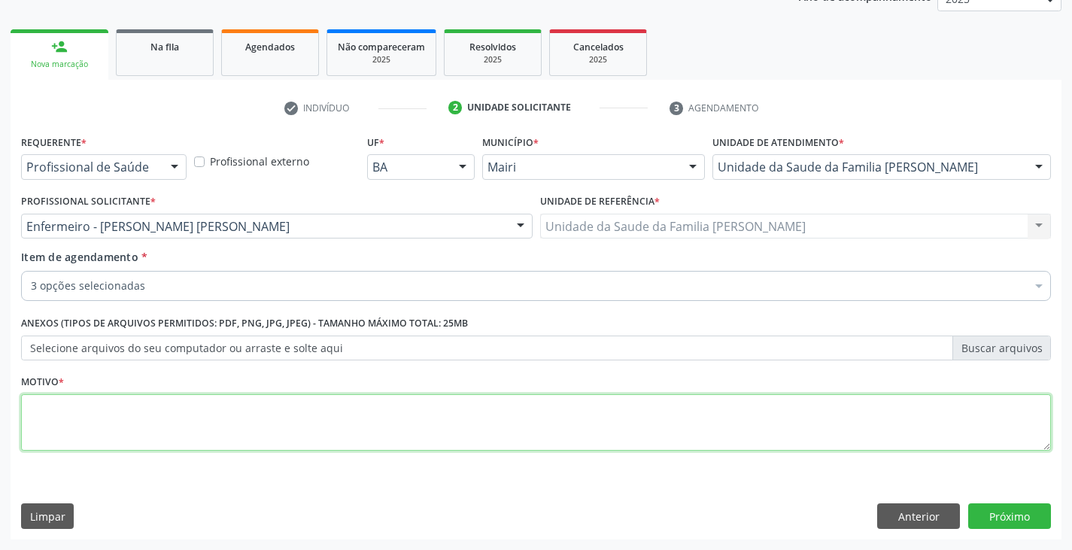
click at [132, 428] on textarea at bounding box center [536, 422] width 1030 height 57
type textarea "AVALIAÇÃO"
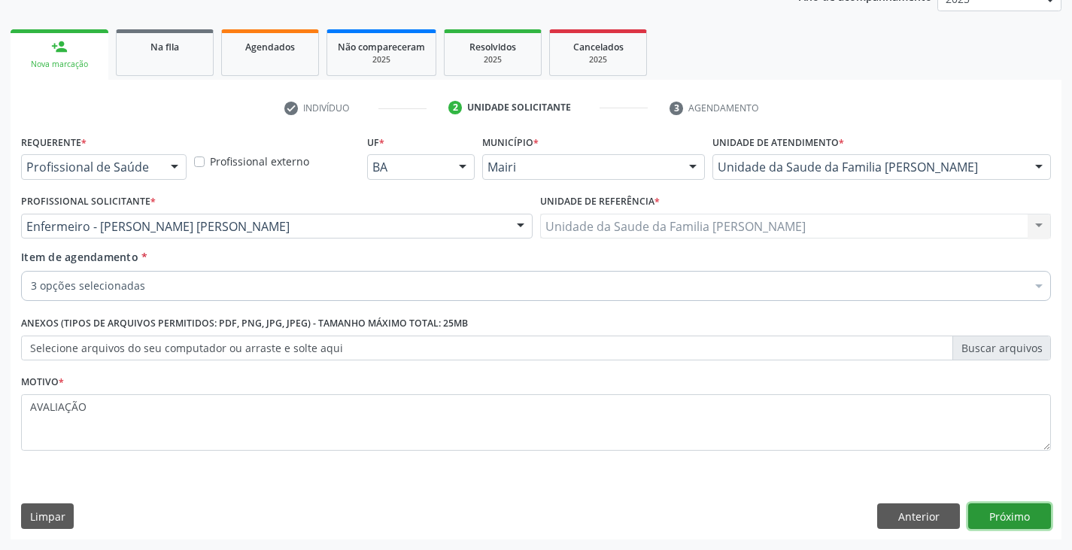
click at [1020, 512] on button "Próximo" at bounding box center [1009, 516] width 83 height 26
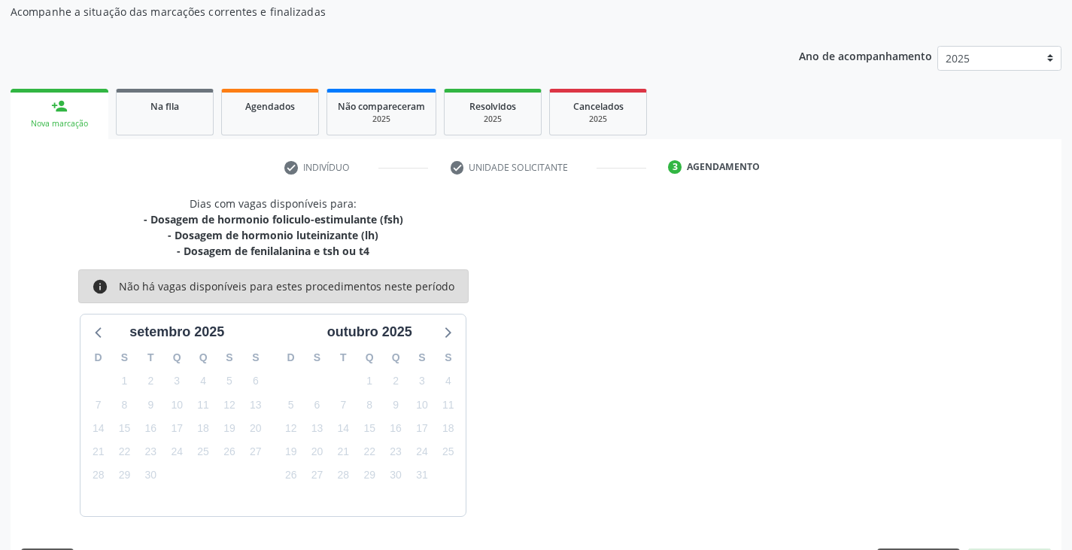
scroll to position [181, 0]
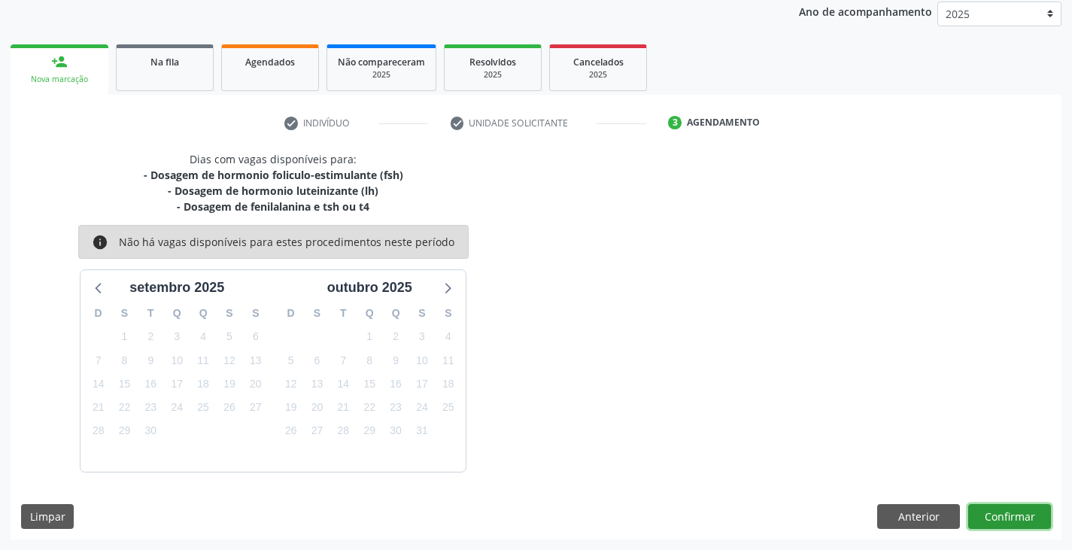
click at [1014, 510] on button "Confirmar" at bounding box center [1009, 517] width 83 height 26
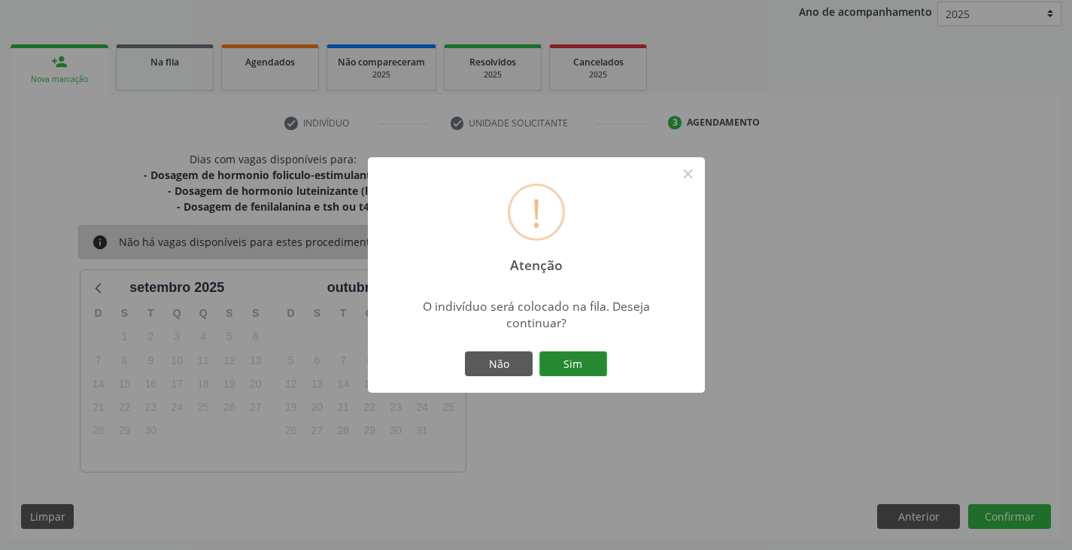
click at [585, 354] on button "Sim" at bounding box center [574, 364] width 68 height 26
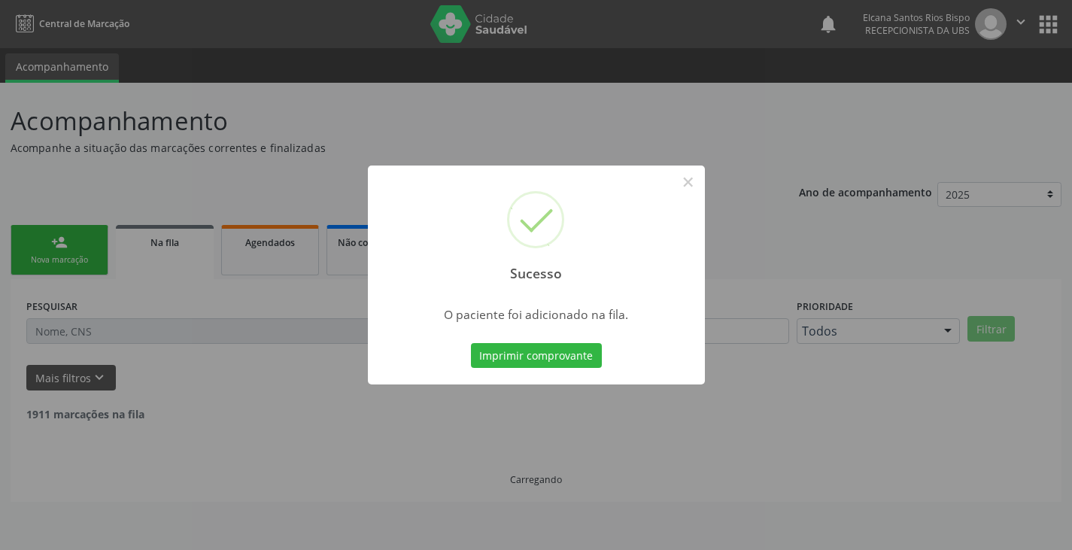
scroll to position [0, 0]
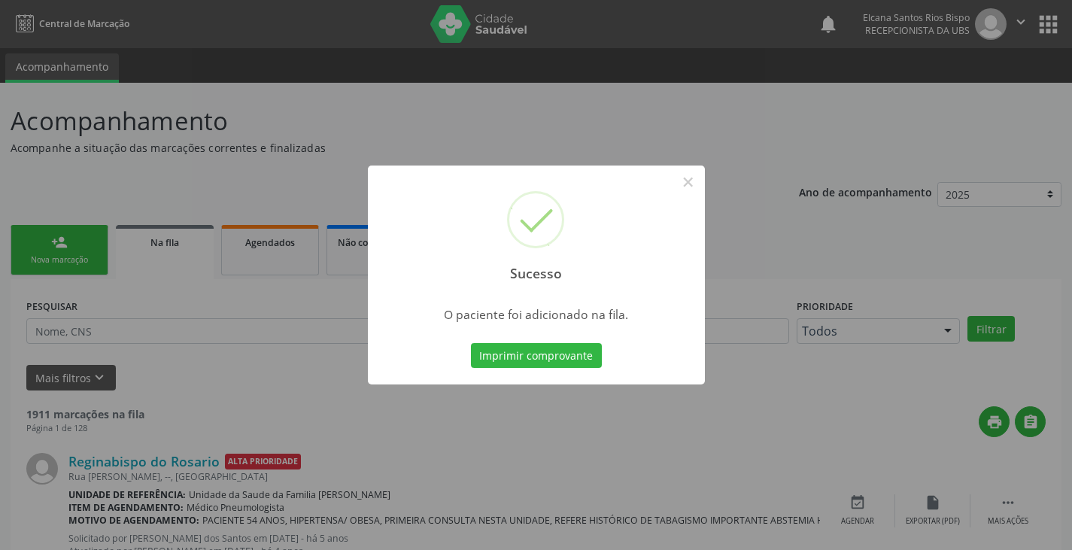
click at [585, 354] on button "Imprimir comprovante" at bounding box center [536, 356] width 131 height 26
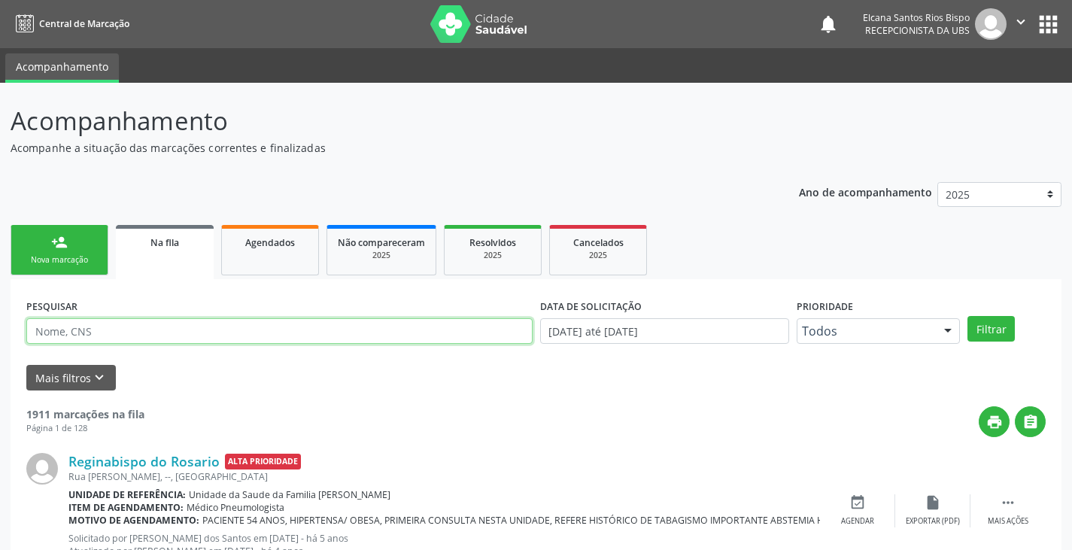
click at [155, 329] on input "text" at bounding box center [279, 331] width 506 height 26
paste input "704 6076 3984 2028"
type input "704 6076 3984 2028"
click at [968, 316] on button "Filtrar" at bounding box center [991, 329] width 47 height 26
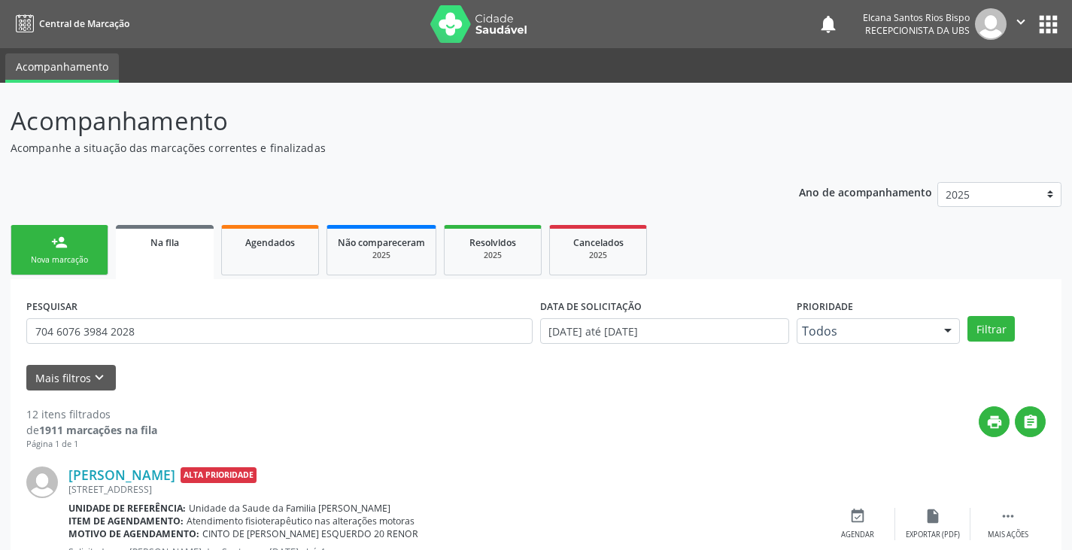
click at [70, 257] on div "Nova marcação" at bounding box center [59, 259] width 75 height 11
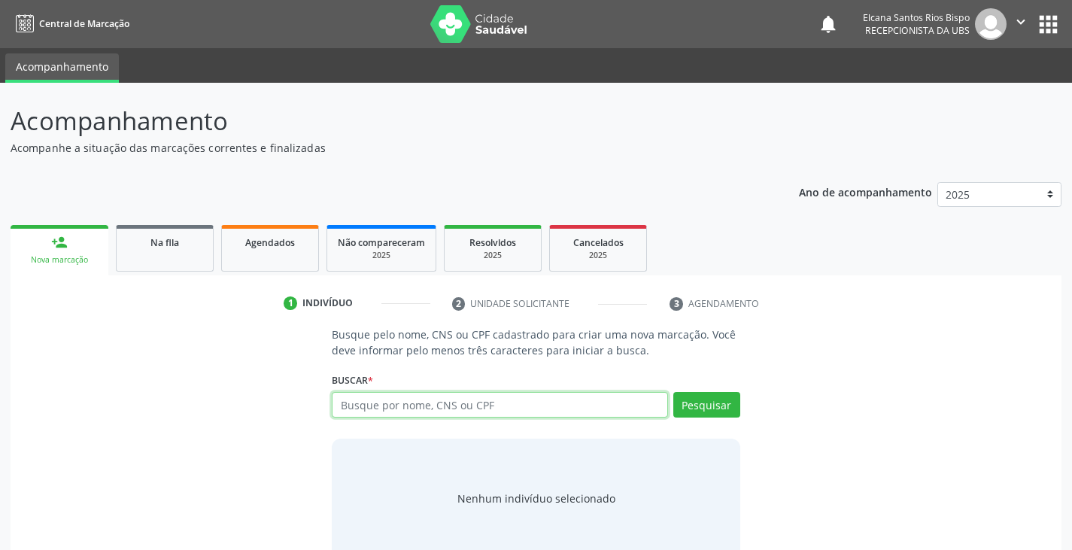
click at [450, 405] on input "text" at bounding box center [500, 405] width 336 height 26
type input "0"
type input "700503387023952"
click at [704, 409] on button "Pesquisar" at bounding box center [706, 405] width 67 height 26
type input "700503387023952"
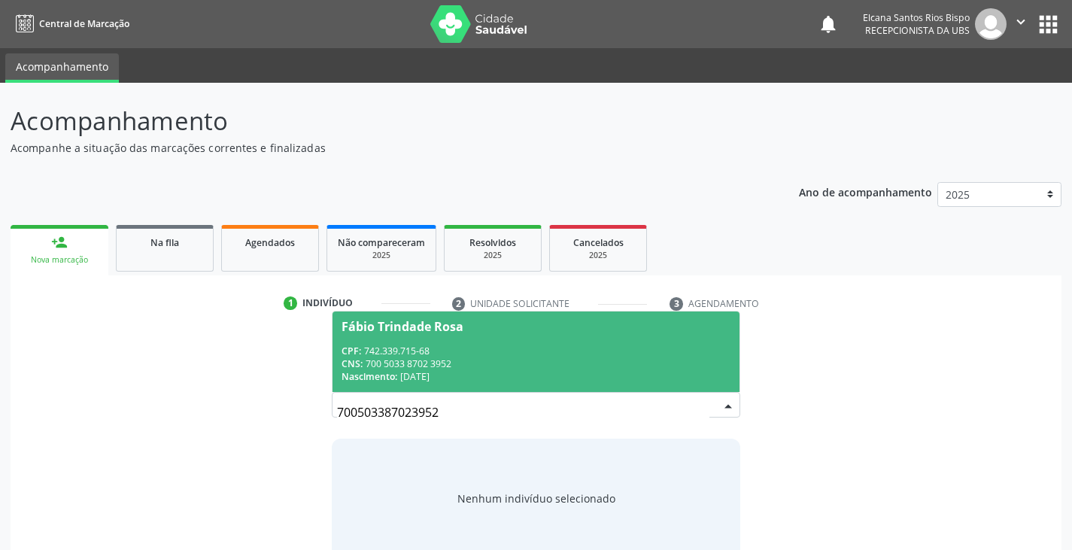
click at [409, 353] on div "CPF: 742.339.715-68" at bounding box center [536, 351] width 388 height 13
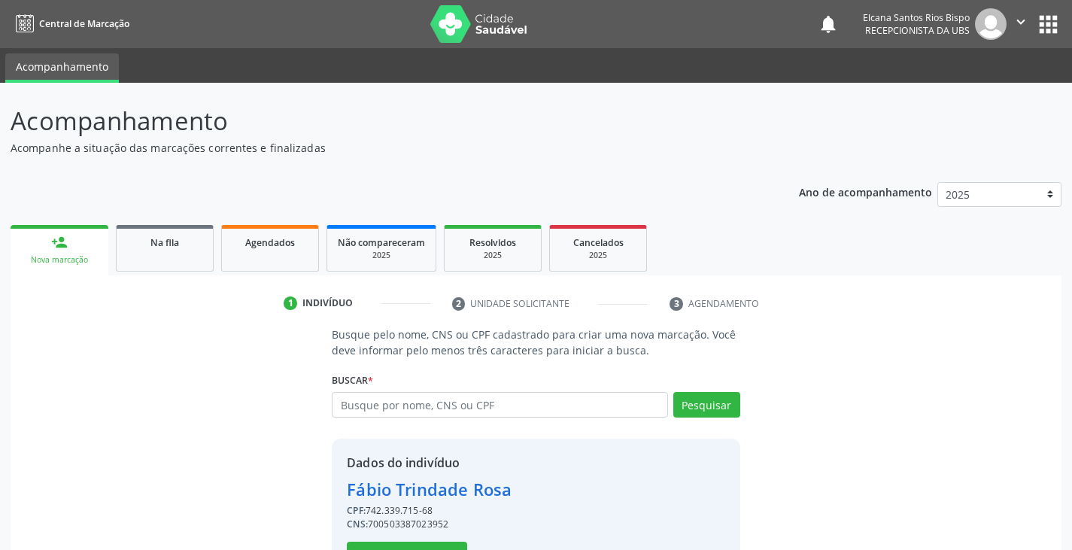
scroll to position [53, 0]
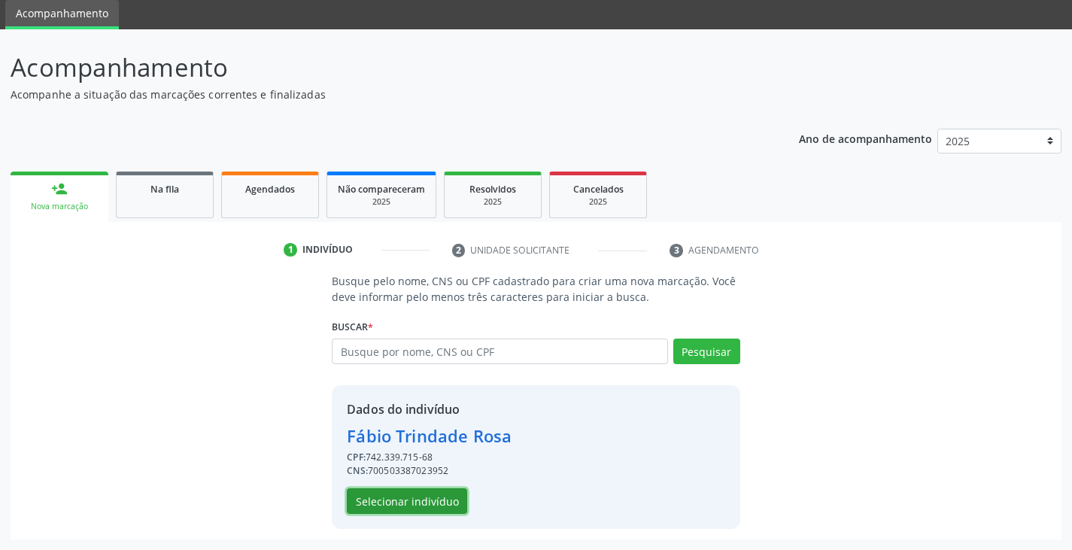
click at [430, 495] on button "Selecionar indivíduo" at bounding box center [407, 501] width 120 height 26
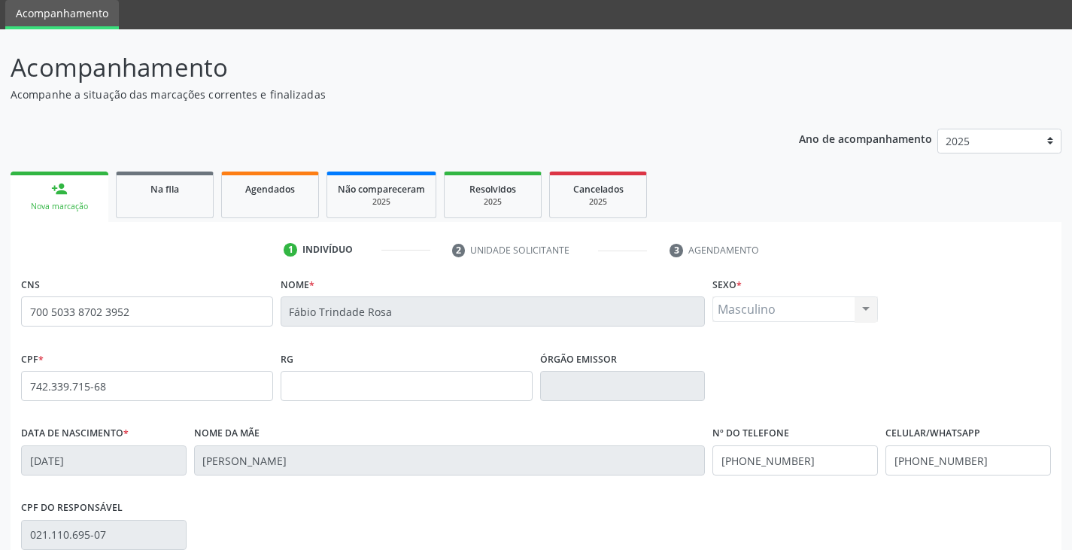
scroll to position [266, 0]
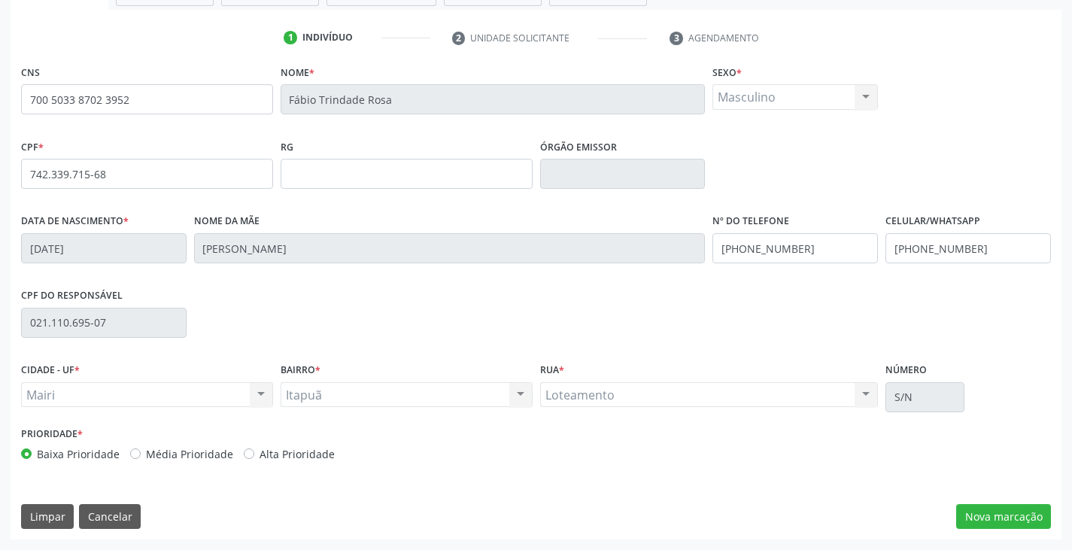
click at [289, 448] on label "Alta Prioridade" at bounding box center [297, 454] width 75 height 16
click at [254, 448] on input "Alta Prioridade" at bounding box center [249, 453] width 11 height 14
radio input "true"
drag, startPoint x: 981, startPoint y: 498, endPoint x: 977, endPoint y: 506, distance: 8.4
click at [978, 504] on div "CNS 700 5033 8702 3952 Nome * Fábio Trindade Rosa Sexo * Masculino Masculino Fe…" at bounding box center [536, 300] width 1051 height 479
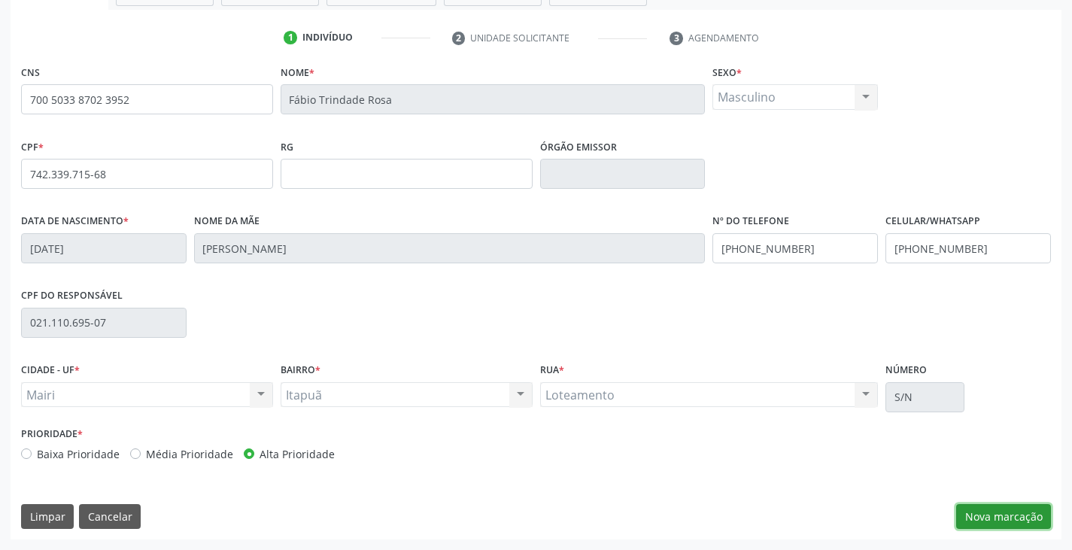
click at [977, 509] on button "Nova marcação" at bounding box center [1003, 517] width 95 height 26
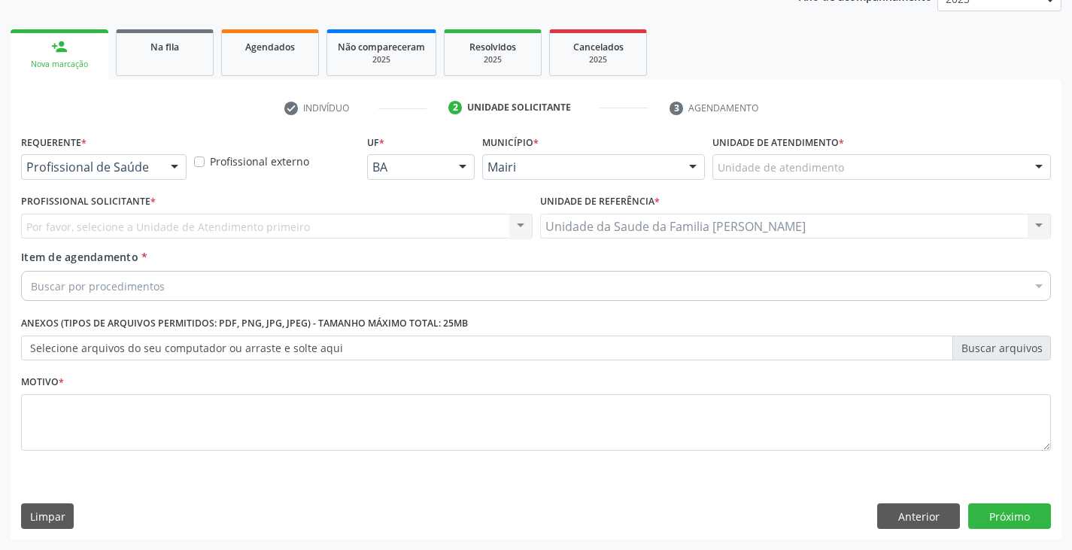
click at [851, 159] on div "Unidade de atendimento" at bounding box center [882, 167] width 339 height 26
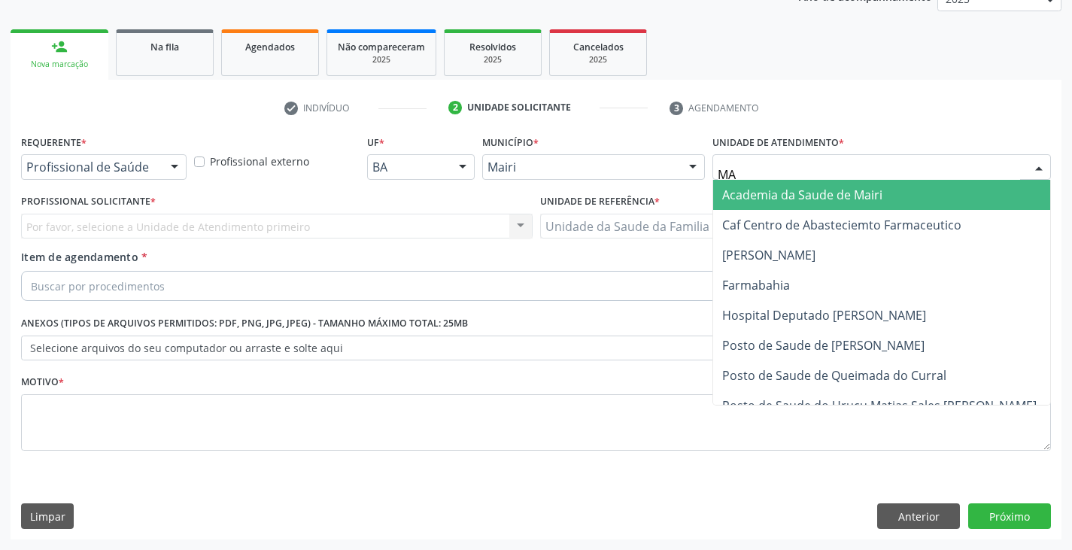
type input "MAR"
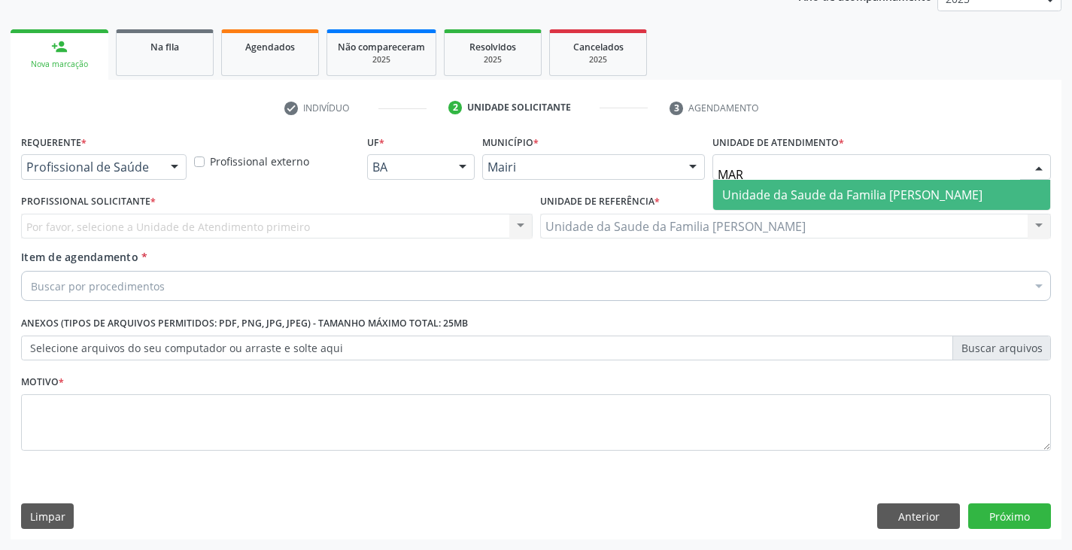
drag, startPoint x: 848, startPoint y: 199, endPoint x: 824, endPoint y: 208, distance: 25.5
click at [848, 199] on span "Unidade da Saude da Familia [PERSON_NAME]" at bounding box center [852, 195] width 260 height 17
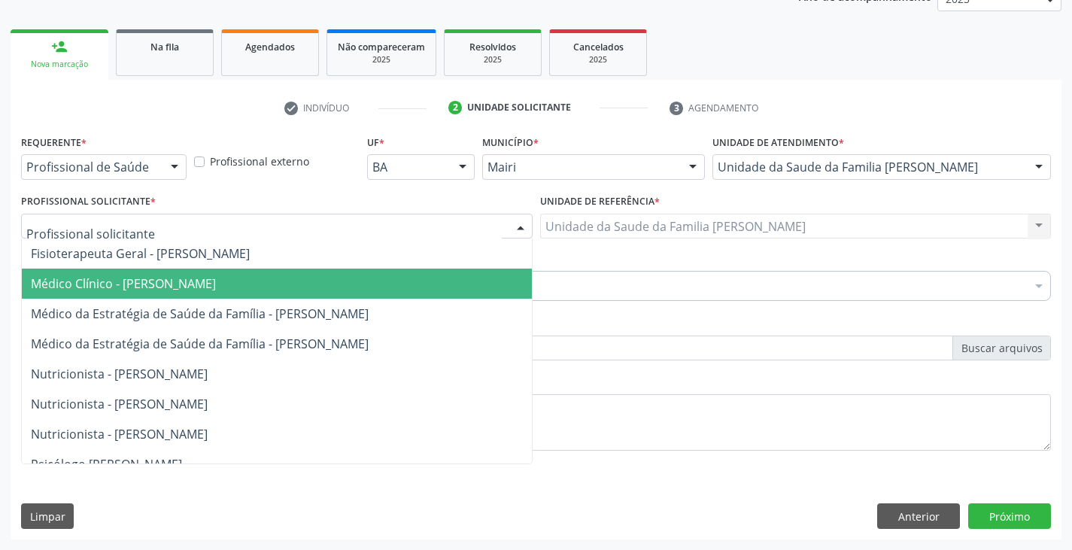
scroll to position [0, 0]
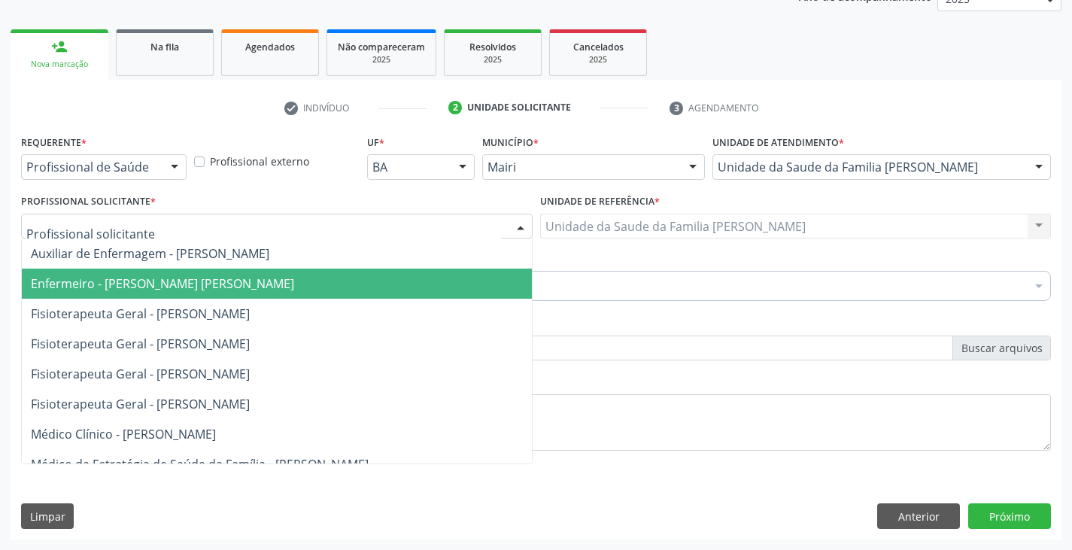
click at [112, 292] on span "Enfermeiro - [PERSON_NAME] [PERSON_NAME]" at bounding box center [162, 283] width 263 height 17
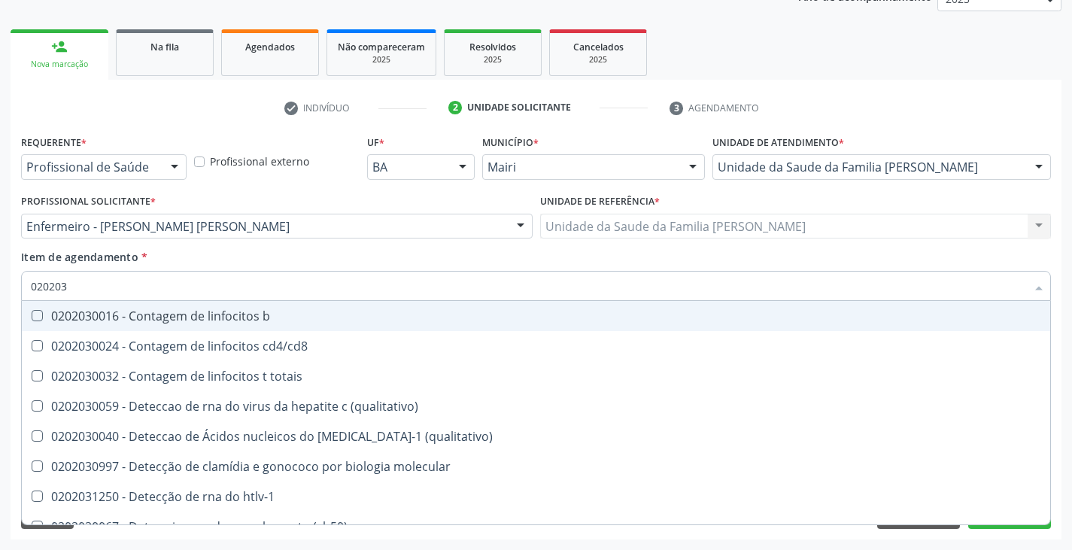
type input "0202038"
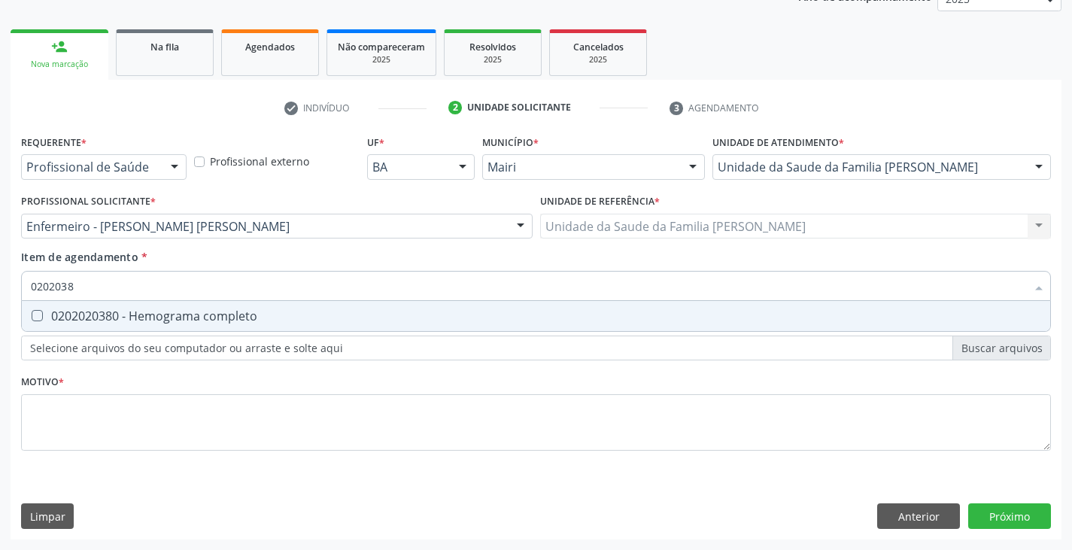
click at [120, 312] on div "0202020380 - Hemograma completo" at bounding box center [536, 316] width 1011 height 12
checkbox completo "true"
type input "020203"
checkbox completo "false"
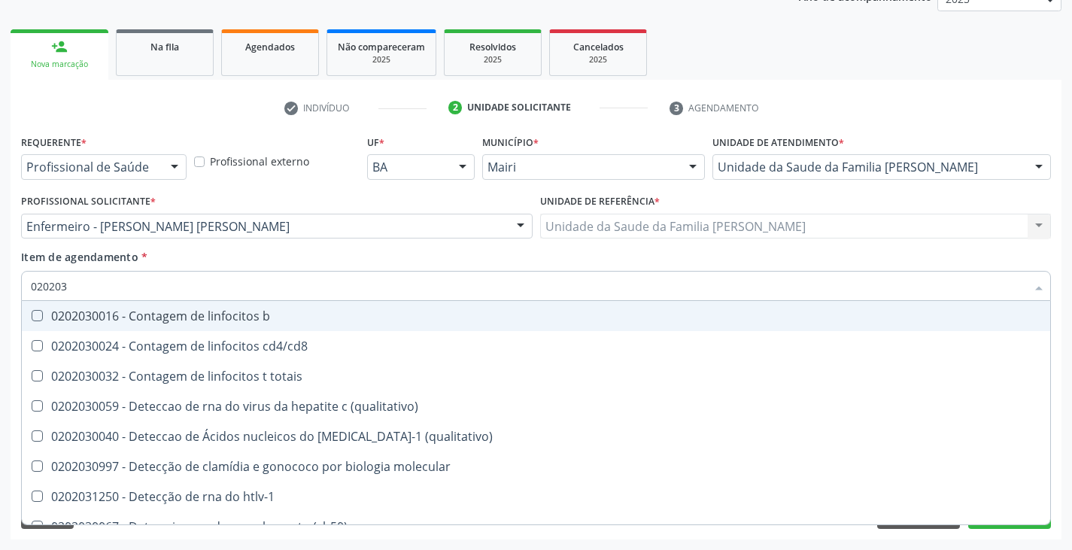
type input "02020"
checkbox completo "false"
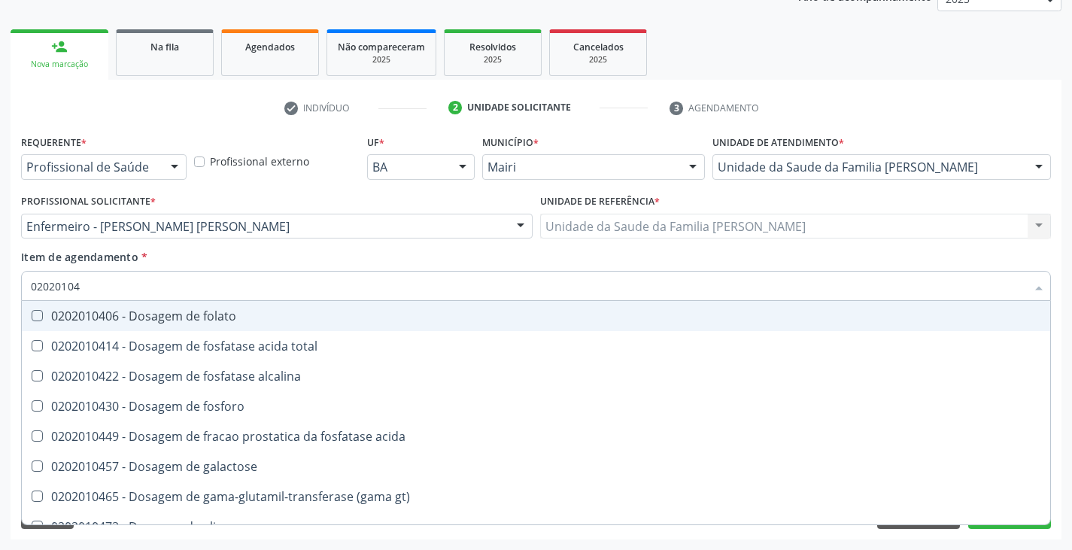
type input "020201047"
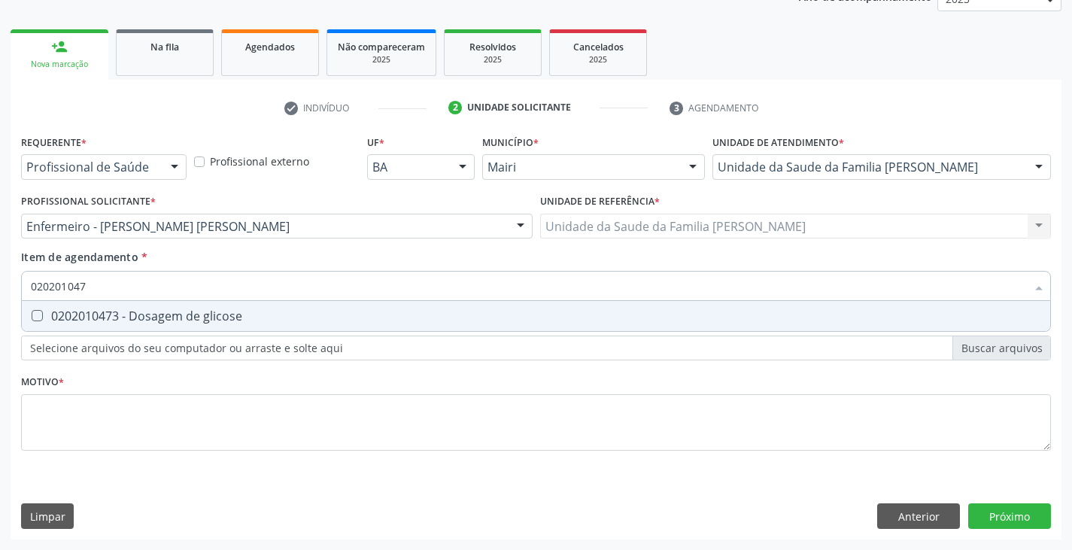
click at [120, 312] on div "0202010473 - Dosagem de glicose" at bounding box center [536, 316] width 1011 height 12
checkbox glicose "true"
type input "02020104"
checkbox glicose "false"
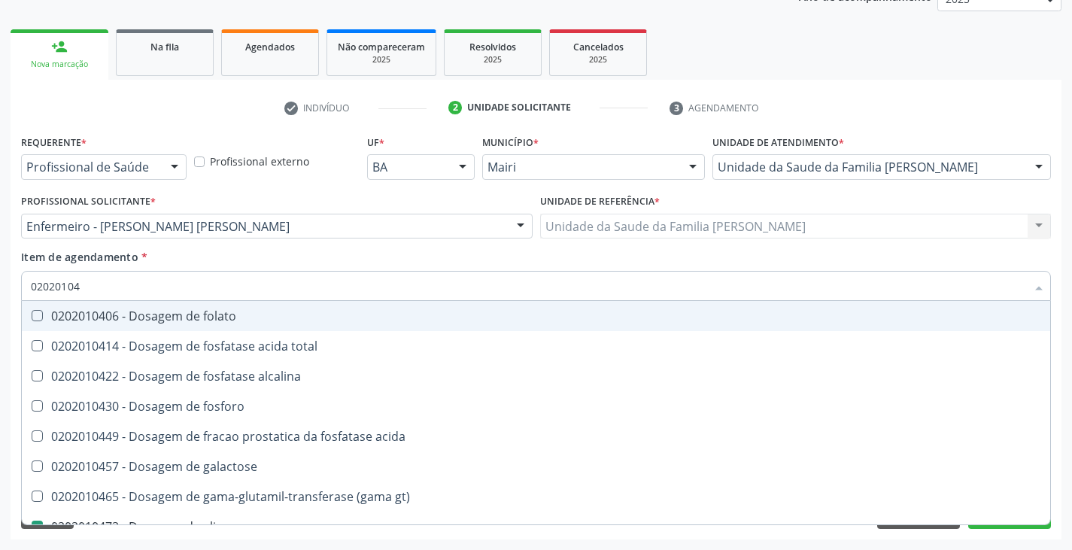
type input "0202010"
checkbox glicose "false"
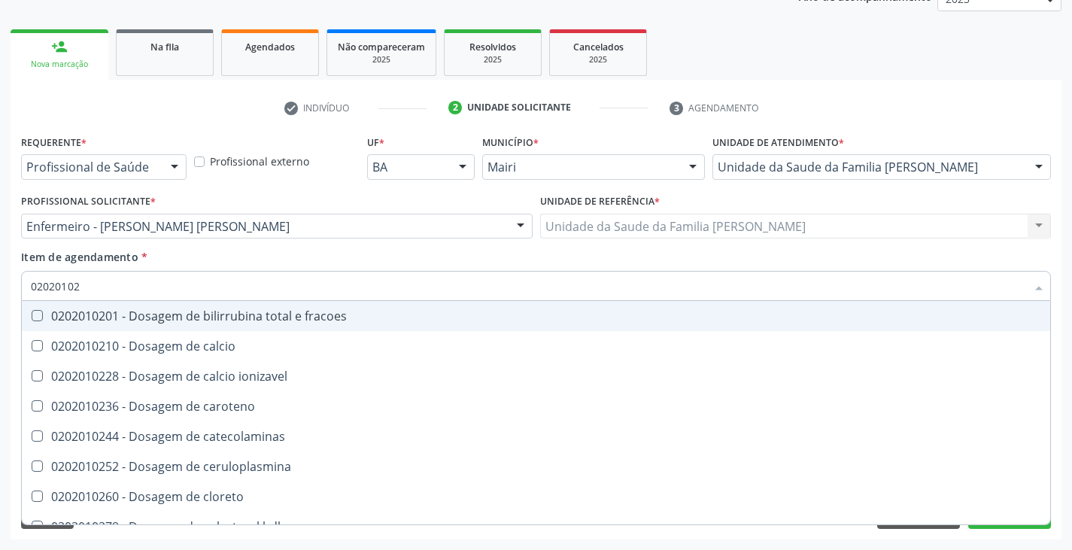
type input "020201029"
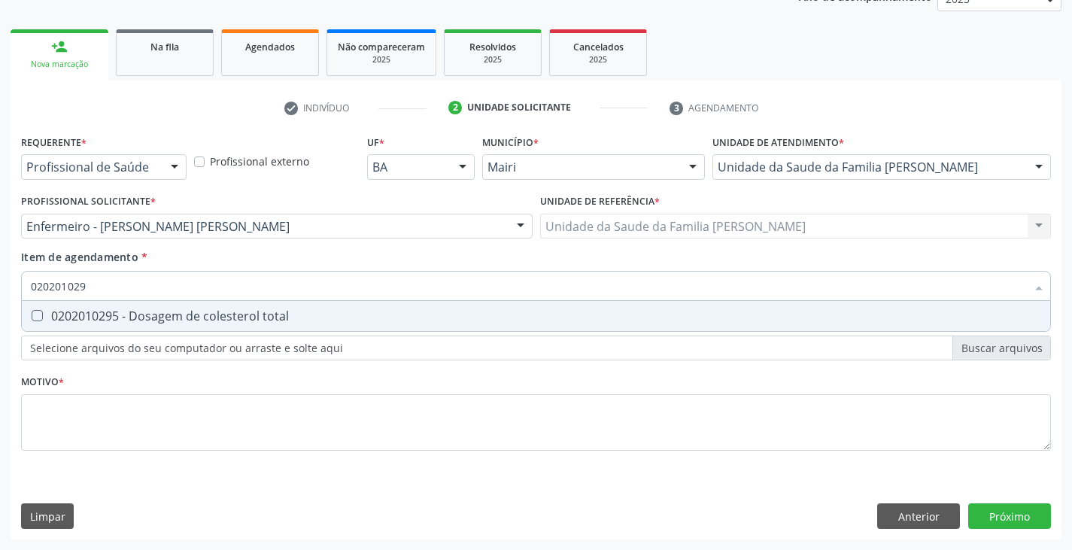
click at [120, 312] on div "0202010295 - Dosagem de colesterol total" at bounding box center [536, 316] width 1011 height 12
checkbox total "true"
type input "02020102"
checkbox total "false"
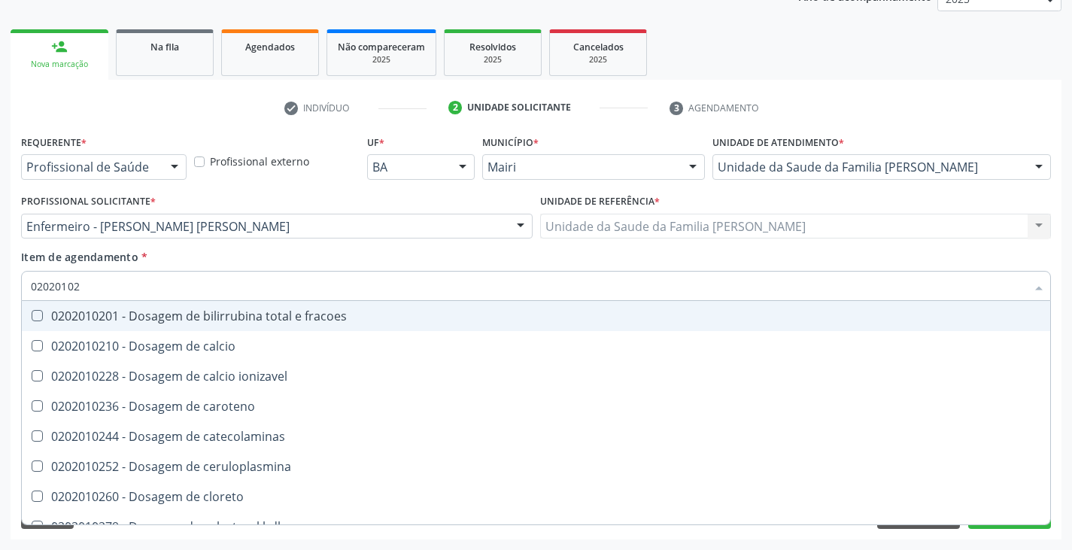
type input "020201028"
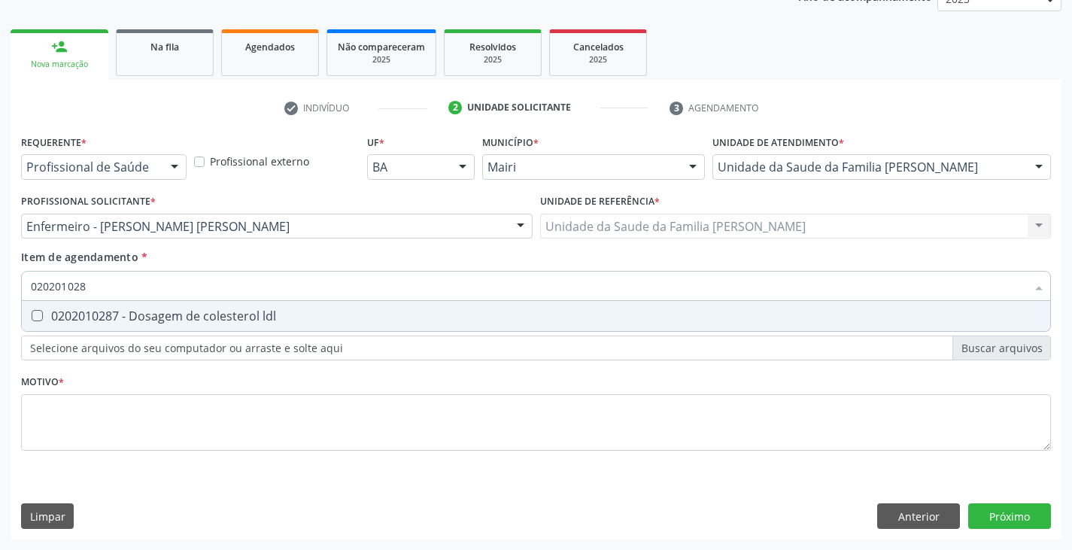
click at [121, 312] on div "0202010287 - Dosagem de colesterol ldl" at bounding box center [536, 316] width 1011 height 12
checkbox ldl "true"
type input "02020102"
checkbox ldl "false"
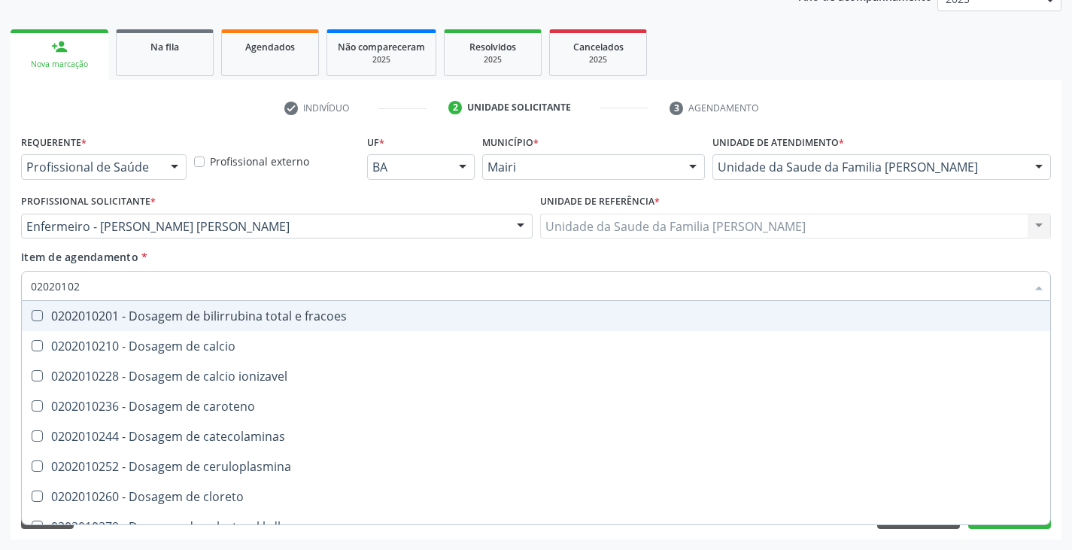
type input "020201027"
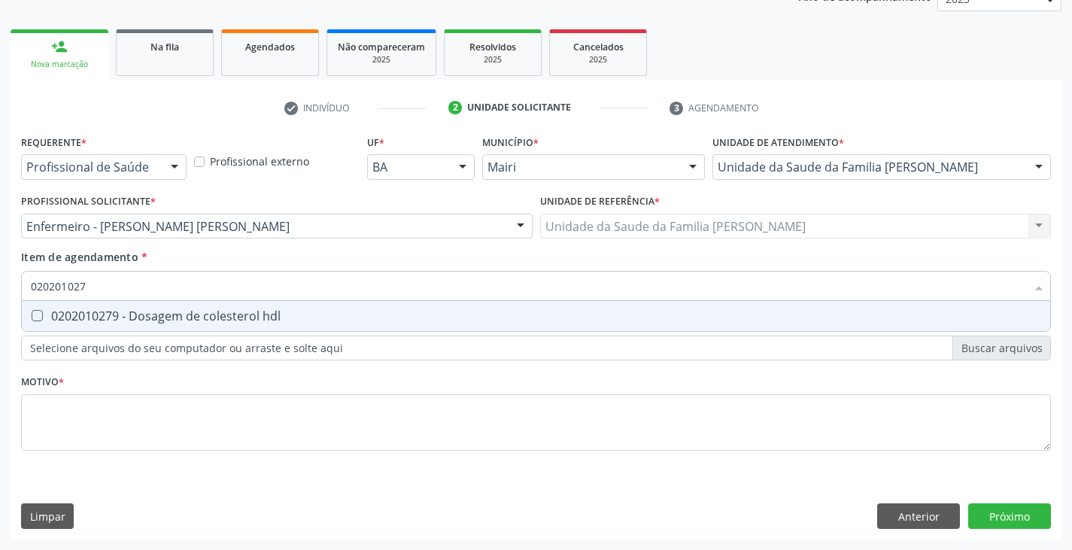
click at [121, 312] on div "0202010279 - Dosagem de colesterol hdl" at bounding box center [536, 316] width 1011 height 12
checkbox hdl "true"
type input "02020102"
checkbox hdl "false"
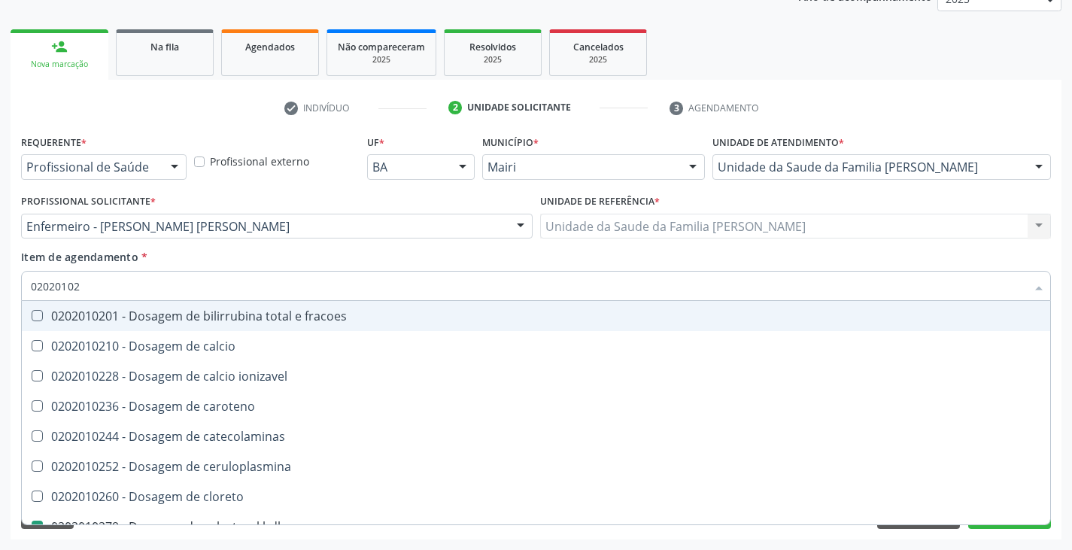
type input "0202010"
checkbox hdl "false"
checkbox ldl "false"
checkbox total "false"
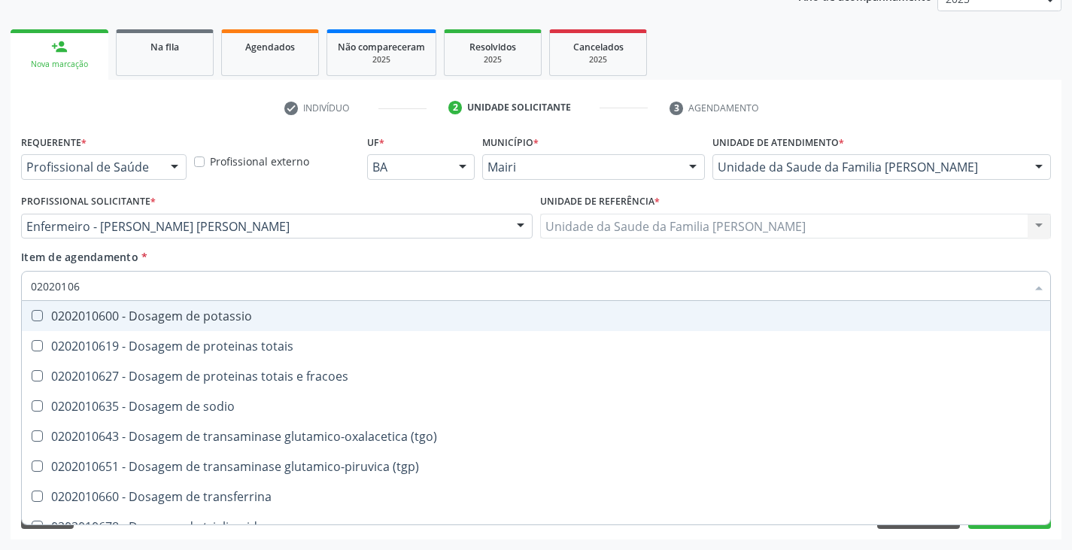
type input "020201067"
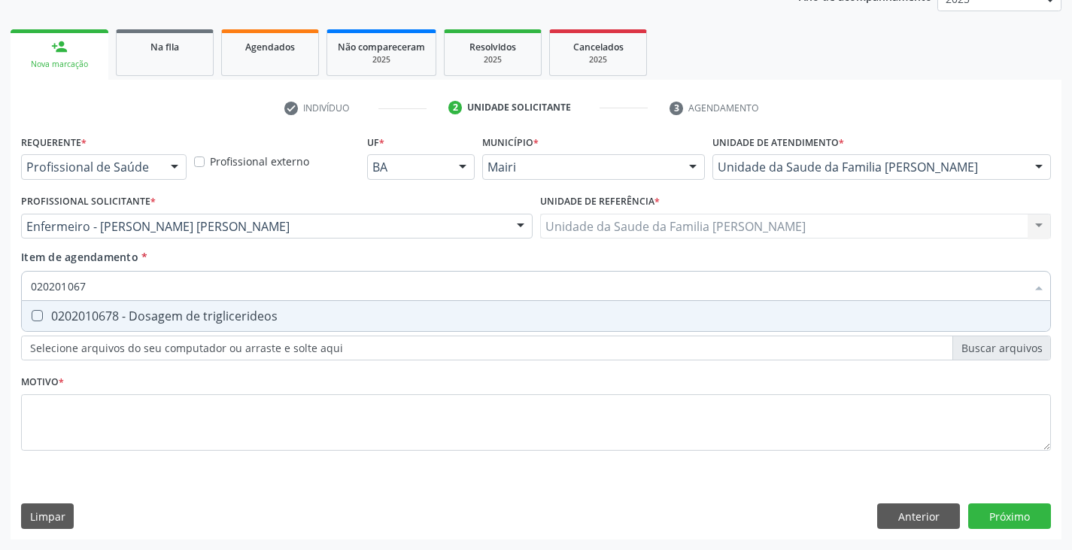
click at [119, 312] on div "0202010678 - Dosagem de triglicerideos" at bounding box center [536, 316] width 1011 height 12
checkbox triglicerideos "true"
type input "02020106"
checkbox triglicerideos "false"
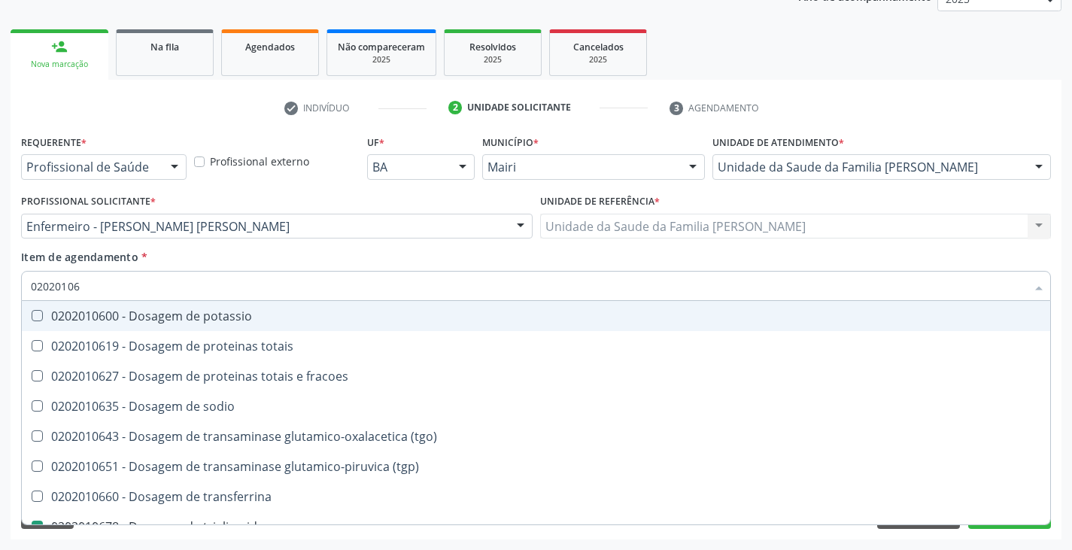
type input "0202010"
checkbox triglicerideos "false"
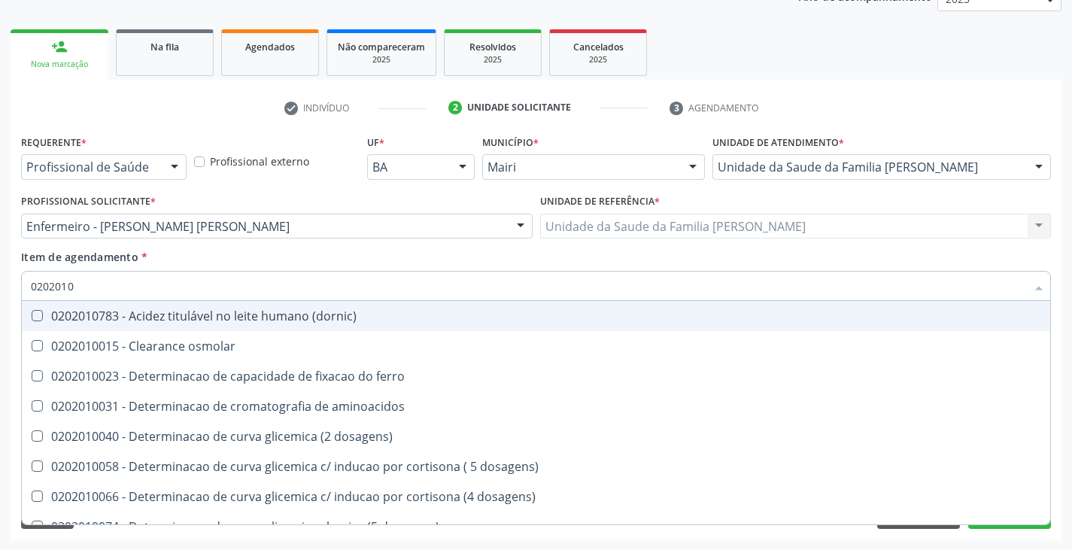
type input "02020106"
checkbox dosagens\) "true"
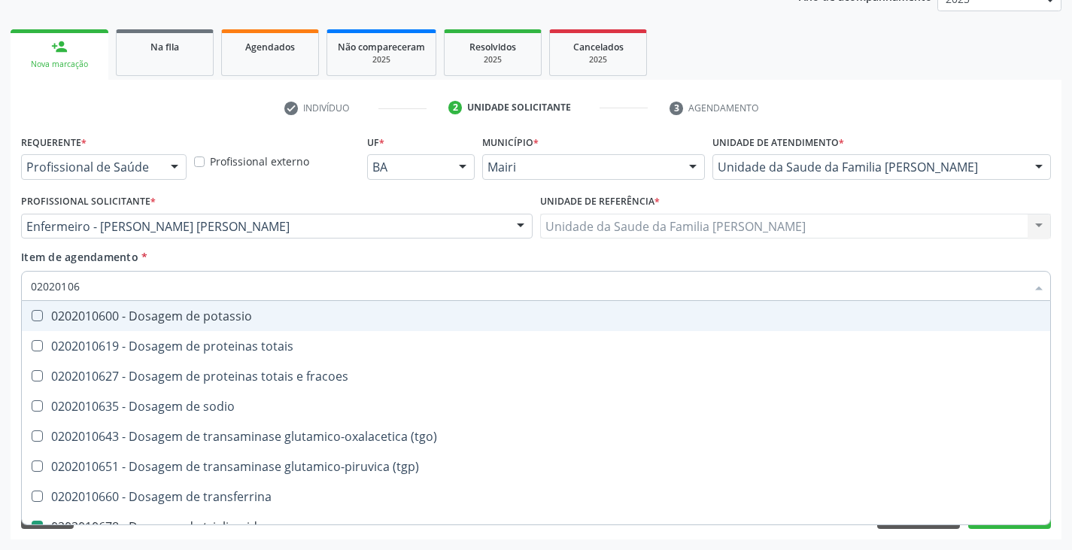
type input "020201064"
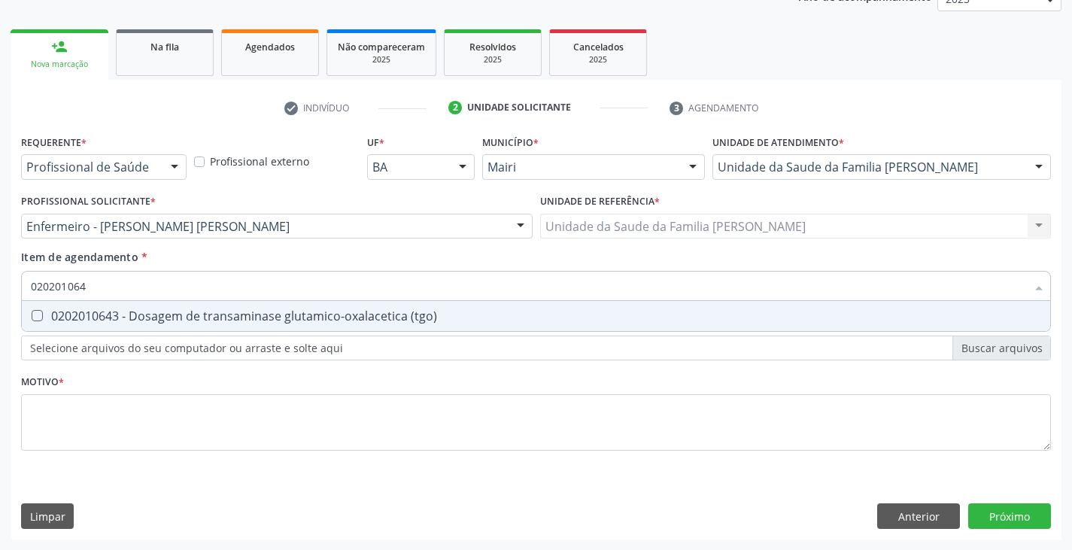
click at [118, 312] on div "0202010643 - Dosagem de transaminase glutamico-oxalacetica (tgo)" at bounding box center [536, 316] width 1011 height 12
checkbox \(tgo\) "true"
type input "02020106"
checkbox \(tgo\) "false"
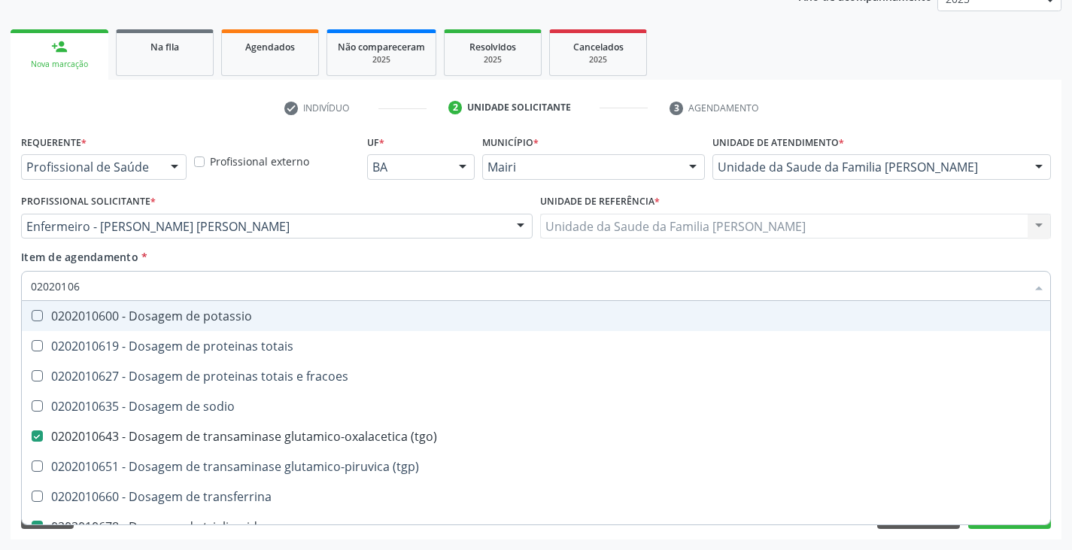
type input "020201065"
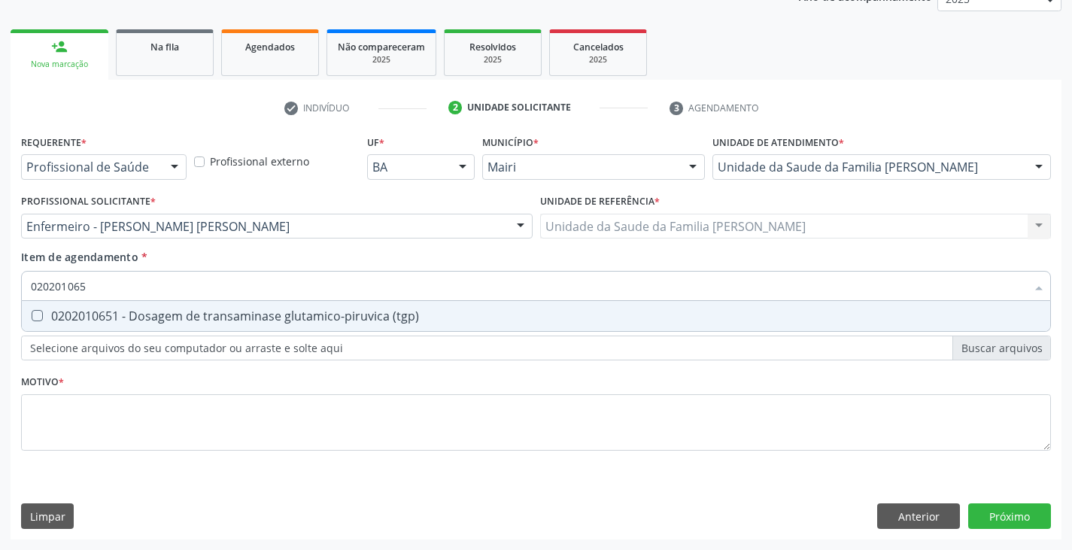
click at [118, 312] on div "0202010651 - Dosagem de transaminase glutamico-piruvica (tgp)" at bounding box center [536, 316] width 1011 height 12
checkbox \(tgp\) "true"
type input "02020106"
checkbox \(tgp\) "false"
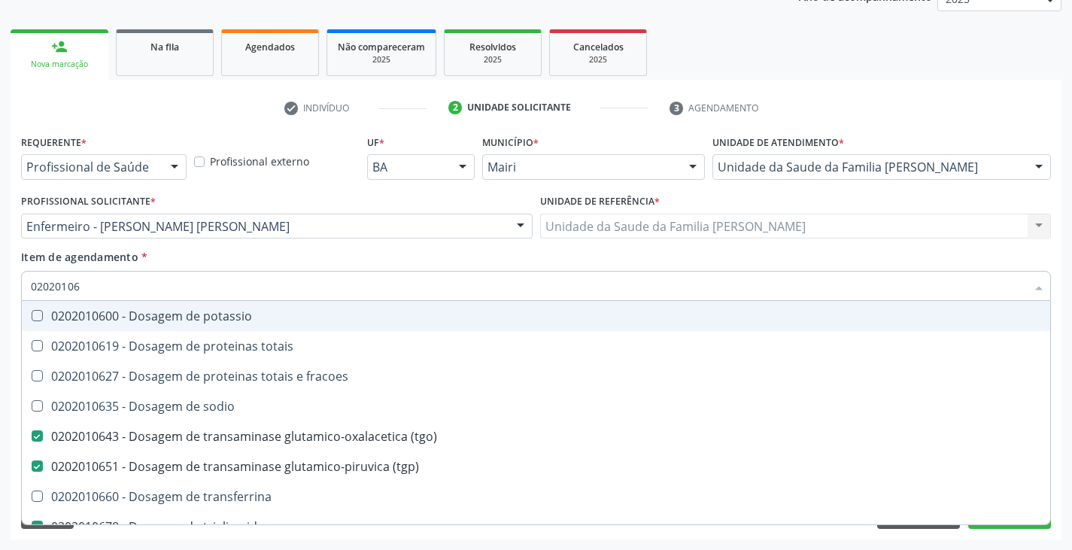
type input "020201069"
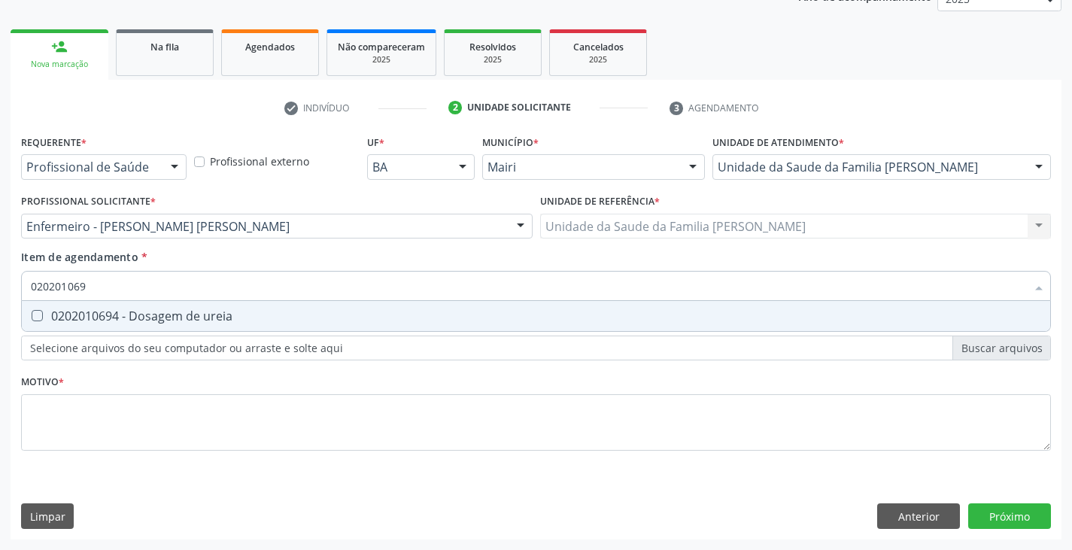
click at [118, 312] on div "0202010694 - Dosagem de ureia" at bounding box center [536, 316] width 1011 height 12
checkbox ureia "true"
type input "02020106"
checkbox ureia "false"
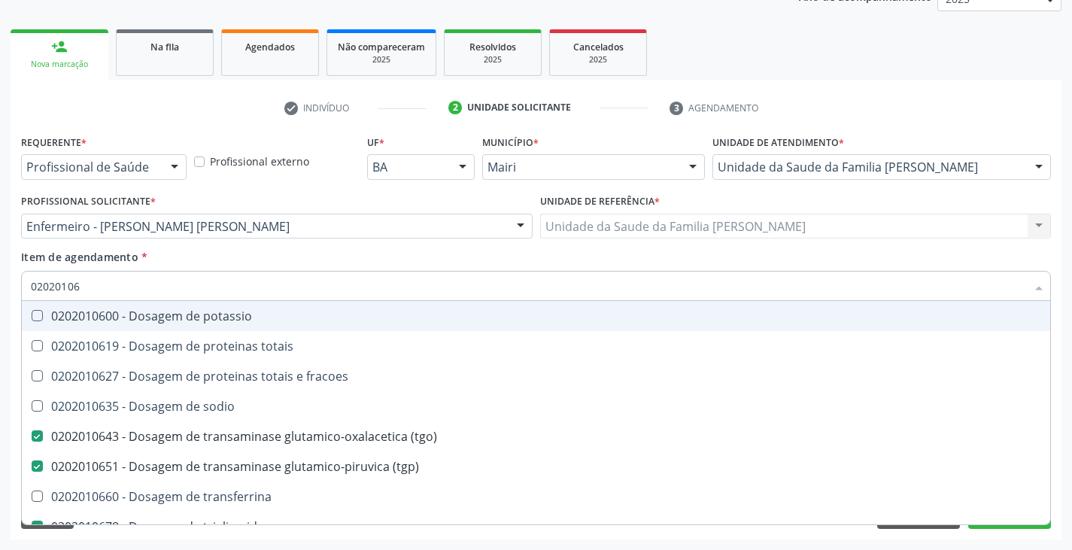
type input "0202010"
checkbox \(tgo\) "false"
checkbox \(tgp\) "false"
checkbox triglicerideos "false"
checkbox ureia "false"
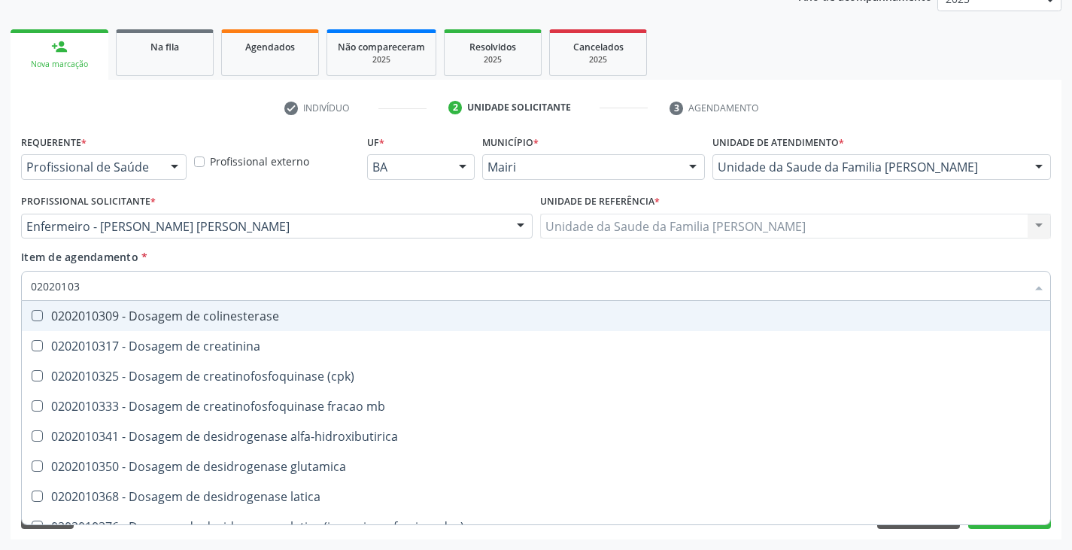
type input "020201031"
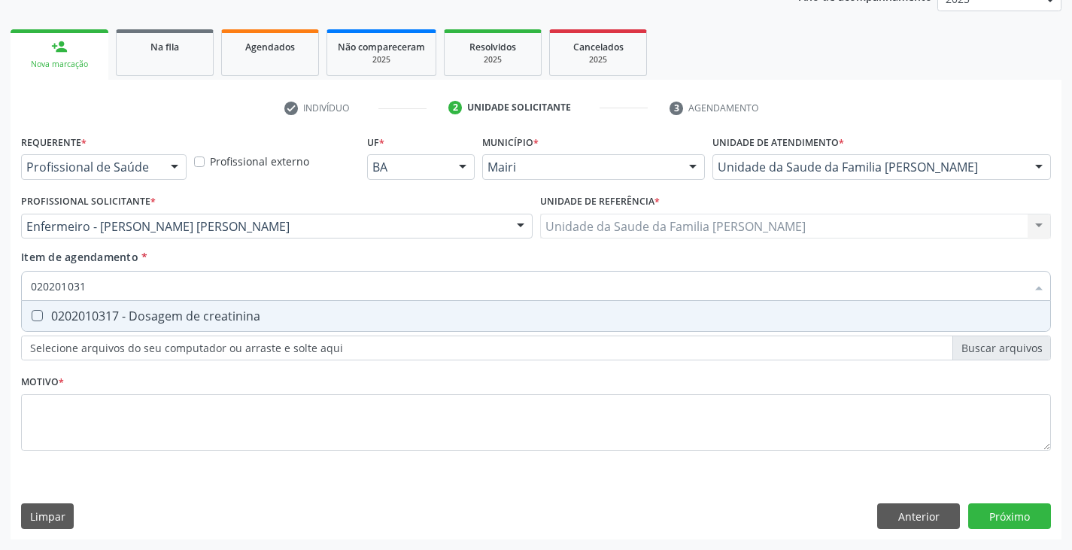
click at [117, 314] on div "0202010317 - Dosagem de creatinina" at bounding box center [536, 316] width 1011 height 12
checkbox creatinina "true"
type input "02020103"
checkbox creatinina "false"
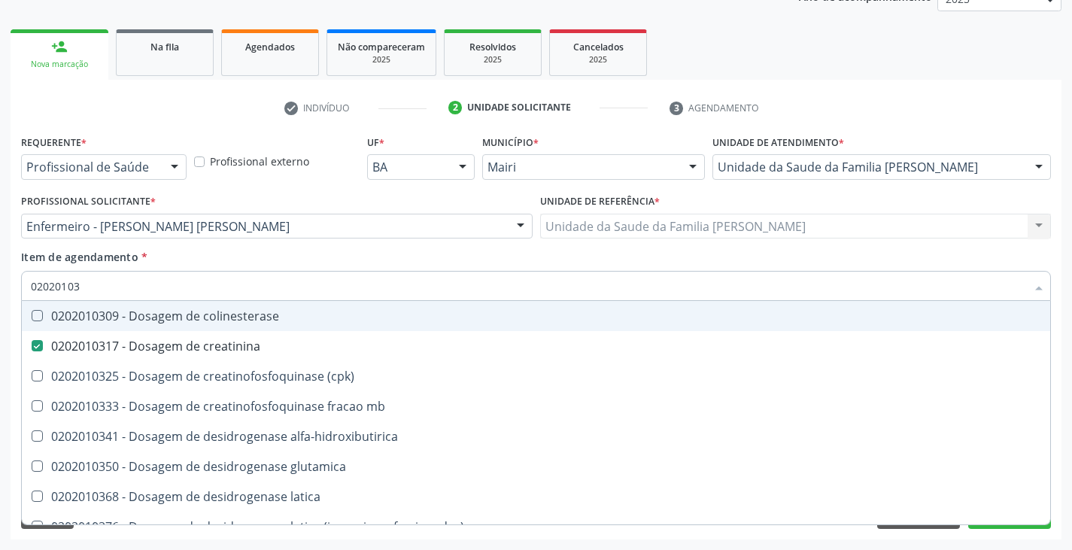
type input "0202010"
checkbox creatinina "false"
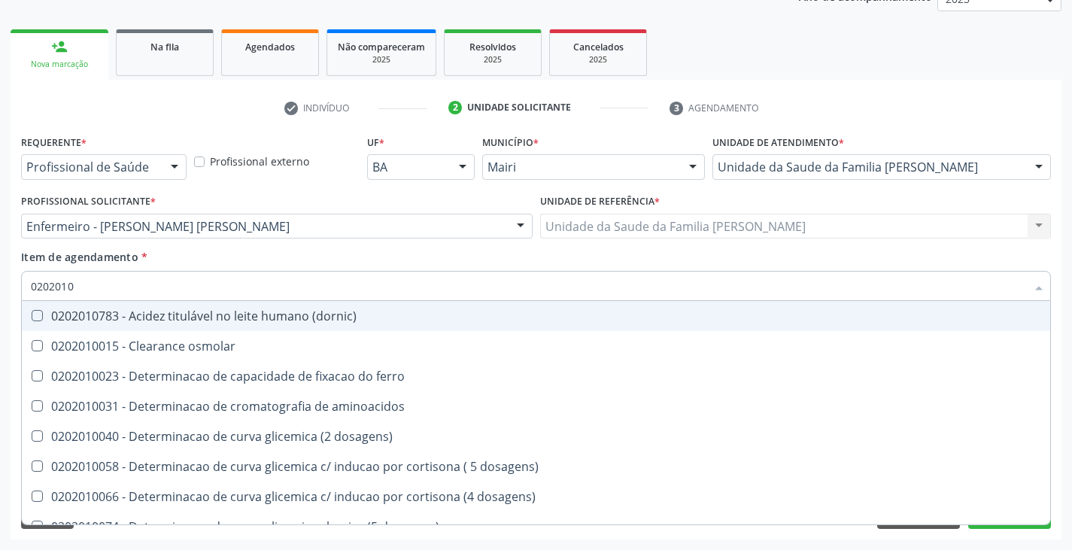
type input "02020106"
checkbox dosagens\) "true"
checkbox ivy "true"
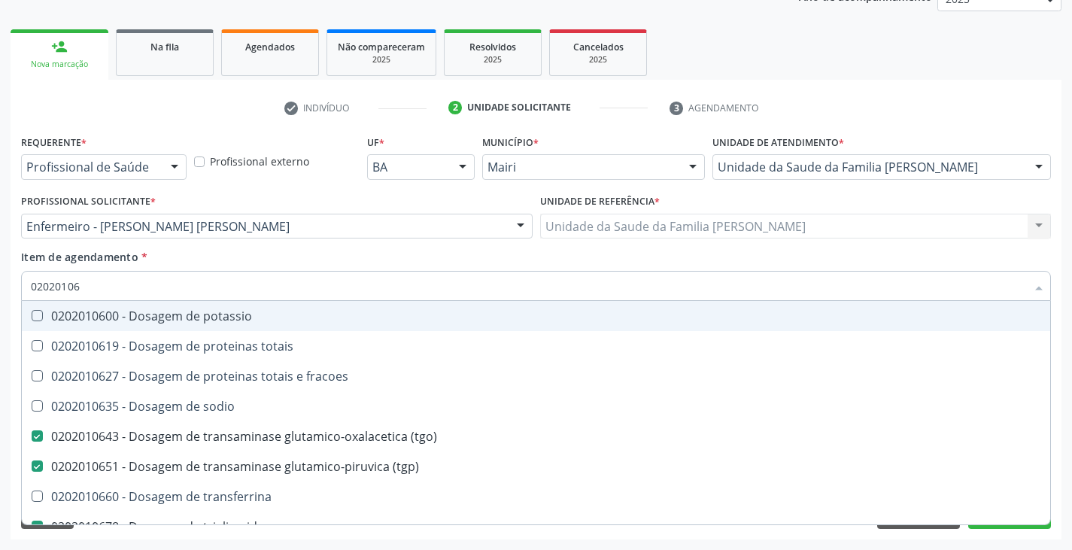
type input "020201063"
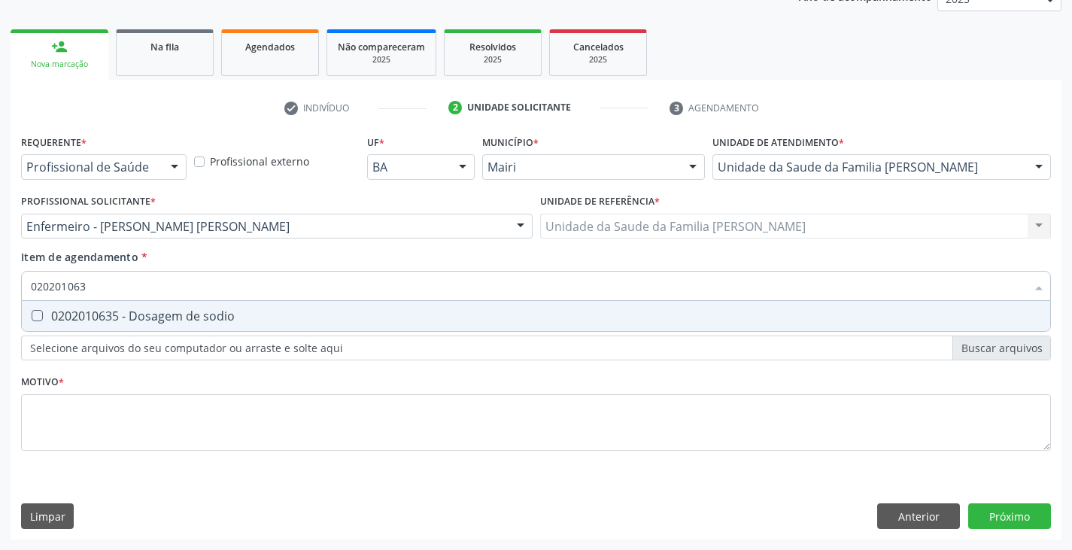
click at [117, 314] on div "0202010635 - Dosagem de sodio" at bounding box center [536, 316] width 1011 height 12
checkbox sodio "true"
type input "02020106"
checkbox sodio "false"
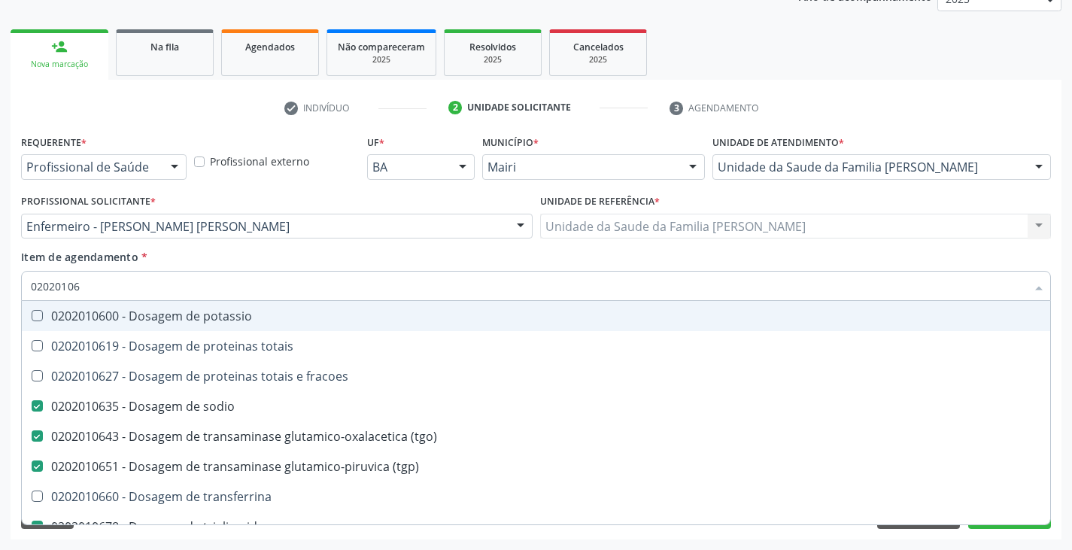
type input "020201060"
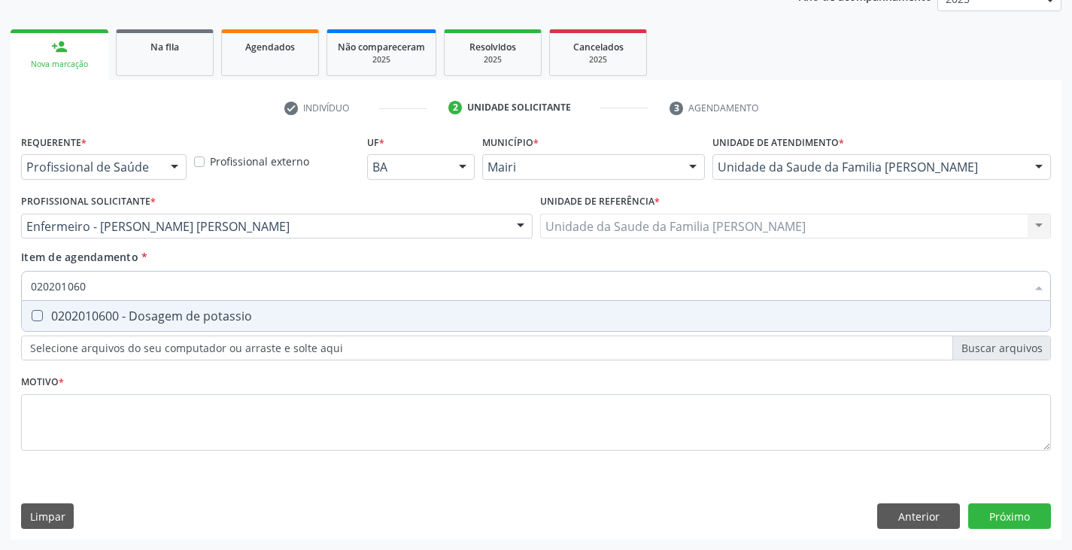
click at [117, 314] on div "0202010600 - Dosagem de potassio" at bounding box center [536, 316] width 1011 height 12
checkbox potassio "true"
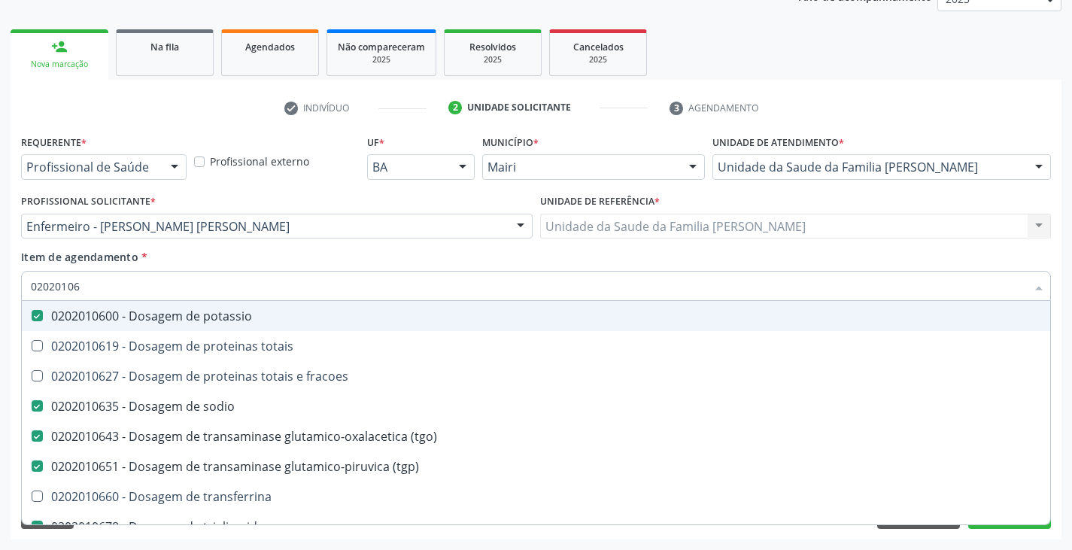
type input "0202010"
checkbox potassio "false"
checkbox sodio "false"
checkbox \(tgo\) "false"
checkbox \(tgp\) "false"
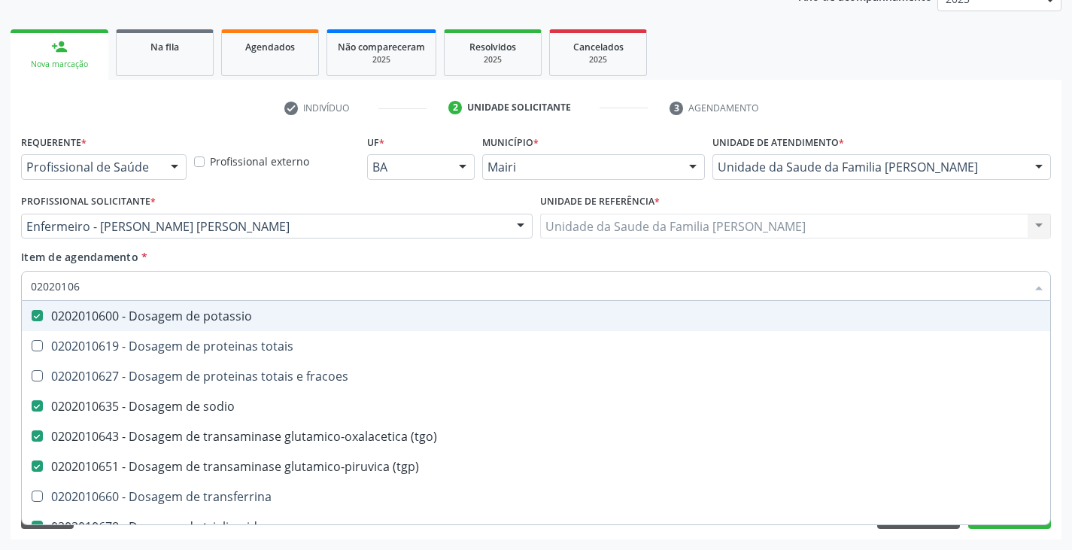
checkbox triglicerideos "false"
checkbox ureia "false"
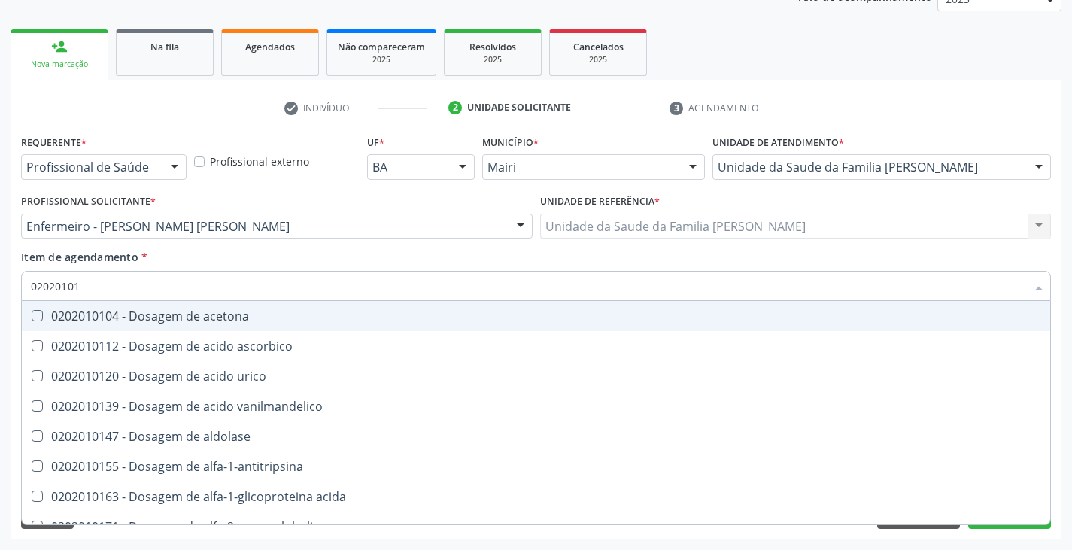
type input "020201012"
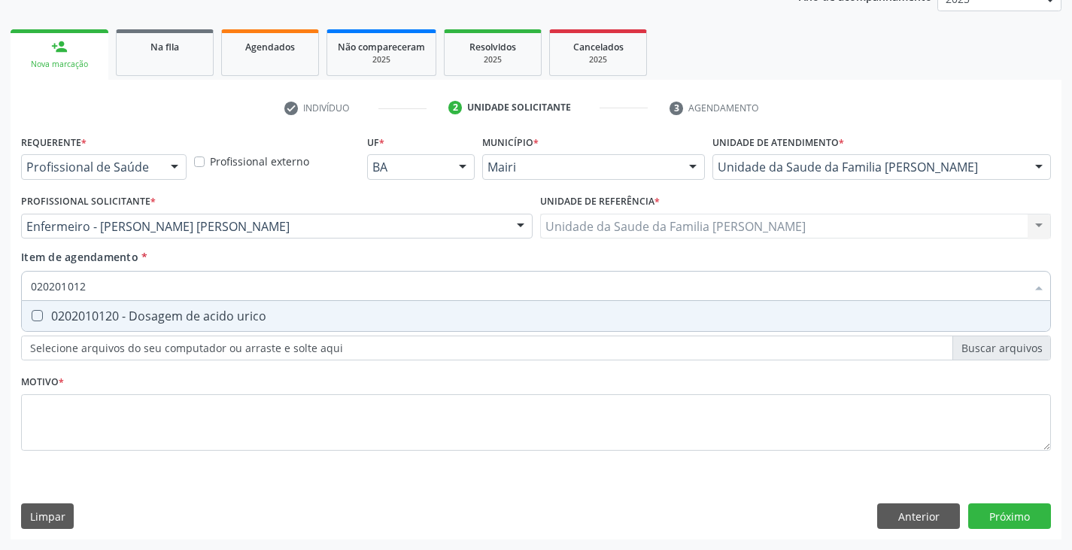
click at [117, 314] on div "0202010120 - Dosagem de acido urico" at bounding box center [536, 316] width 1011 height 12
checkbox urico "true"
type input "02020101"
checkbox urico "false"
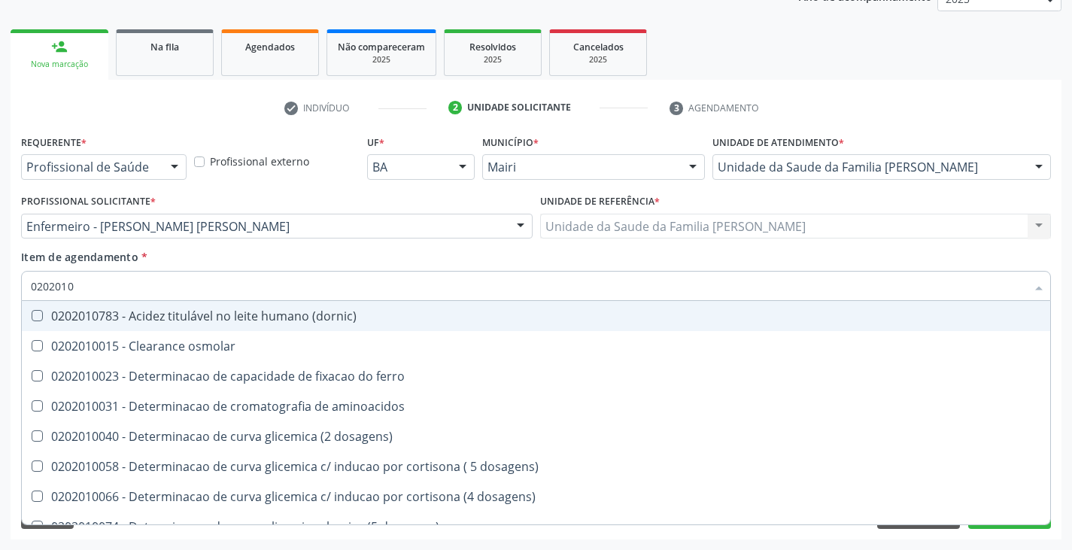
type input "02020102"
checkbox dosagens\) "true"
checkbox osmolaridade "true"
checkbox ivy "true"
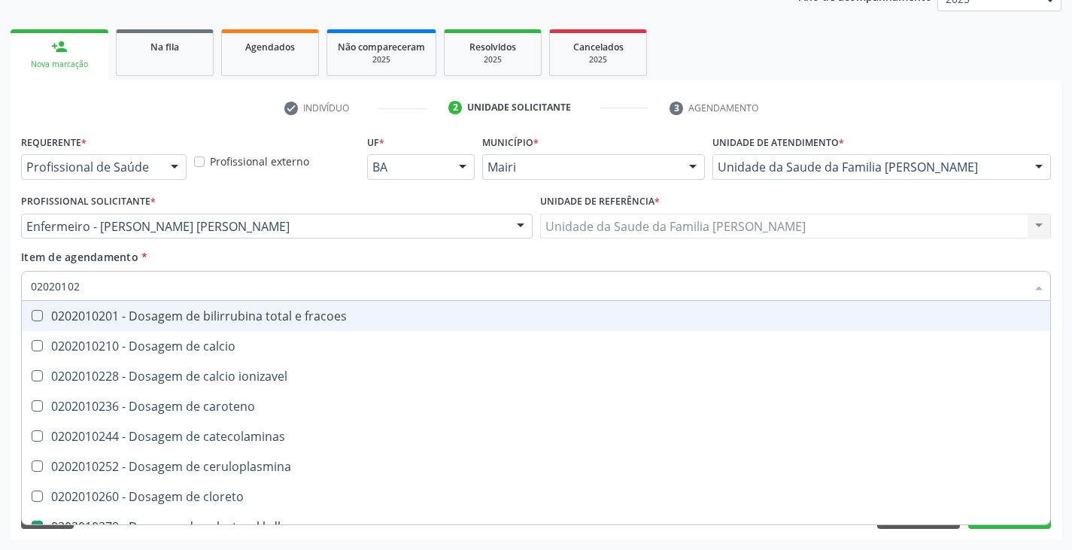
type input "020201021"
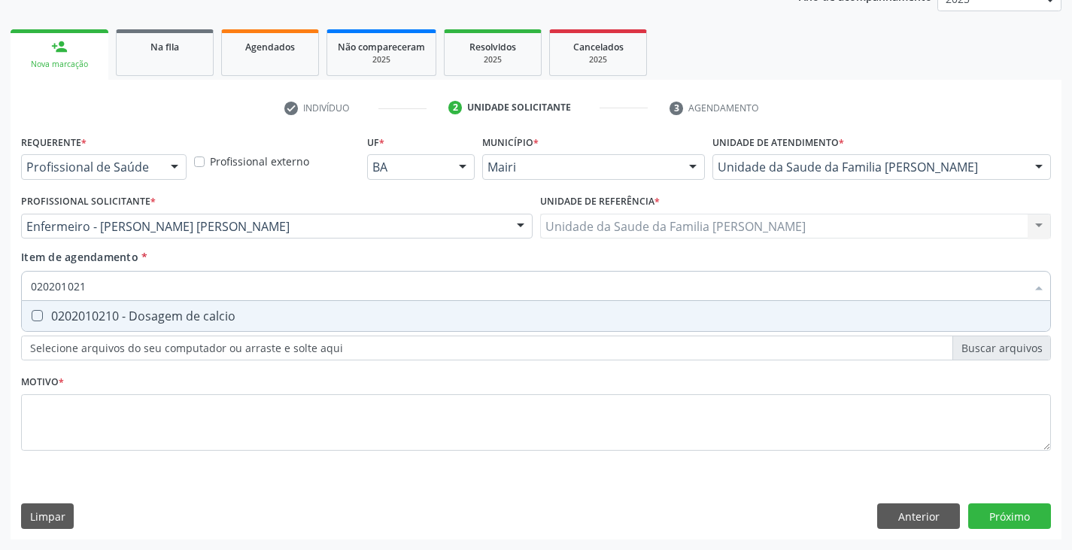
click at [117, 314] on div "0202010210 - Dosagem de calcio" at bounding box center [536, 316] width 1011 height 12
checkbox calcio "true"
type input "02020102"
checkbox calcio "false"
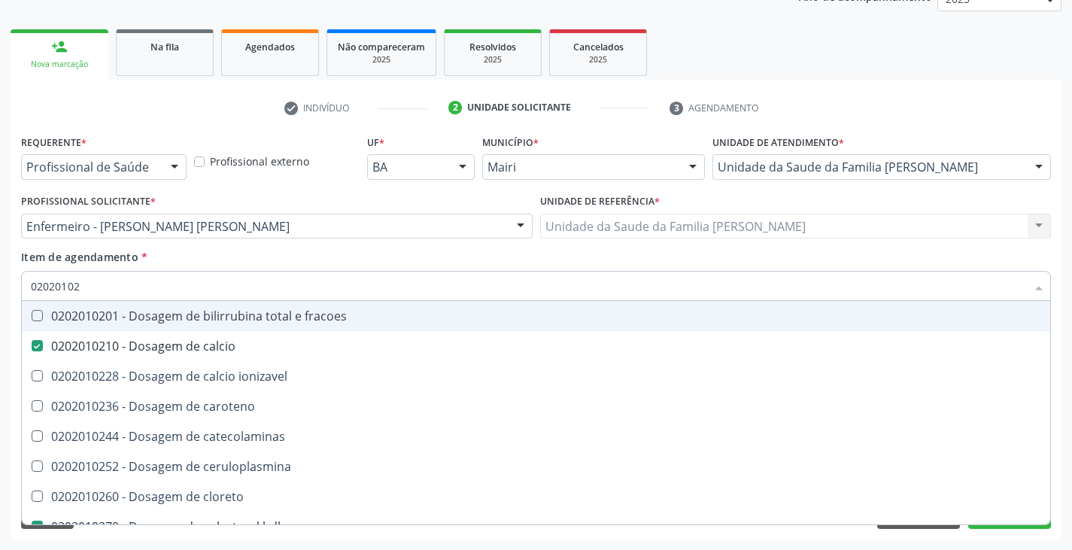
type input "0202010"
checkbox calcio "false"
checkbox hdl "false"
checkbox ldl "false"
checkbox total "false"
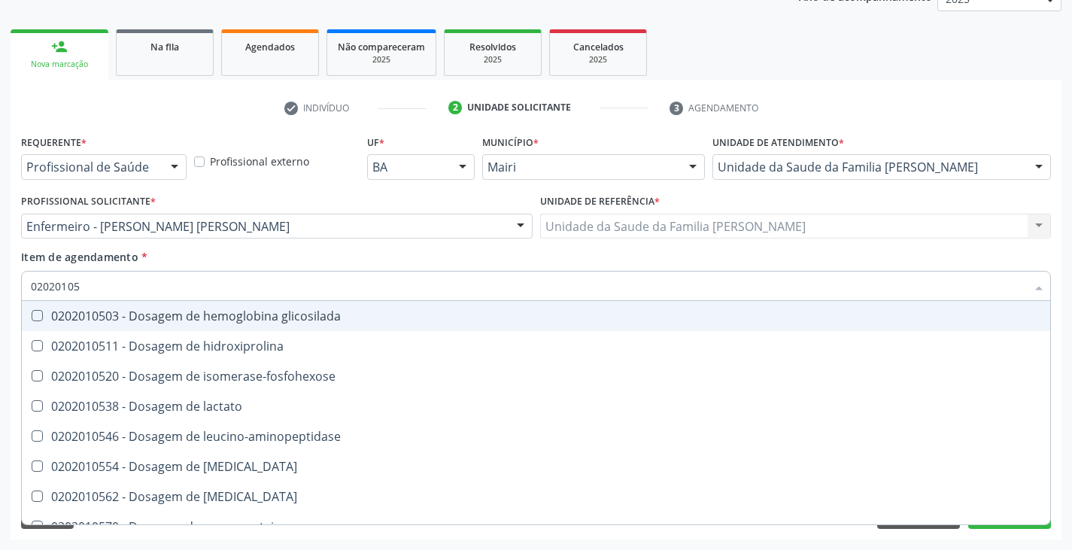
type input "020201050"
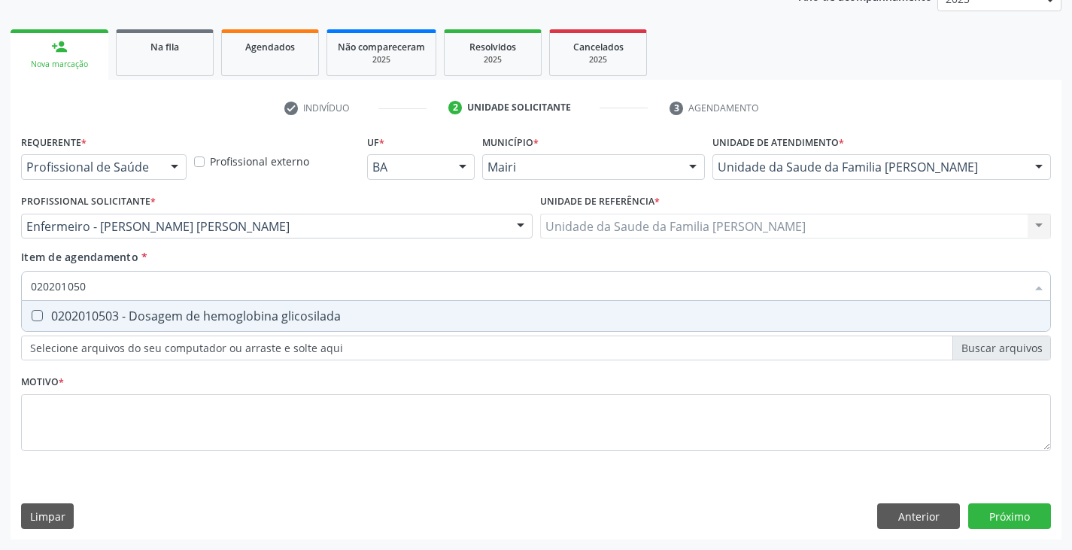
click at [117, 314] on div "0202010503 - Dosagem de hemoglobina glicosilada" at bounding box center [536, 316] width 1011 height 12
checkbox glicosilada "true"
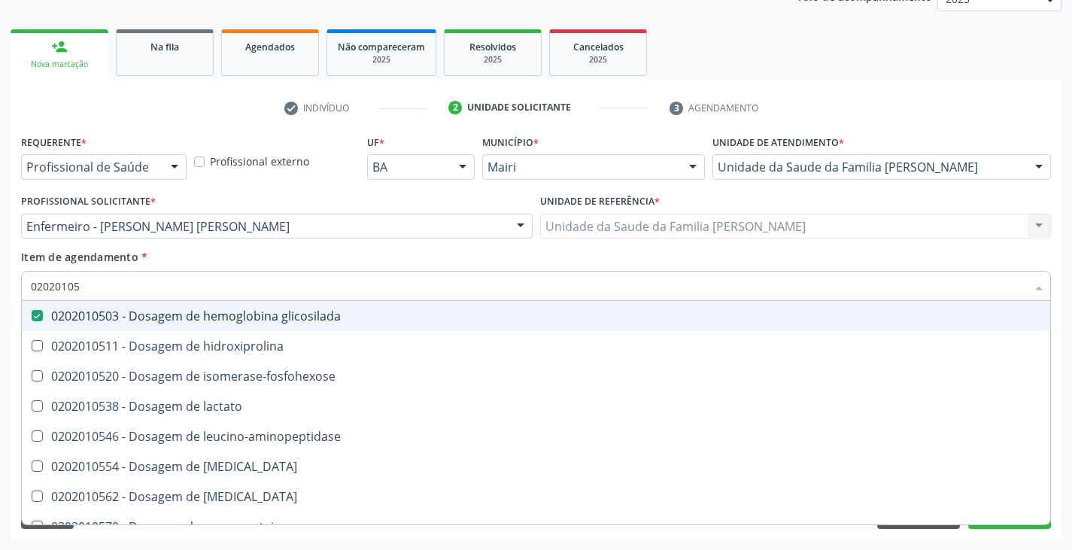
type input "0202010"
checkbox glicosilada "false"
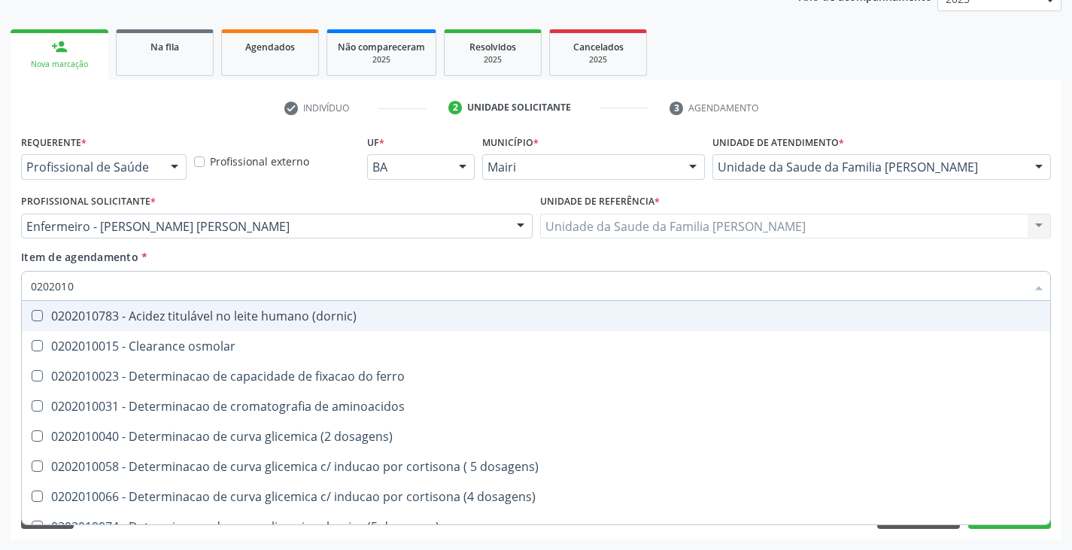
type input "02020104"
checkbox dosagens\) "true"
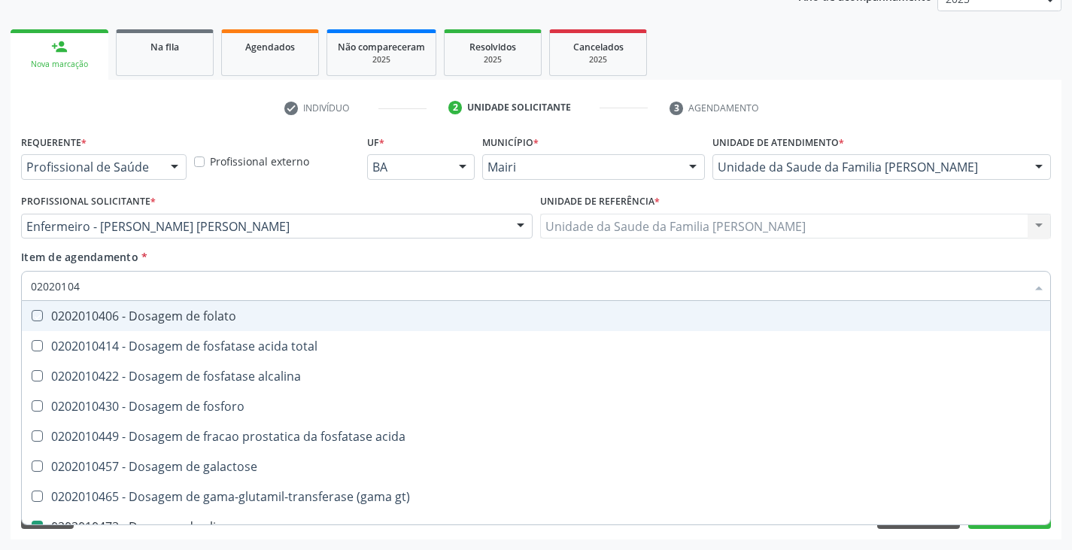
type input "020201047"
checkbox folato "true"
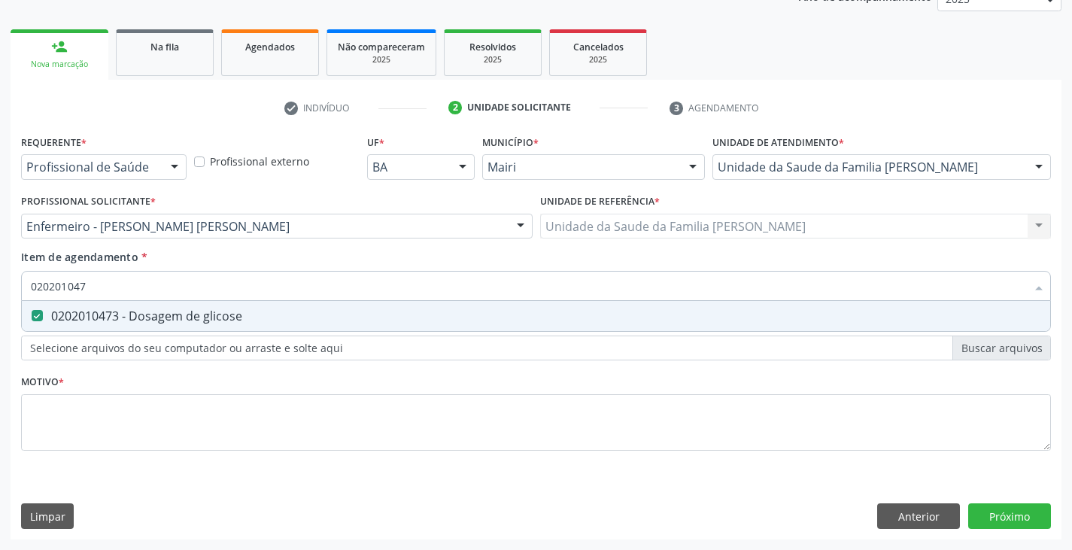
type input "02020104"
checkbox glicose "false"
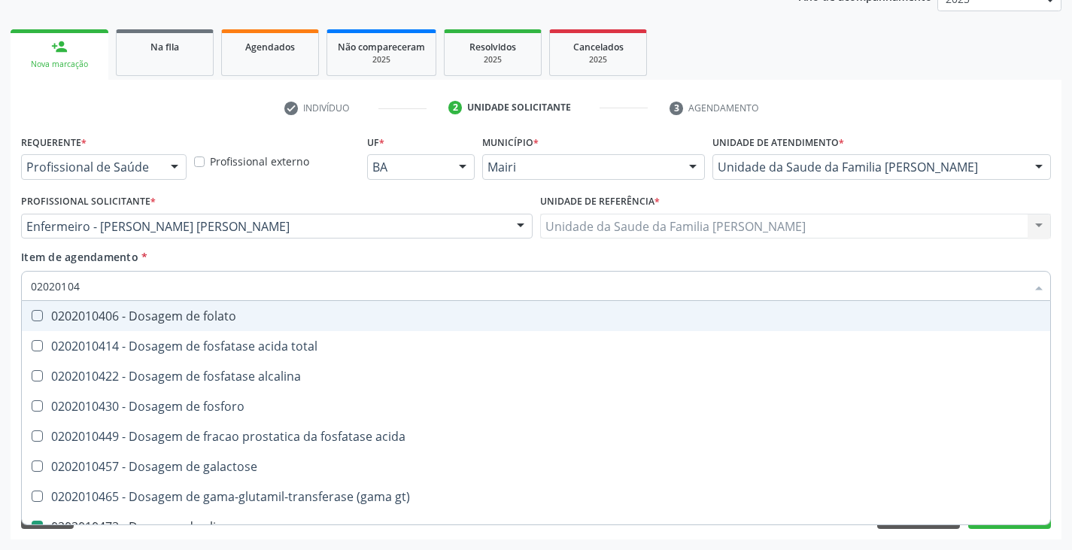
type input "0202010"
checkbox glicose "false"
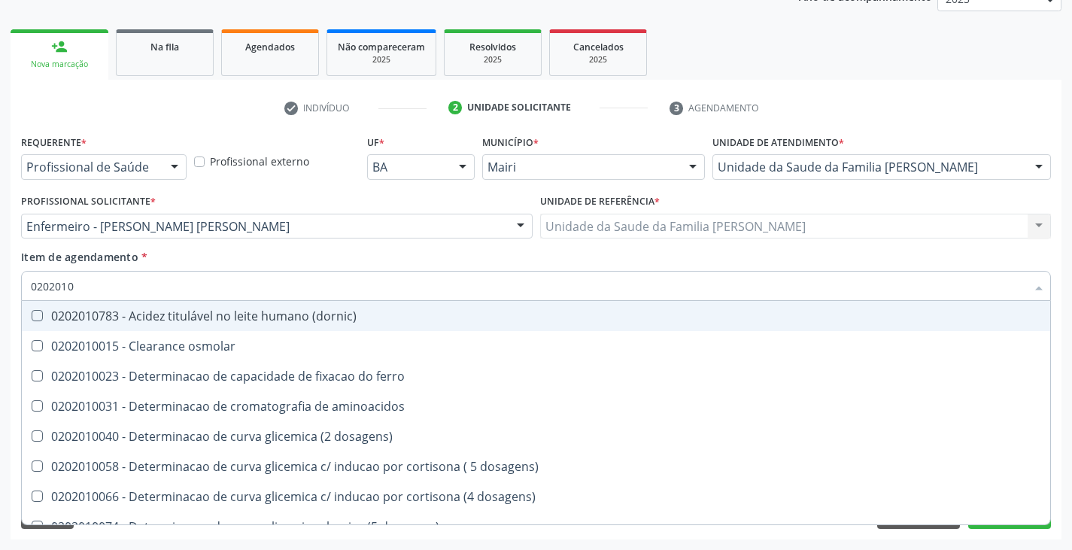
type input "020201"
checkbox urico "false"
checkbox alfa-2-macroglobulina "true"
checkbox calcio "false"
checkbox hdl "false"
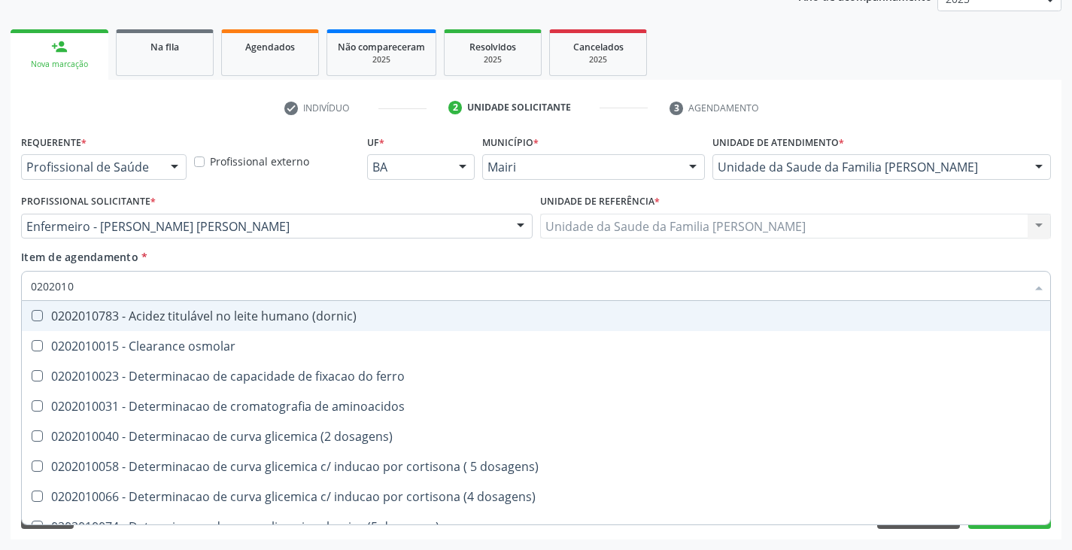
checkbox total "false"
checkbox creatinina "false"
checkbox alfa-hidroxibutirica "true"
checkbox glutamica "true"
checkbox latica "true"
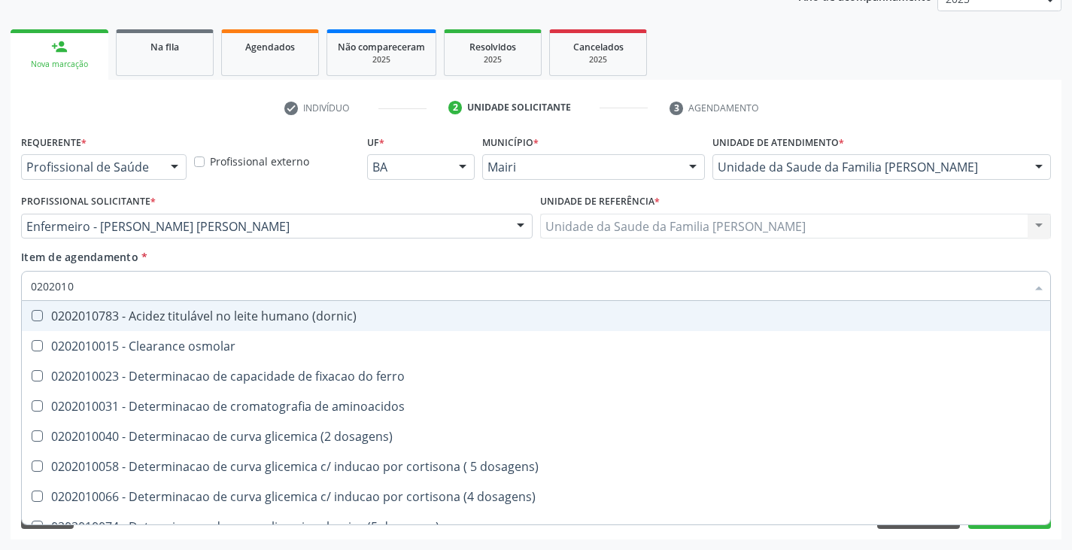
checkbox ferritina "true"
checkbox glicose "false"
checkbox glicosilada "false"
checkbox magnesio "true"
checkbox porfirinas "true"
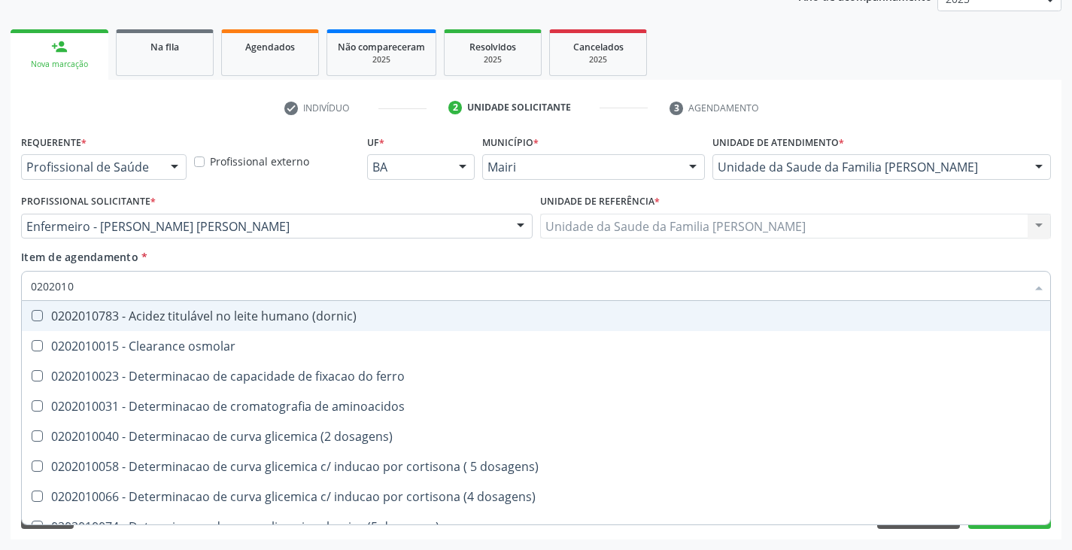
checkbox potassio "false"
checkbox sodio "false"
checkbox \(tgo\) "false"
checkbox \(tgp\) "false"
checkbox triglicerideos "false"
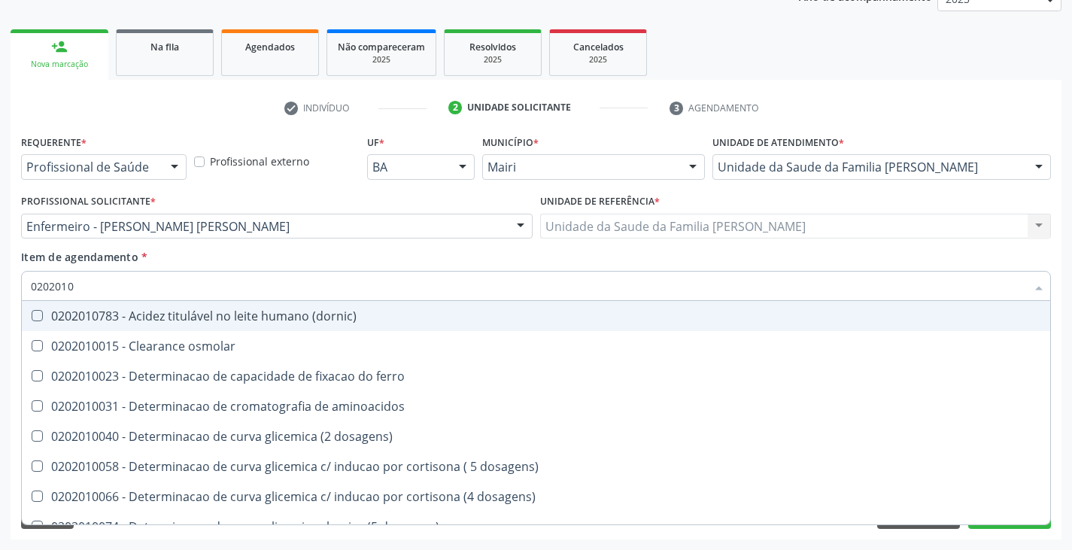
checkbox proteinas "true"
checkbox \) "true"
checkbox d-xilose "true"
type input "02020"
checkbox urico "false"
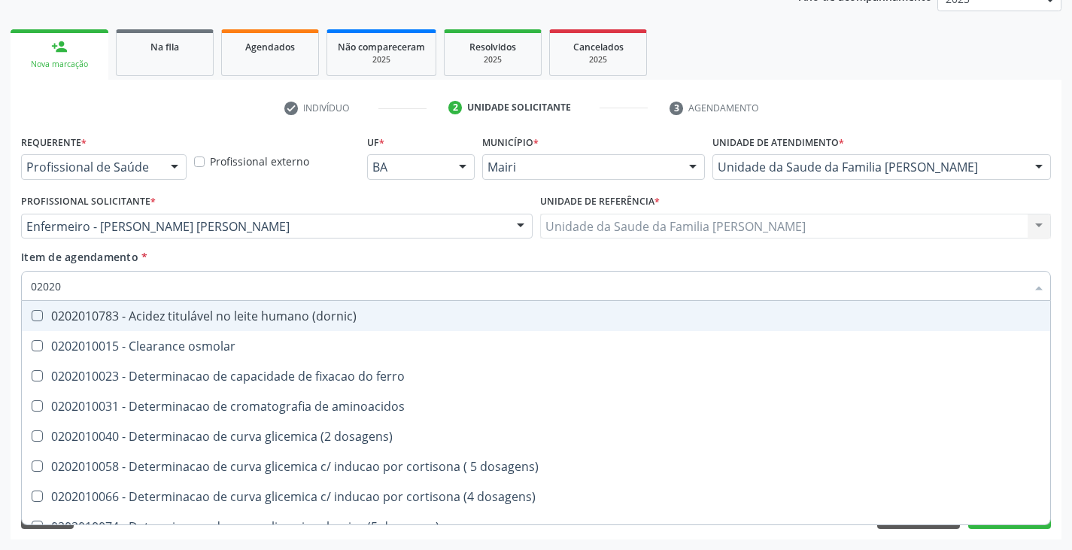
checkbox calcio "false"
checkbox hdl "false"
checkbox ldl "false"
checkbox total "false"
checkbox creatinina "false"
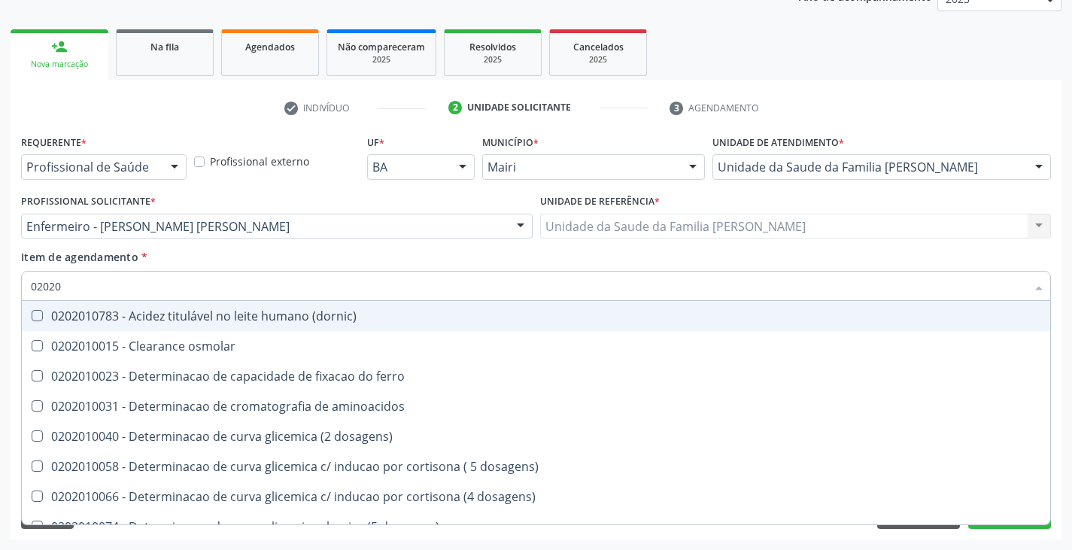
checkbox glicose "false"
checkbox glicosilada "false"
checkbox potassio "false"
checkbox sodio "false"
checkbox \(tgo\) "false"
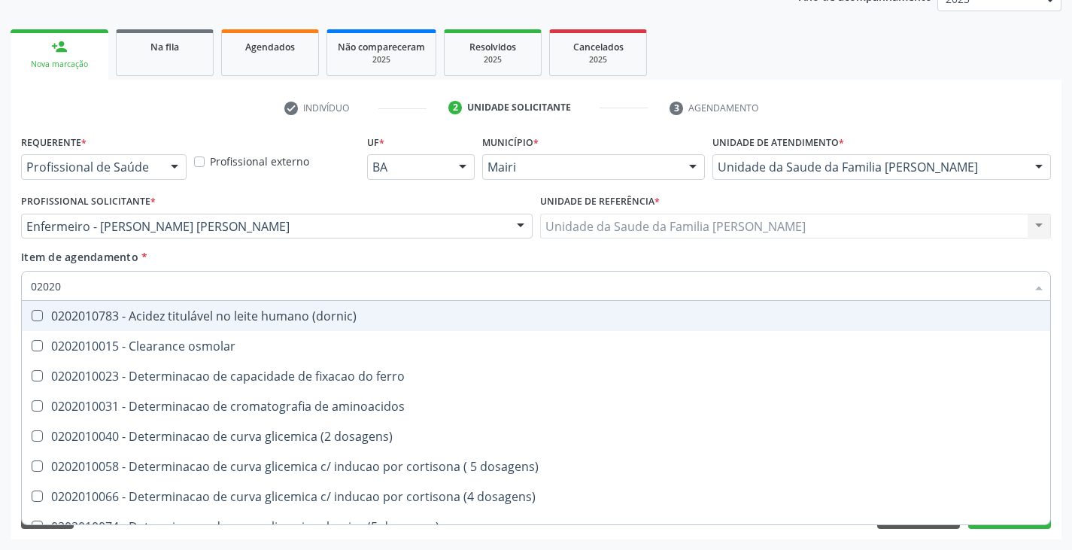
checkbox \(tgp\) "false"
checkbox triglicerideos "false"
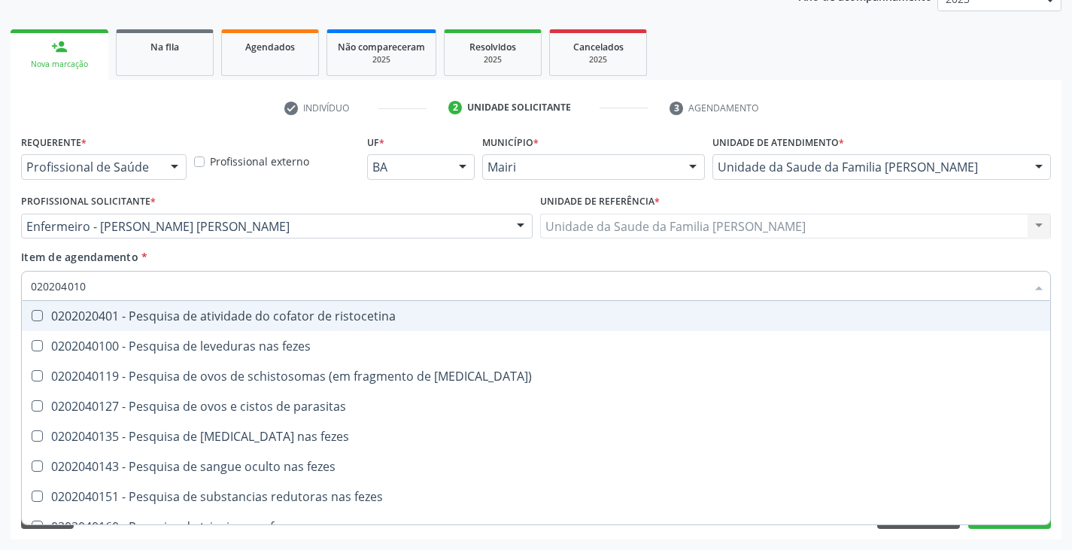
type input "0202040100"
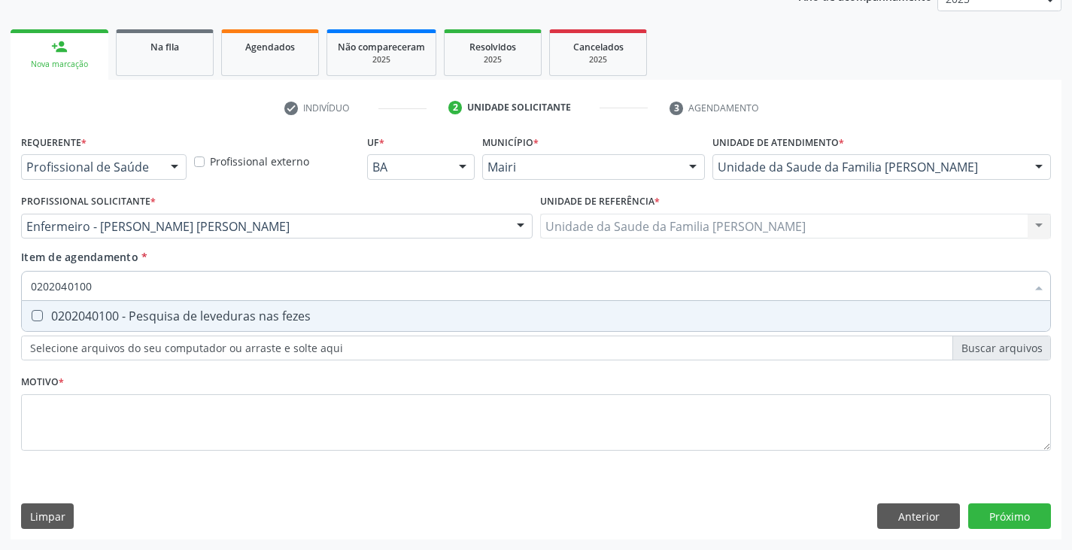
click at [117, 314] on div "0202040100 - Pesquisa de leveduras nas fezes" at bounding box center [536, 316] width 1011 height 12
checkbox fezes "true"
type input "02020401"
checkbox fezes "false"
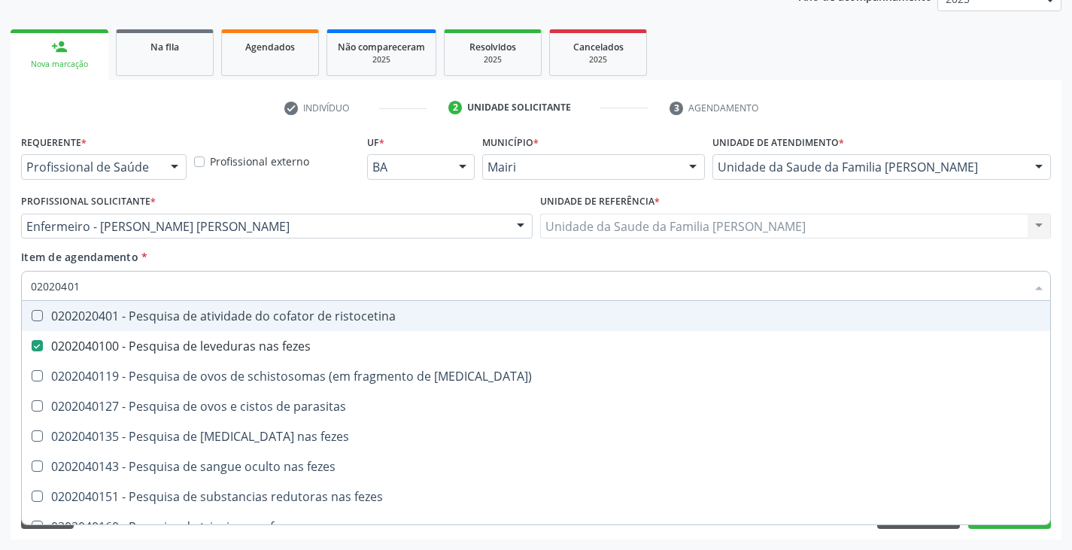
type input "0202040"
checkbox fezes "false"
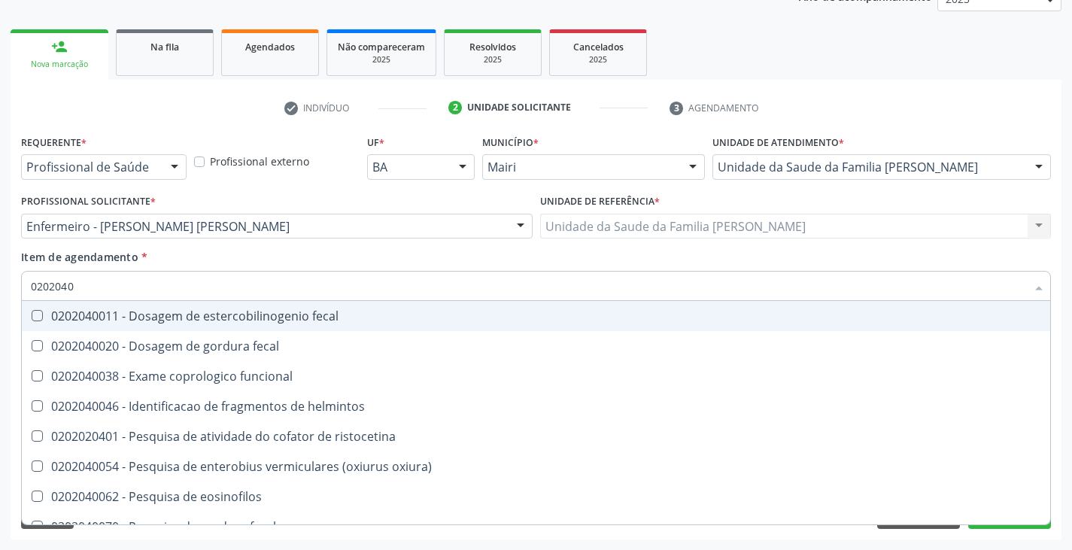
type input "020204"
checkbox fezes "false"
checkbox fezes "true"
type input "02020"
checkbox fezes "false"
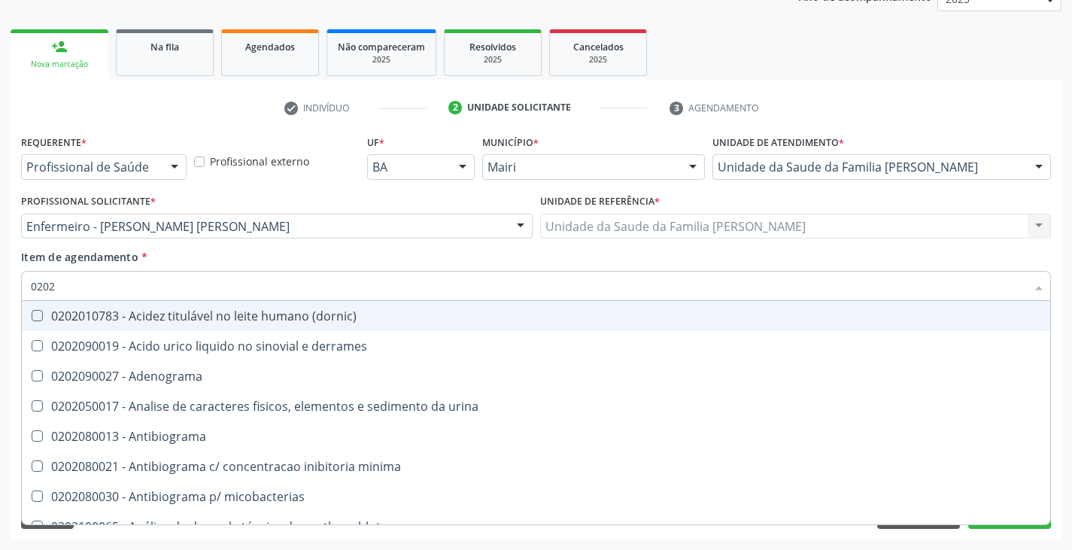
type input "02020"
checkbox complemento "true"
checkbox urico "false"
checkbox amonia "true"
checkbox cadmio "true"
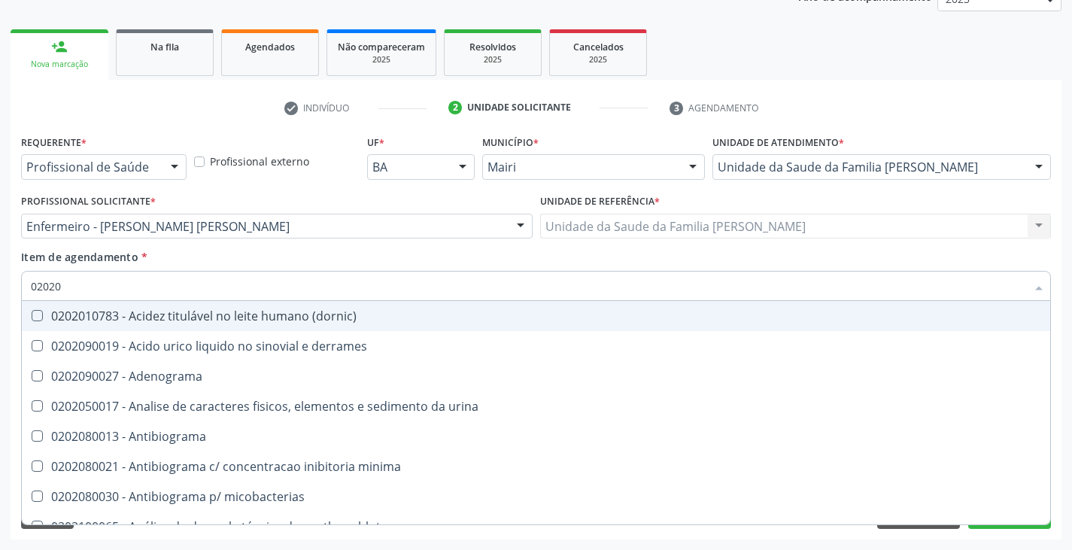
checkbox ionizavel "true"
checkbox catecolaminas "true"
checkbox hdl "false"
checkbox ldl "false"
checkbox total "false"
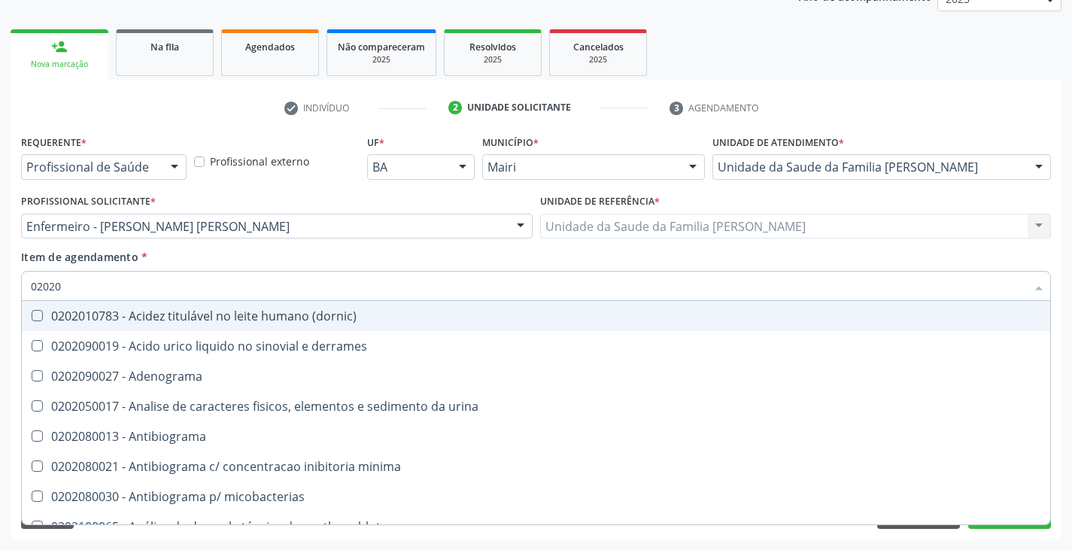
checkbox creatinina "false"
checkbox fenitoina "true"
checkbox esperma "true"
checkbox glicose "false"
checkbox glicosilada "false"
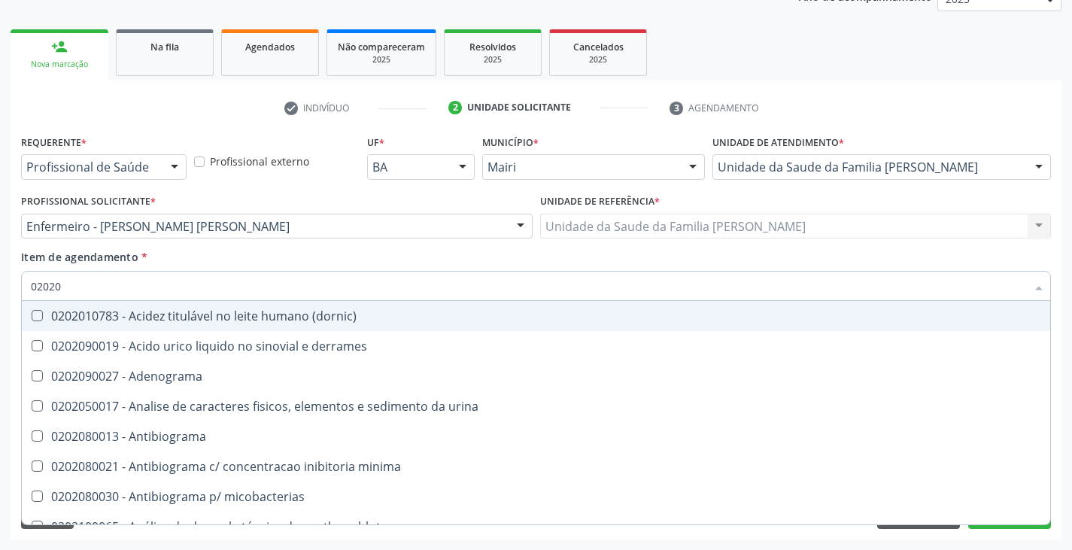
checkbox isomerase-fosfohexose "true"
checkbox muco-proteinas "true"
checkbox potassio "false"
checkbox derrames "true"
checkbox totais "true"
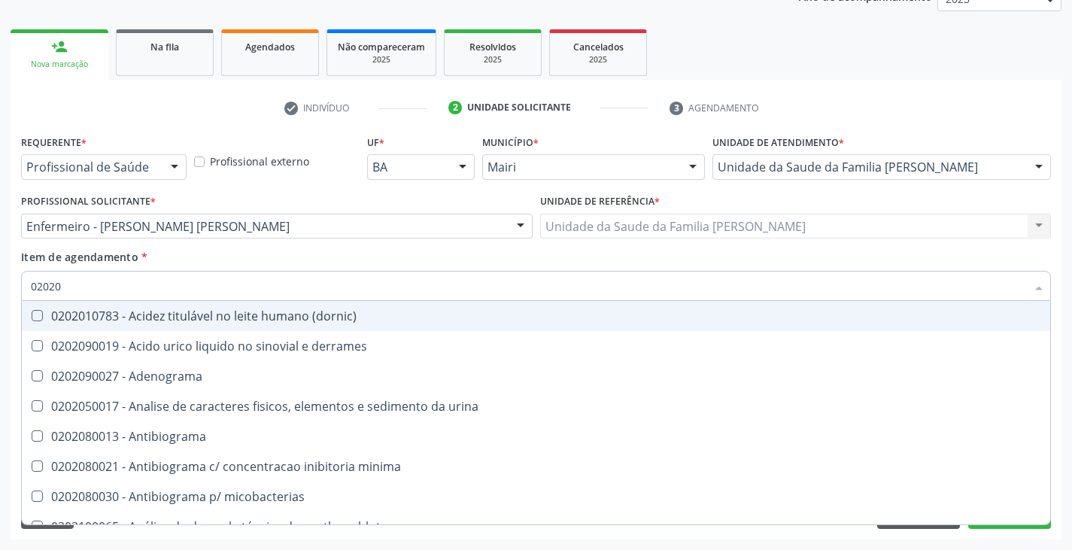
checkbox quinidina "true"
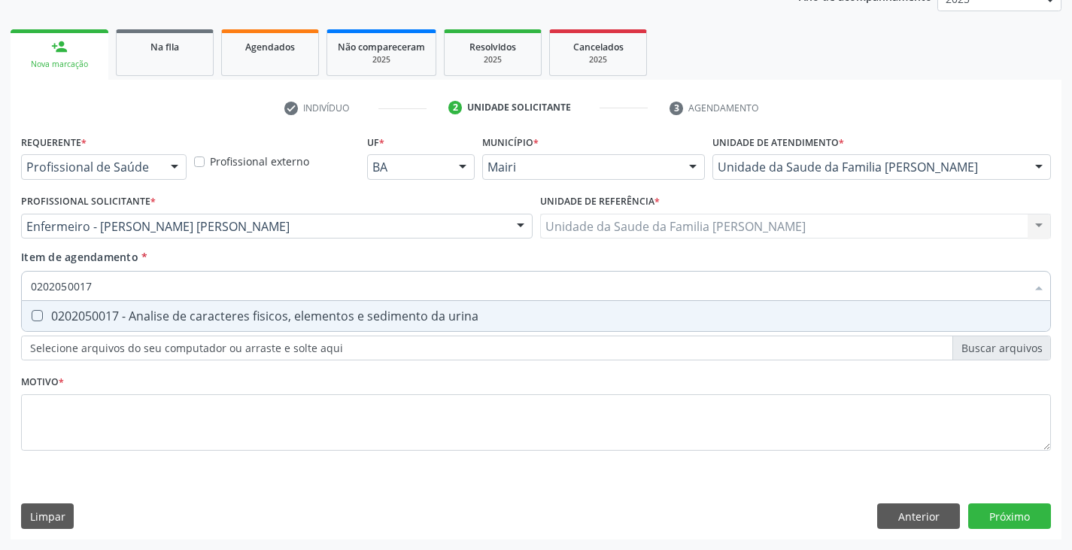
click at [117, 314] on div "0202050017 - Analise de caracteres fisicos, elementos e sedimento da urina" at bounding box center [536, 316] width 1011 height 12
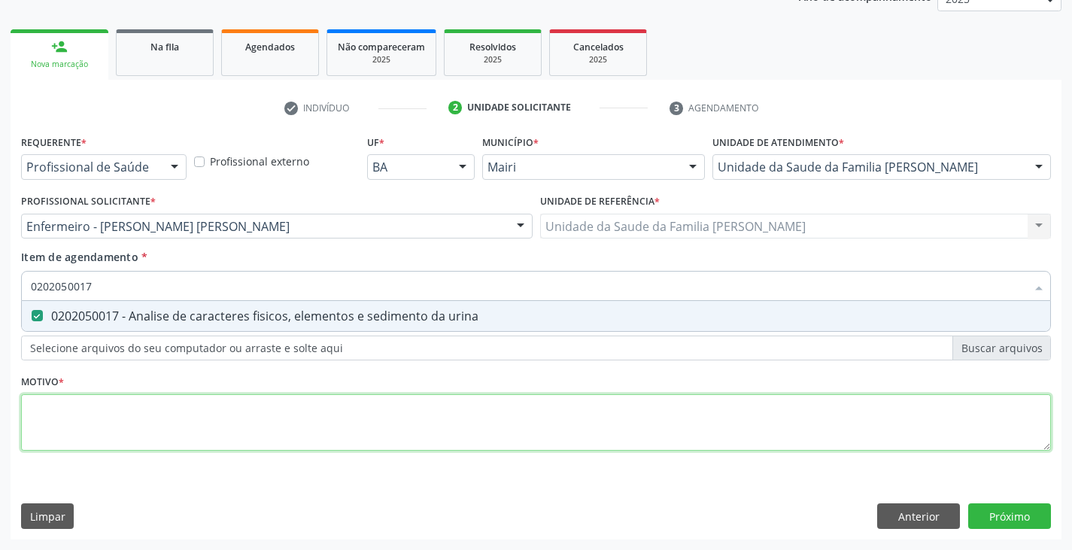
click at [121, 424] on div "Requerente * Profissional de Saúde Profissional de Saúde Paciente Nenhum result…" at bounding box center [536, 301] width 1030 height 341
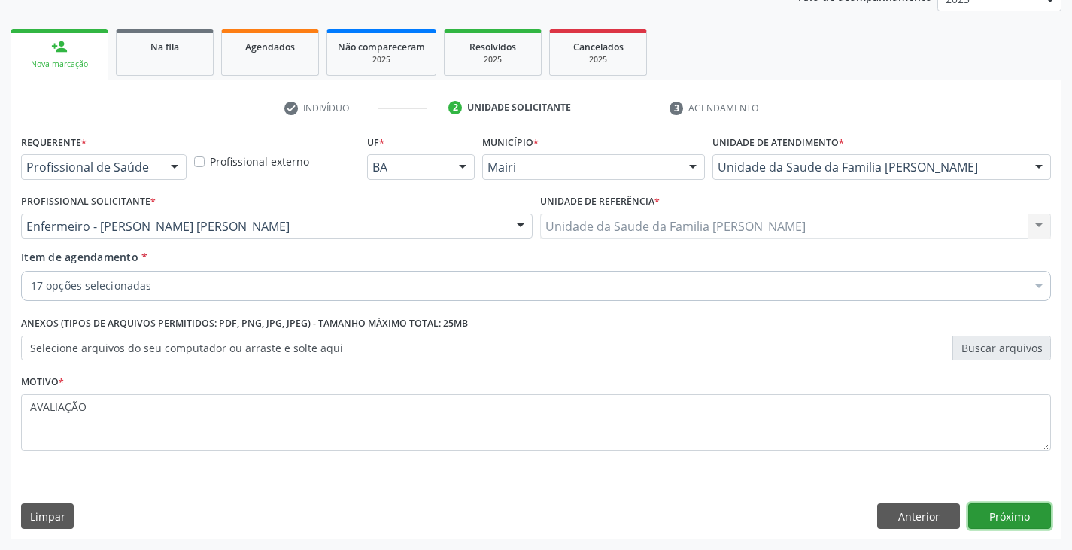
click at [1002, 507] on button "Próximo" at bounding box center [1009, 516] width 83 height 26
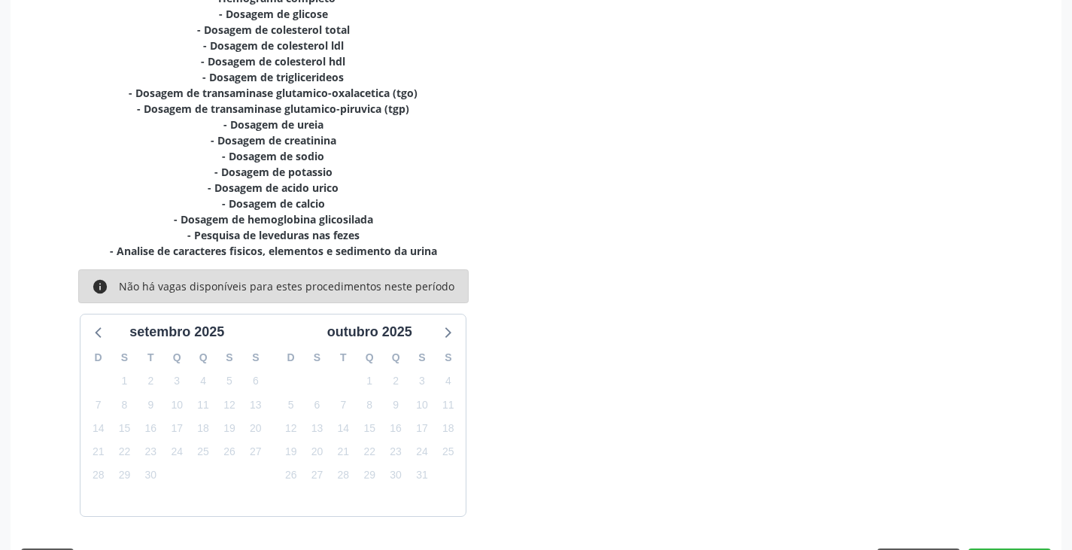
scroll to position [402, 0]
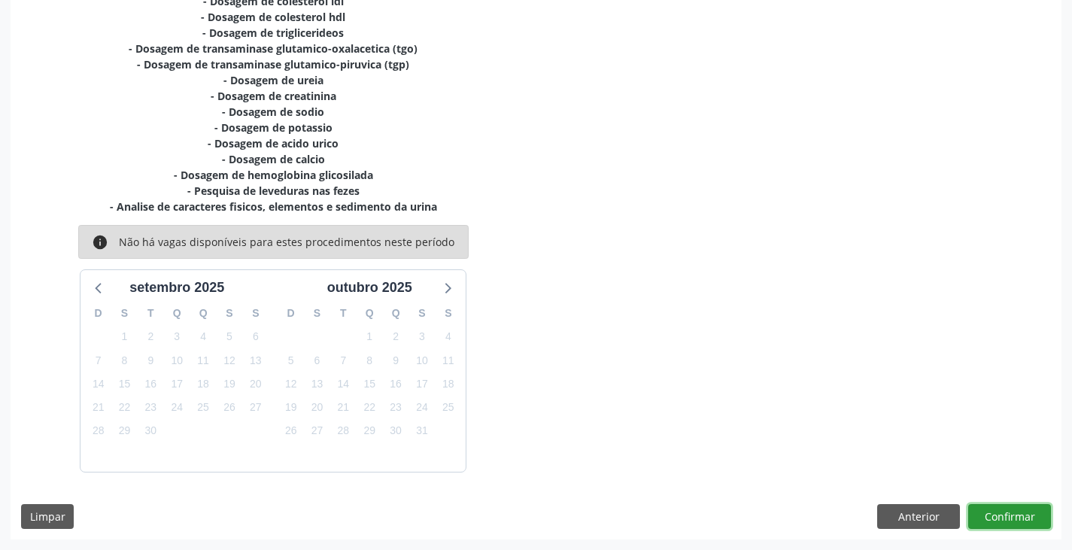
click at [1020, 527] on button "Confirmar" at bounding box center [1009, 517] width 83 height 26
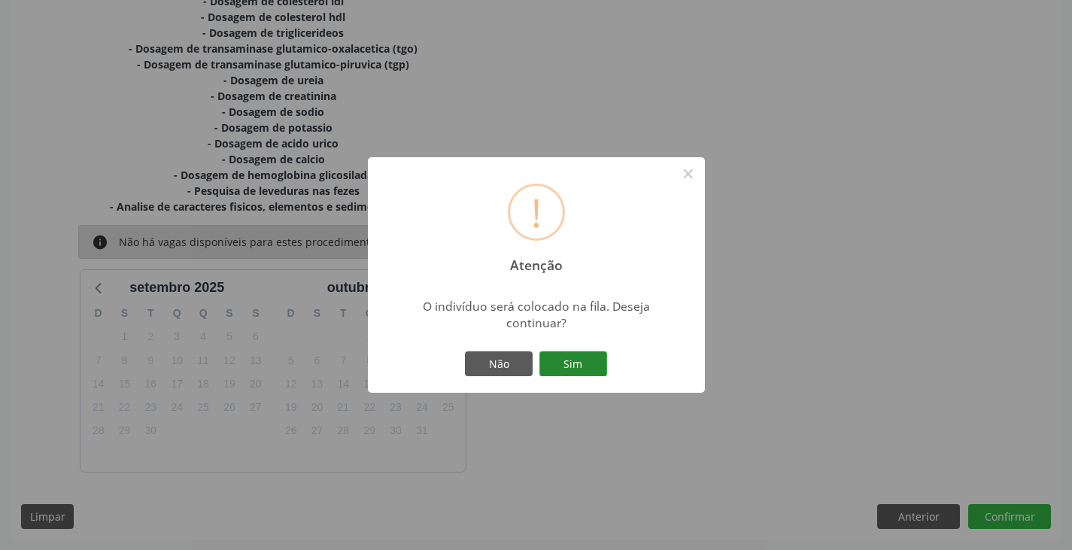
click at [596, 362] on button "Sim" at bounding box center [574, 364] width 68 height 26
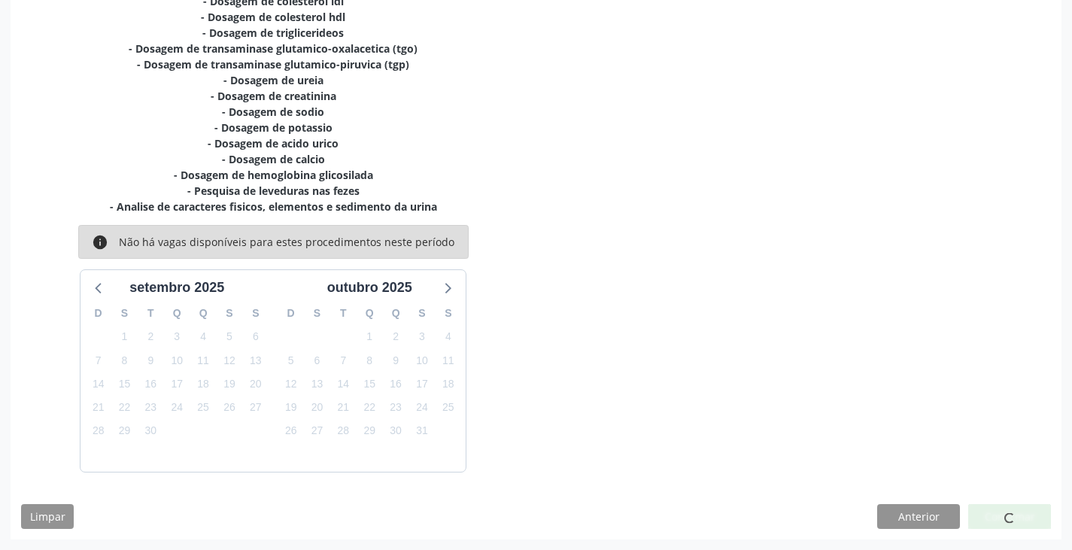
scroll to position [0, 0]
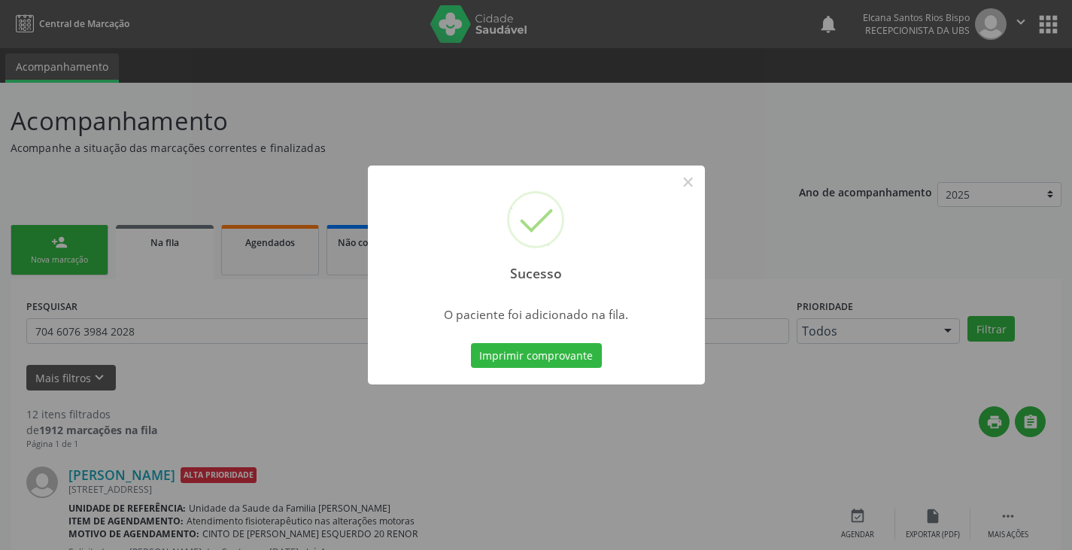
click at [594, 362] on button "Imprimir comprovante" at bounding box center [536, 356] width 131 height 26
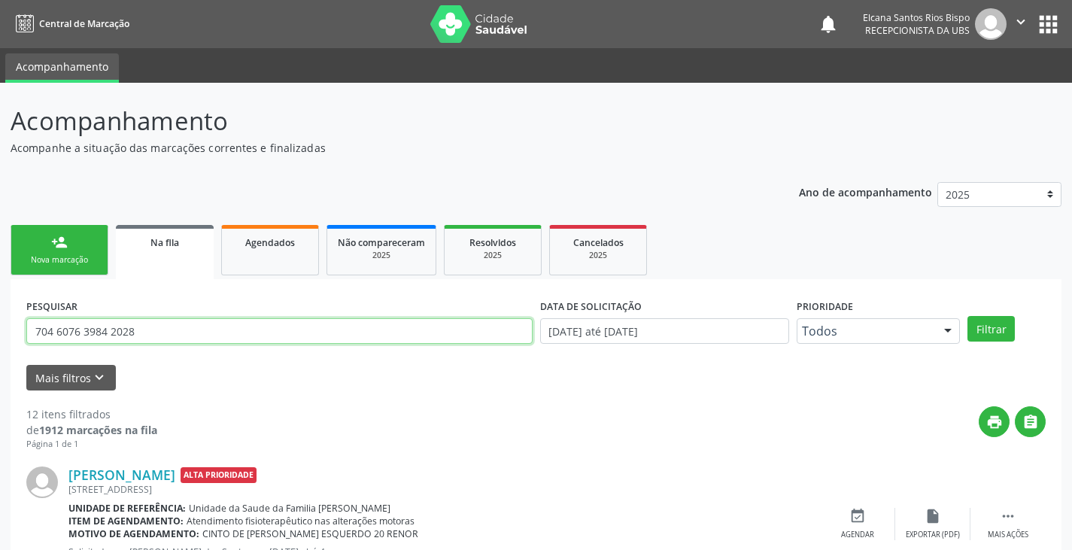
drag, startPoint x: 140, startPoint y: 329, endPoint x: 0, endPoint y: 333, distance: 140.0
paste input "0 5033 8702 3952"
click at [968, 316] on button "Filtrar" at bounding box center [991, 329] width 47 height 26
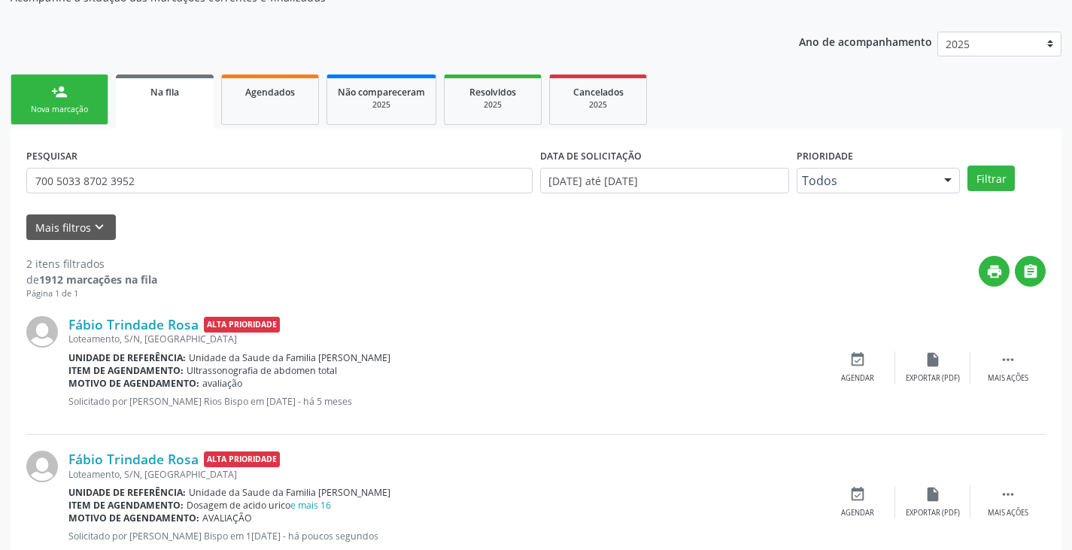
scroll to position [196, 0]
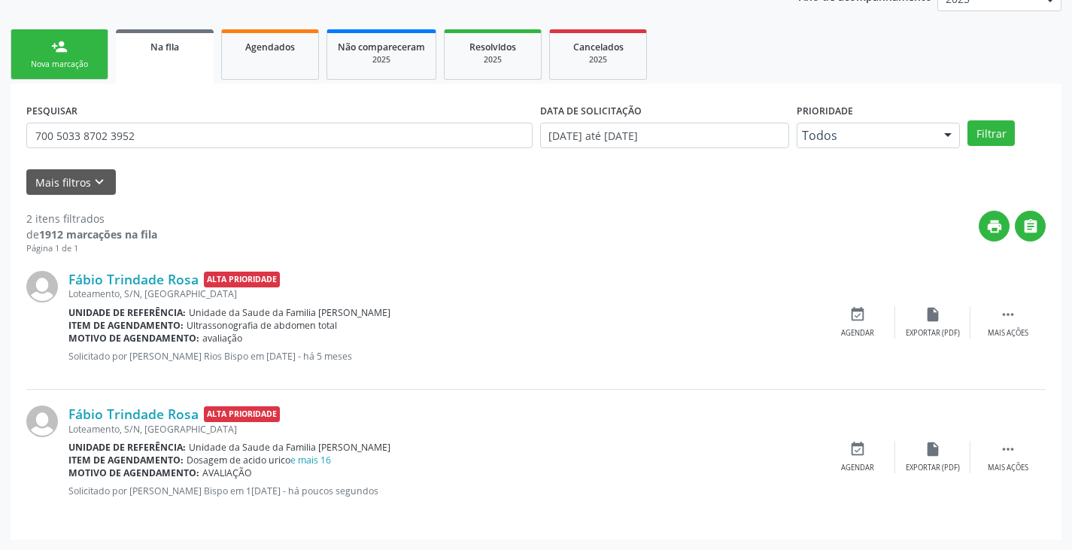
click at [60, 49] on div "person_add" at bounding box center [59, 46] width 17 height 17
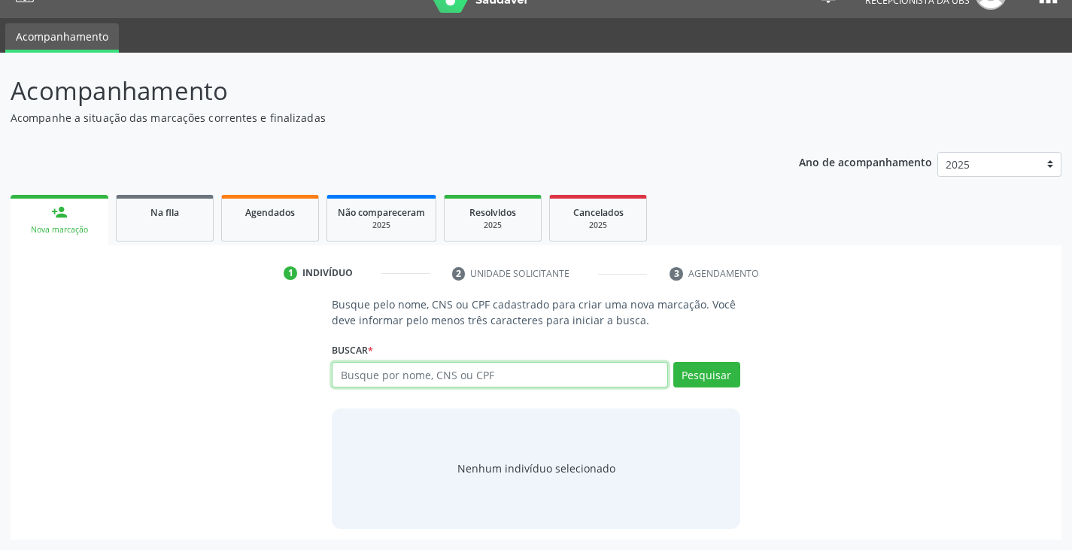
click at [395, 375] on input "text" at bounding box center [500, 375] width 336 height 26
paste input "700 5033 8702 3952"
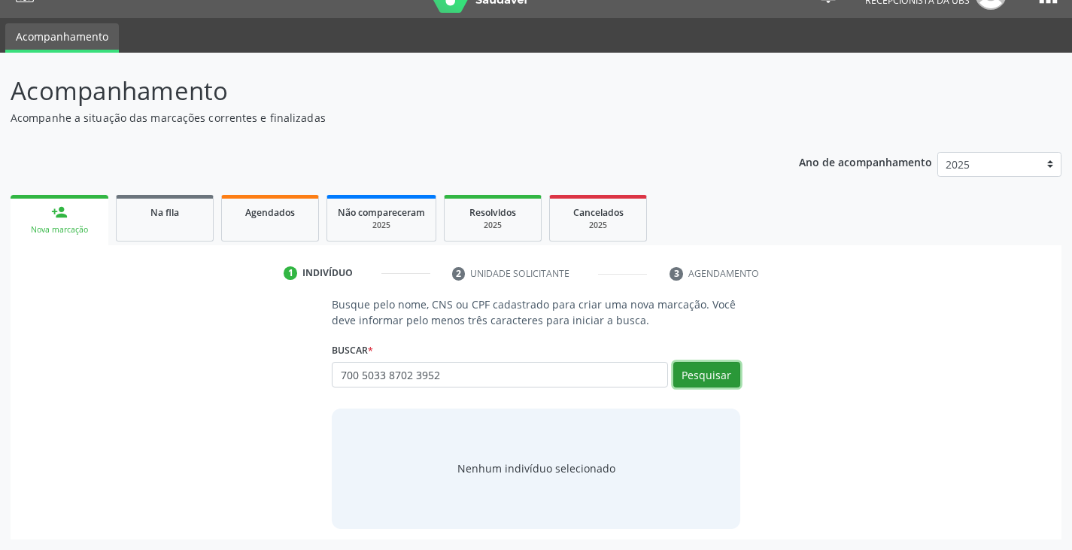
click at [713, 375] on button "Pesquisar" at bounding box center [706, 375] width 67 height 26
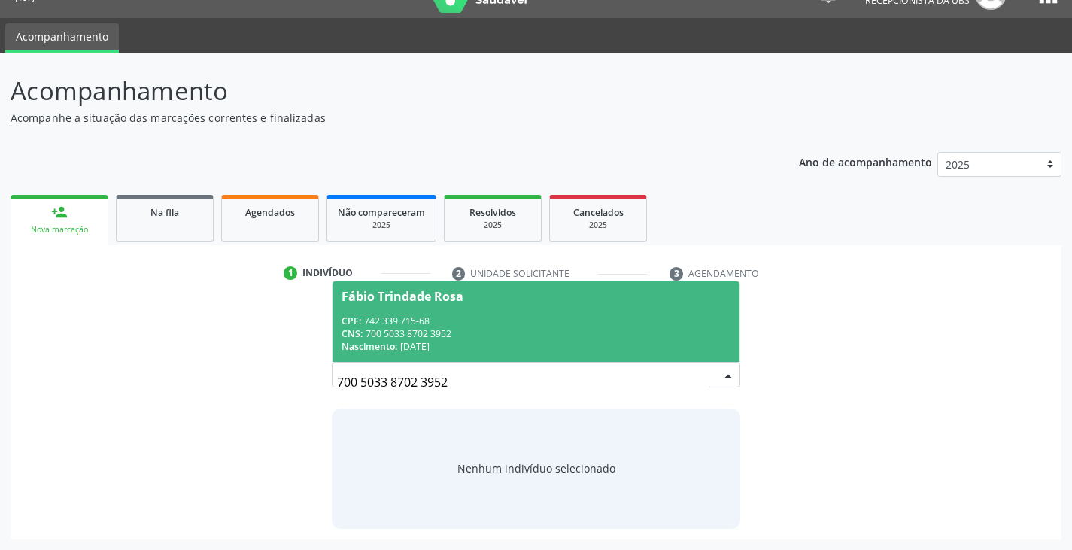
click at [421, 330] on div "CNS: 700 5033 8702 3952" at bounding box center [536, 333] width 388 height 13
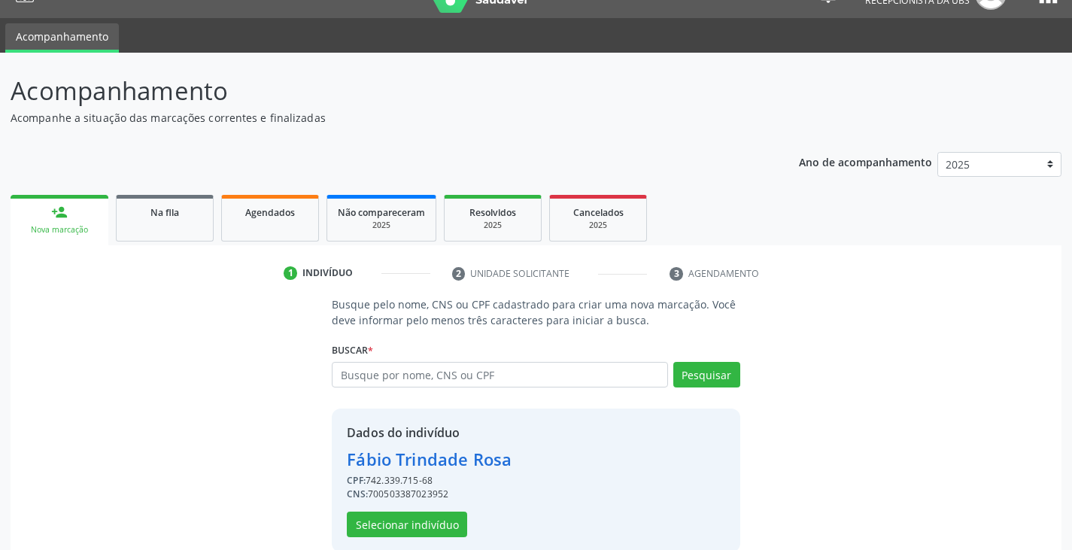
scroll to position [53, 0]
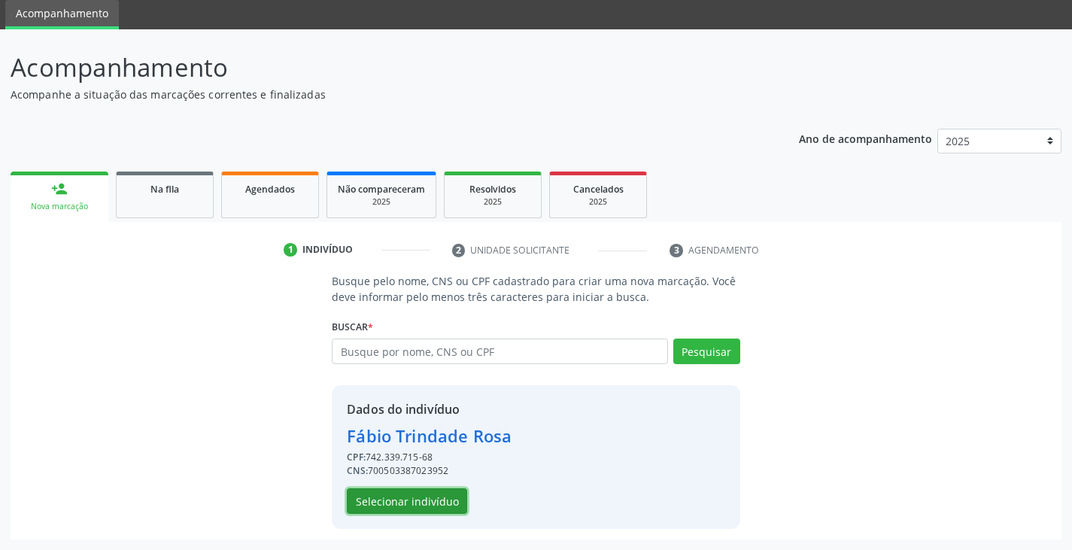
click at [385, 501] on button "Selecionar indivíduo" at bounding box center [407, 501] width 120 height 26
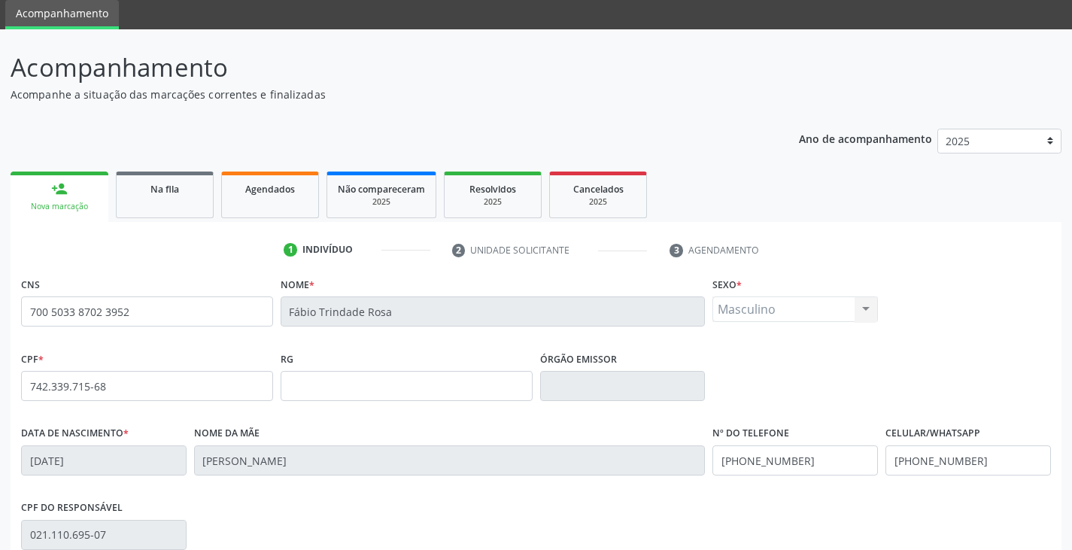
scroll to position [266, 0]
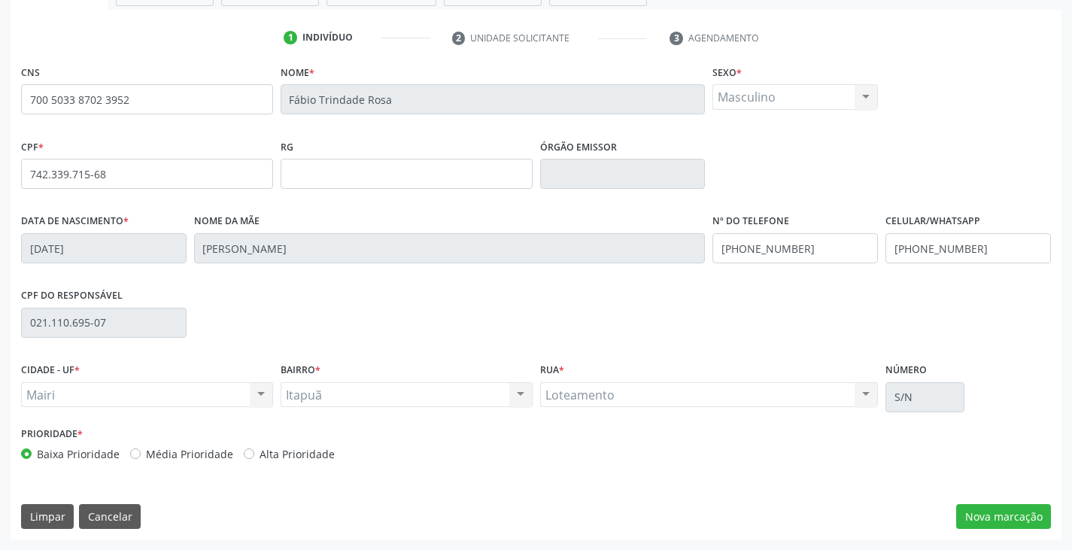
click at [315, 452] on label "Alta Prioridade" at bounding box center [297, 454] width 75 height 16
click at [254, 452] on input "Alta Prioridade" at bounding box center [249, 453] width 11 height 14
click at [989, 513] on button "Nova marcação" at bounding box center [1003, 517] width 95 height 26
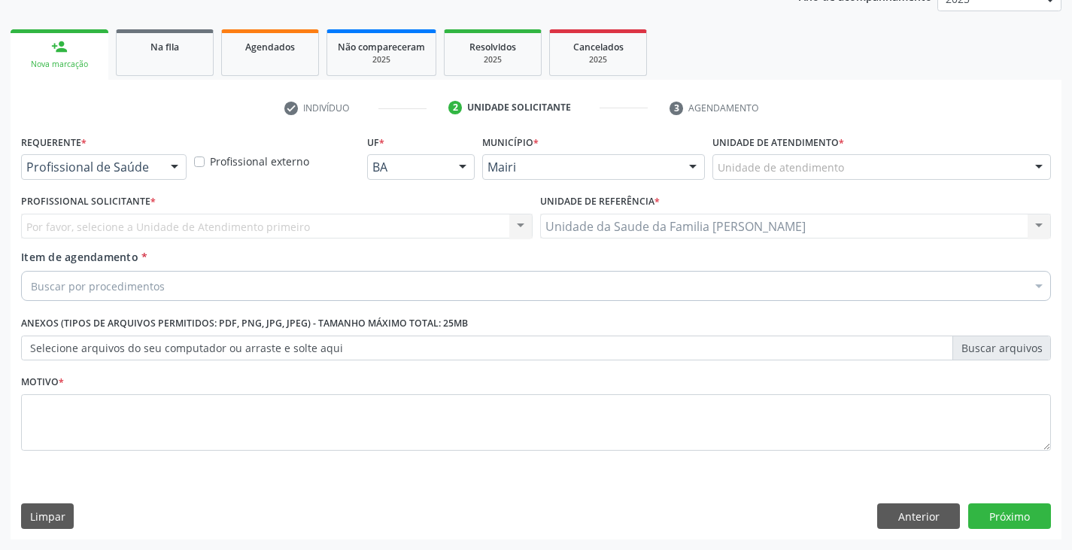
scroll to position [196, 0]
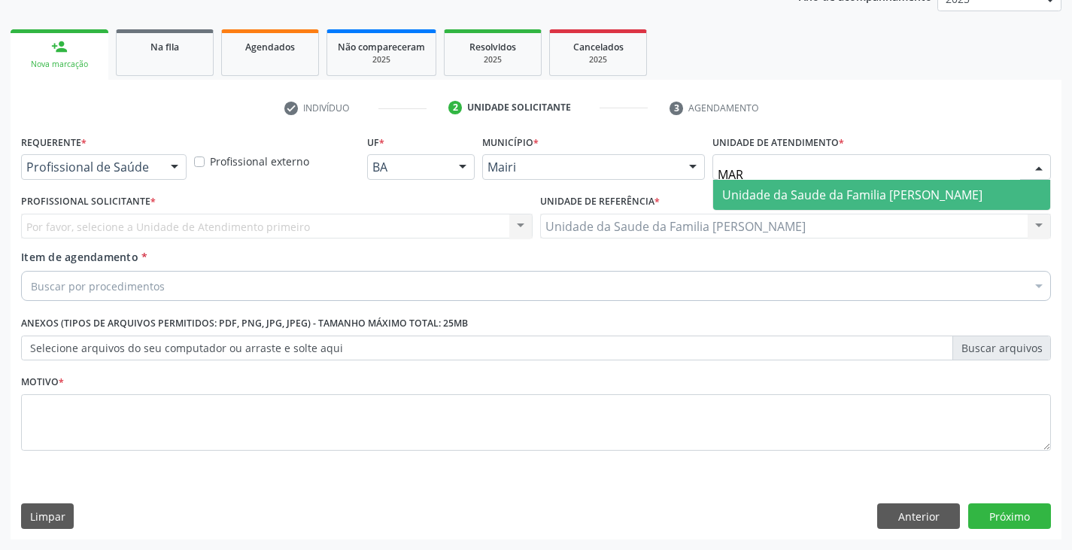
click at [825, 194] on span "Unidade da Saude da Familia [PERSON_NAME]" at bounding box center [852, 195] width 260 height 17
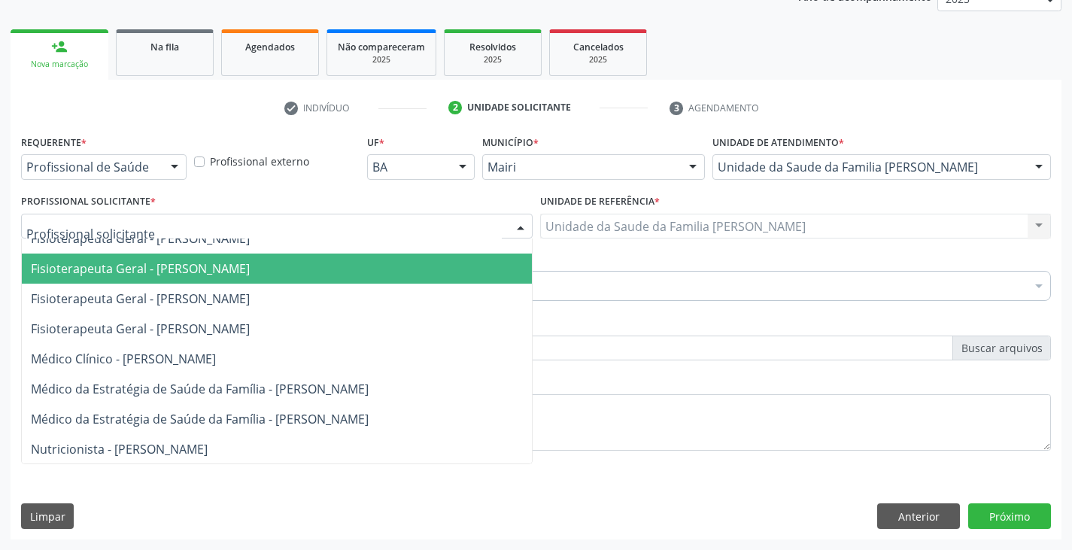
scroll to position [0, 0]
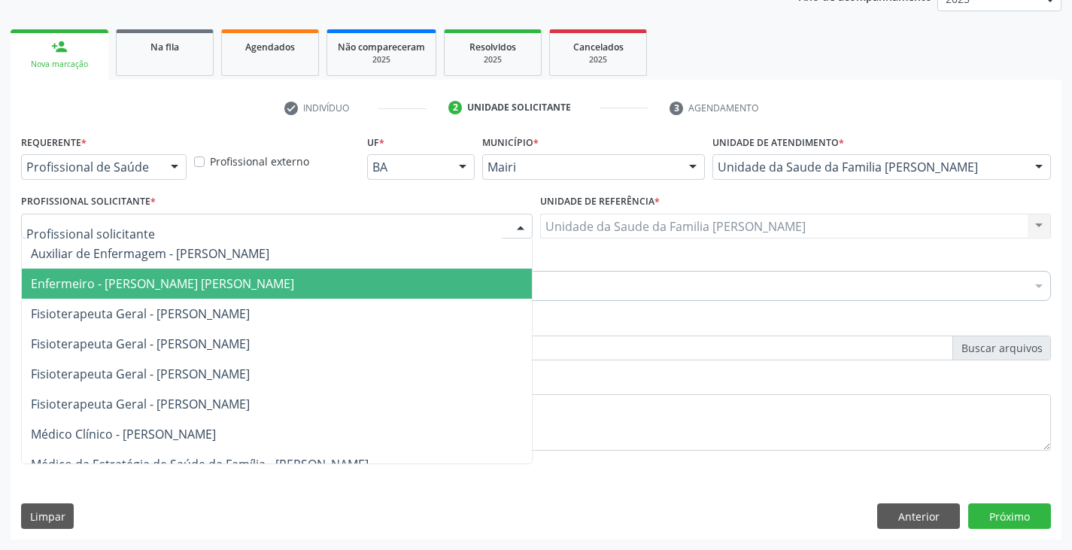
click at [105, 275] on span "Enfermeiro - [PERSON_NAME] [PERSON_NAME]" at bounding box center [277, 284] width 510 height 30
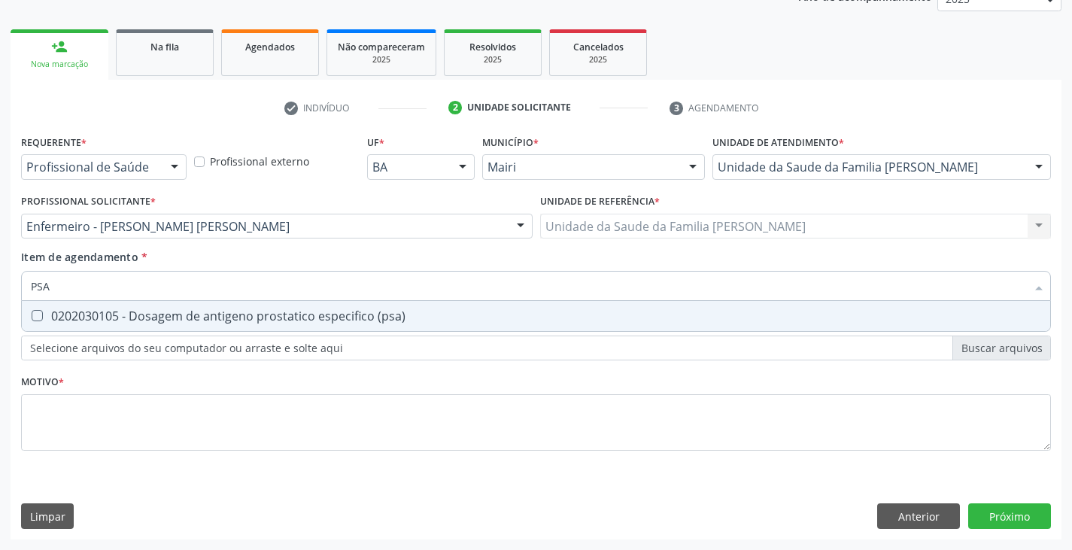
click at [104, 315] on div "0202030105 - Dosagem de antigeno prostatico especifico (psa)" at bounding box center [536, 316] width 1011 height 12
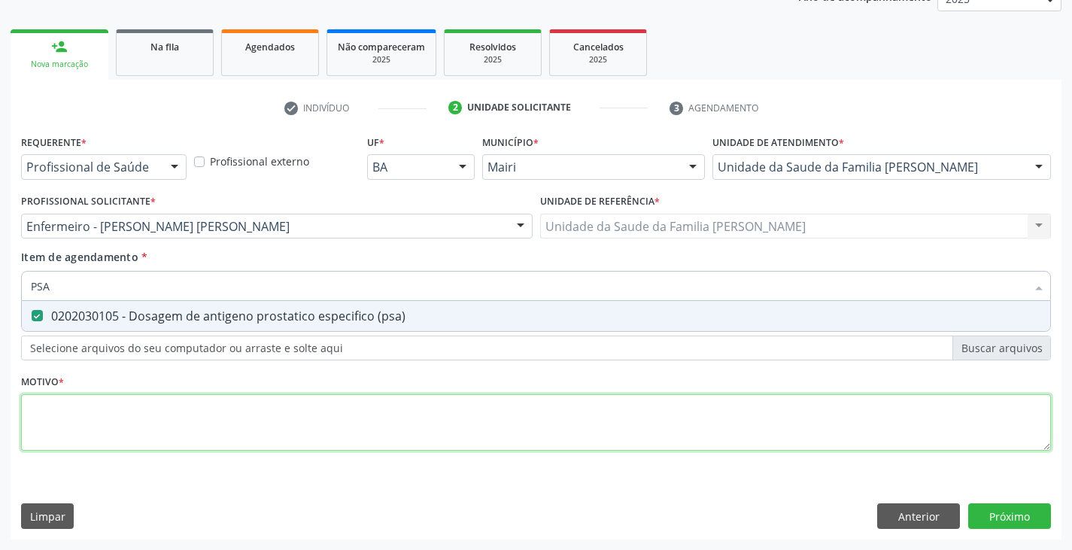
click at [89, 408] on div "Requerente * Profissional de Saúde Profissional de Saúde Paciente Nenhum result…" at bounding box center [536, 301] width 1030 height 341
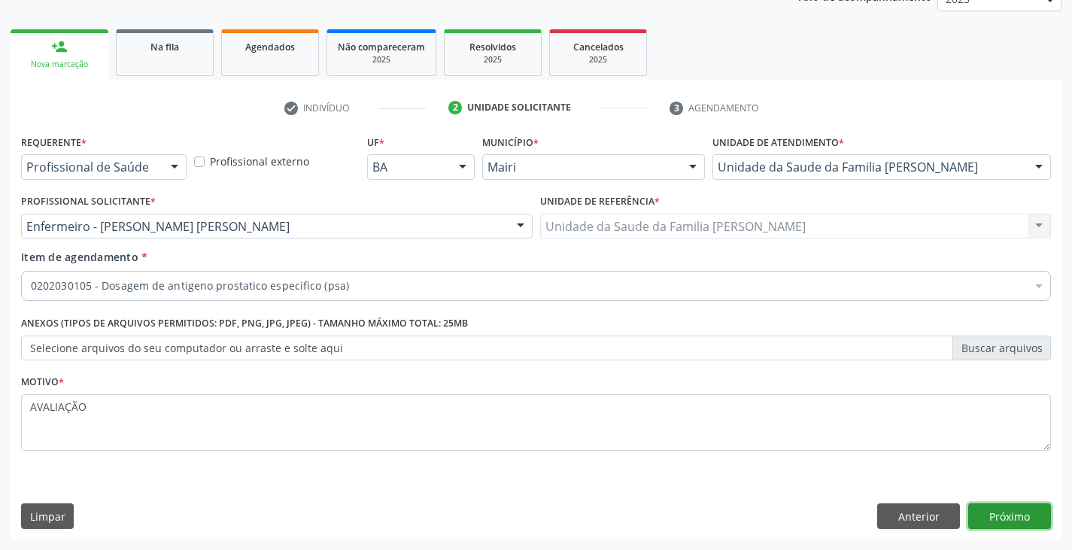
click at [997, 513] on button "Próximo" at bounding box center [1009, 516] width 83 height 26
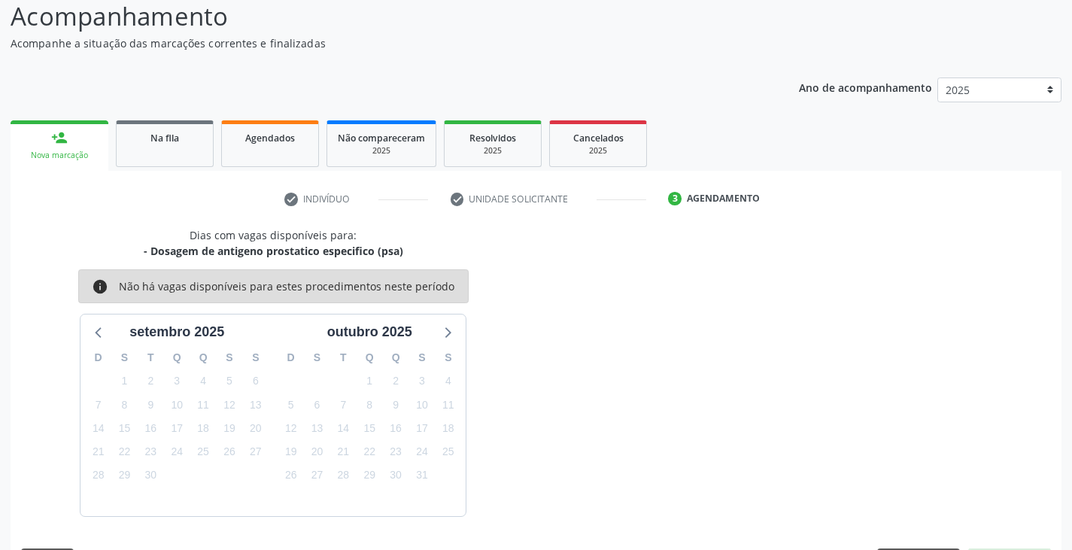
scroll to position [149, 0]
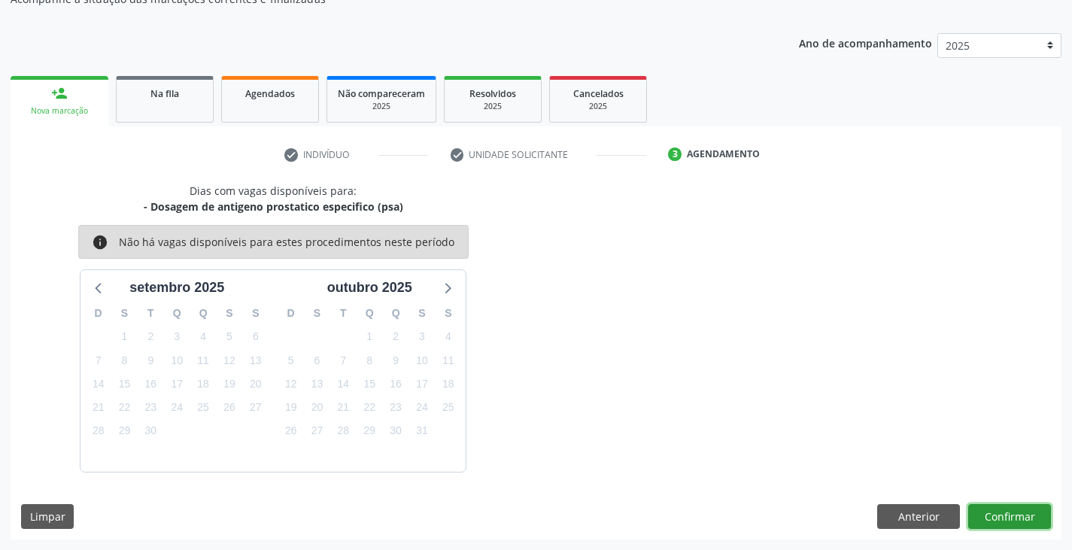
click at [1005, 512] on button "Confirmar" at bounding box center [1009, 517] width 83 height 26
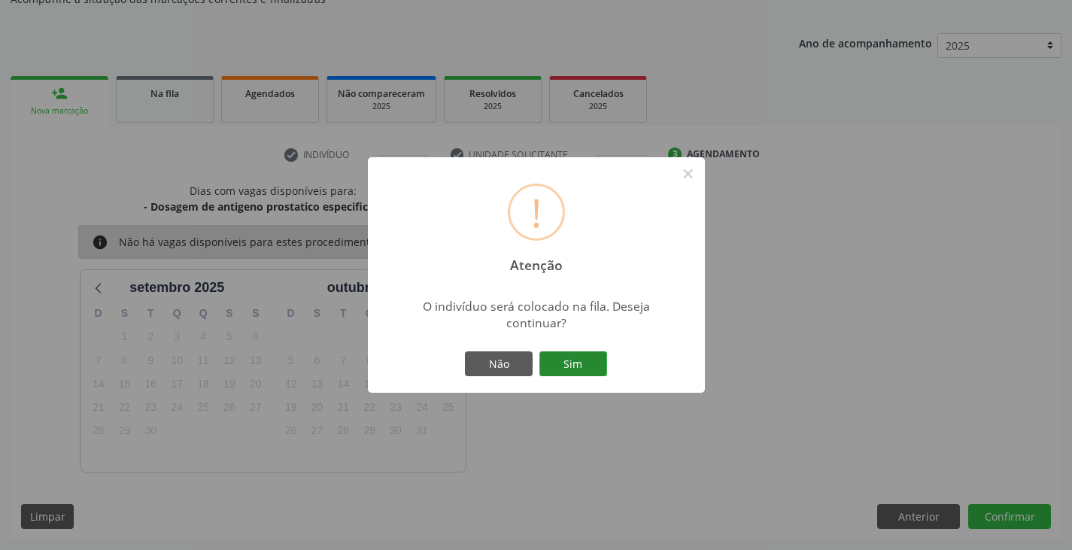
click at [591, 368] on button "Sim" at bounding box center [574, 364] width 68 height 26
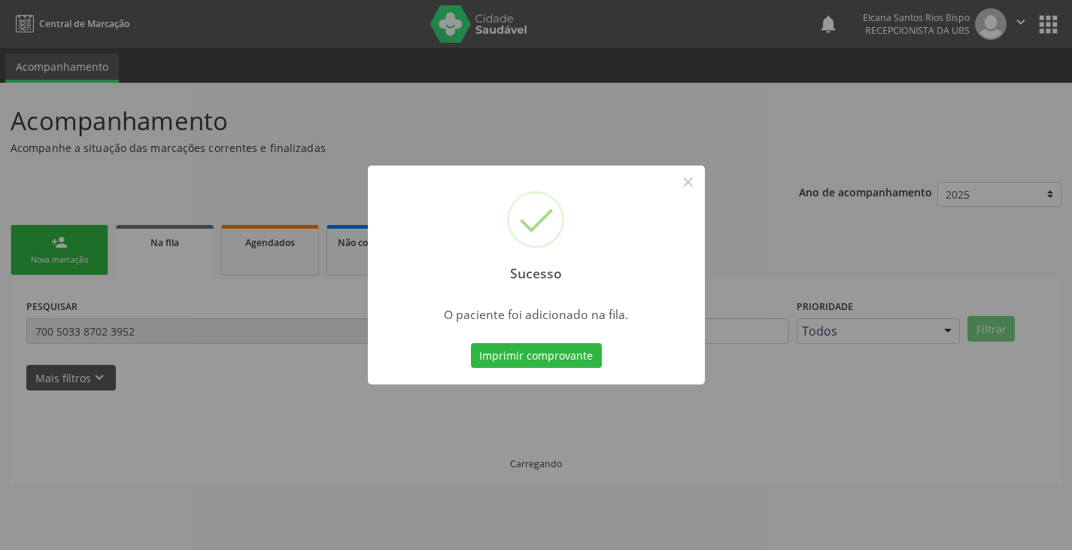
scroll to position [0, 0]
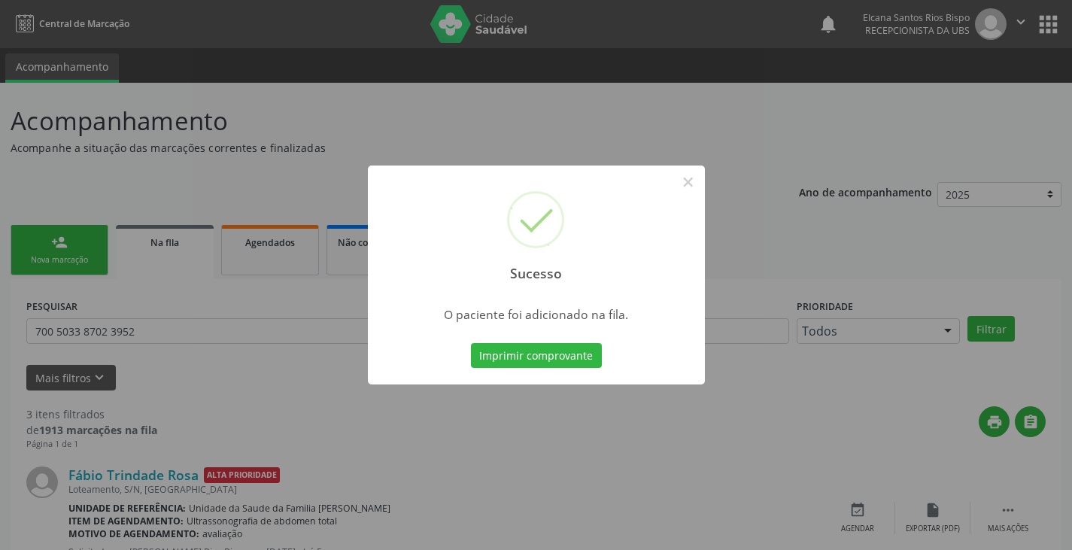
click at [590, 368] on button "Imprimir comprovante" at bounding box center [536, 356] width 131 height 26
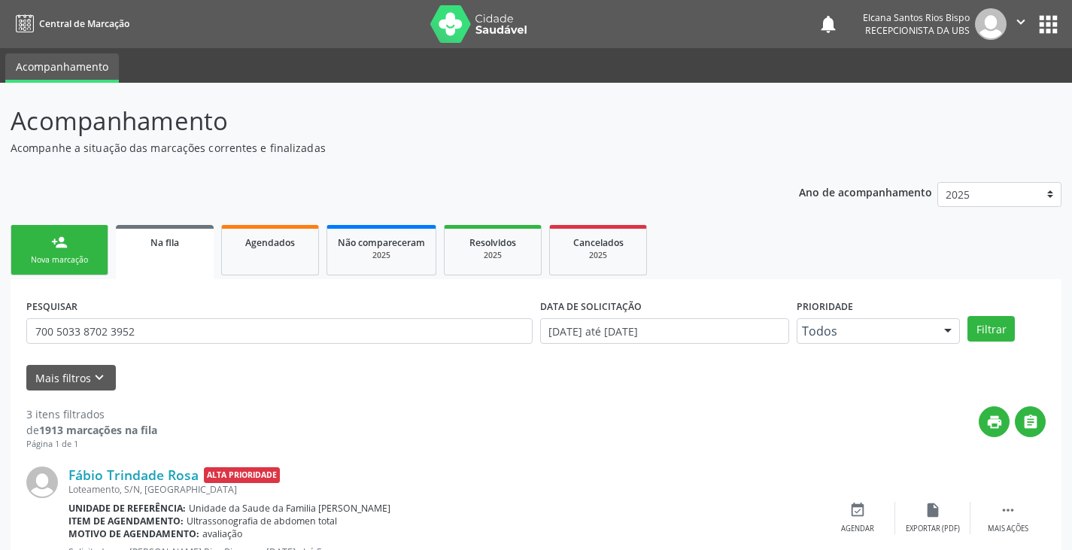
scroll to position [331, 0]
